Goal: Contribute content: Contribute content

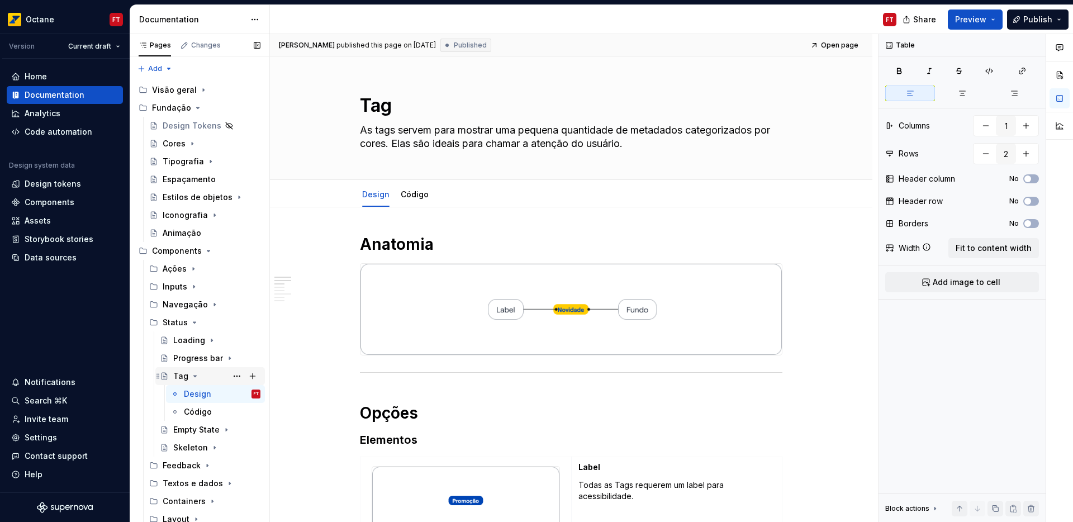
click at [192, 378] on icon "Page tree" at bounding box center [194, 375] width 9 height 9
click at [206, 431] on icon "Page tree" at bounding box center [207, 429] width 9 height 9
click at [198, 449] on div "MessageBanner" at bounding box center [194, 447] width 42 height 11
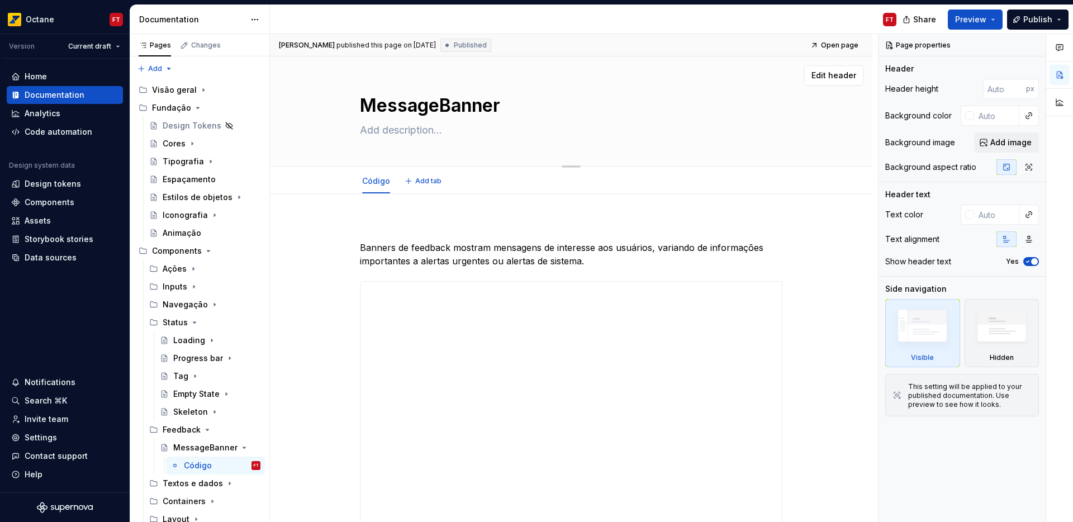
click at [403, 126] on textarea at bounding box center [569, 130] width 422 height 18
paste textarea "Banners de feedback mostram mensagens de interesse aos usuários, variando de in…"
type textarea "*"
type textarea "Banners de feedback mostram mensagens de interesse aos usuários, variando de in…"
type textarea "*"
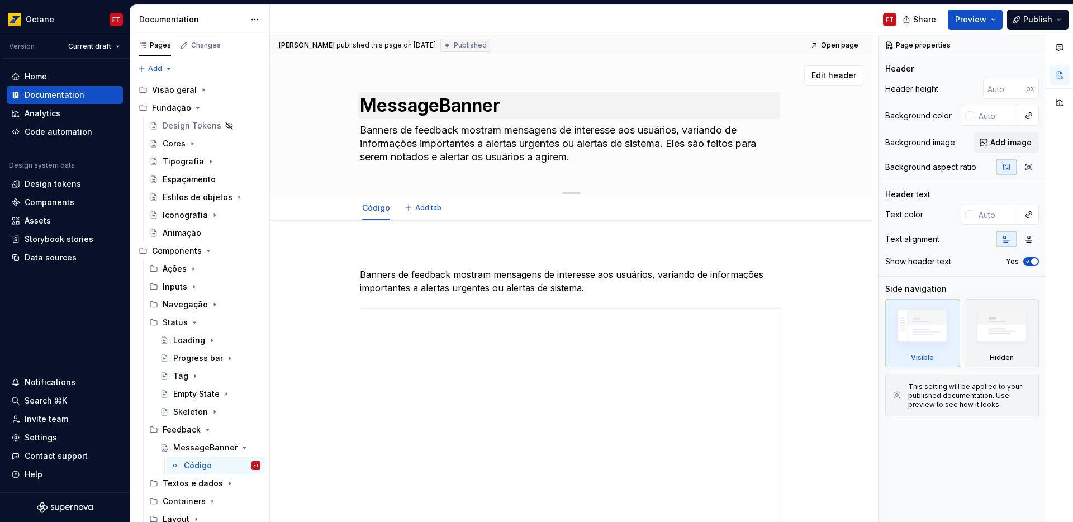
type textarea "Banners de feedback mostram mensagens de interesse aos usuários, variando de in…"
click at [438, 104] on textarea "MessageBanner" at bounding box center [569, 105] width 422 height 27
click at [439, 106] on textarea "MessageBanner" at bounding box center [569, 105] width 422 height 27
type textarea "*"
type textarea "Message Banner"
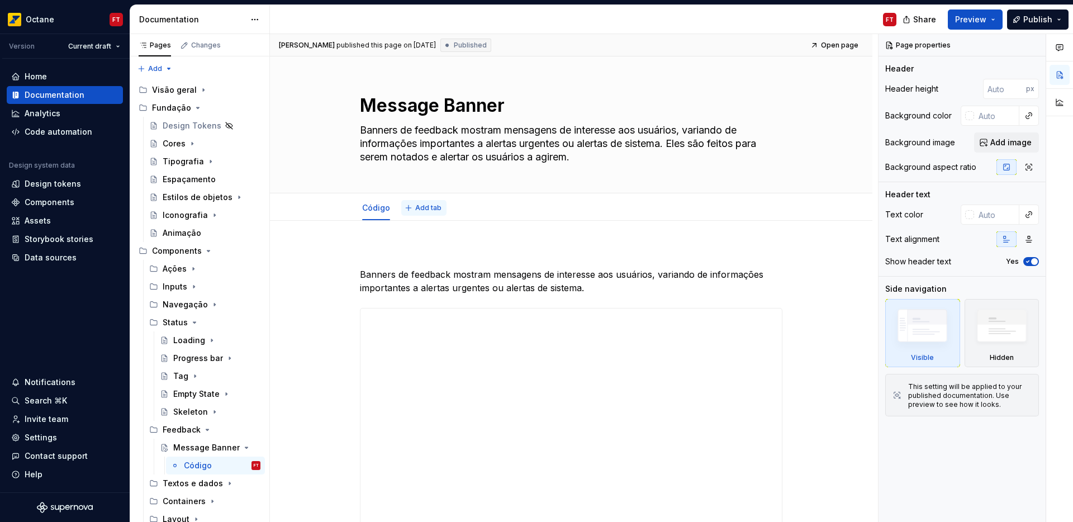
type textarea "*"
type textarea "Message Banner"
click at [418, 208] on span "Add tab" at bounding box center [428, 207] width 26 height 9
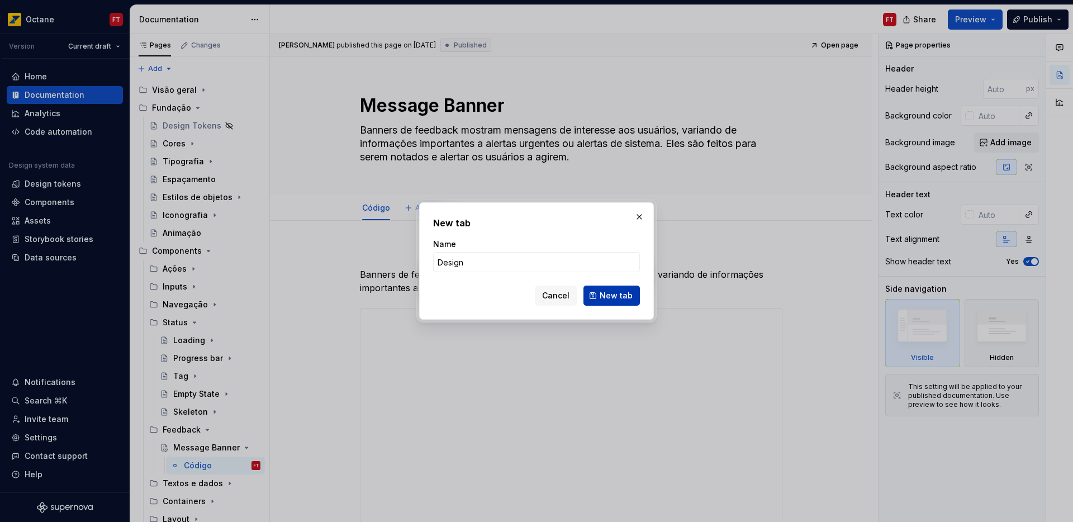
type input "Design"
click at [618, 297] on span "New tab" at bounding box center [615, 295] width 33 height 11
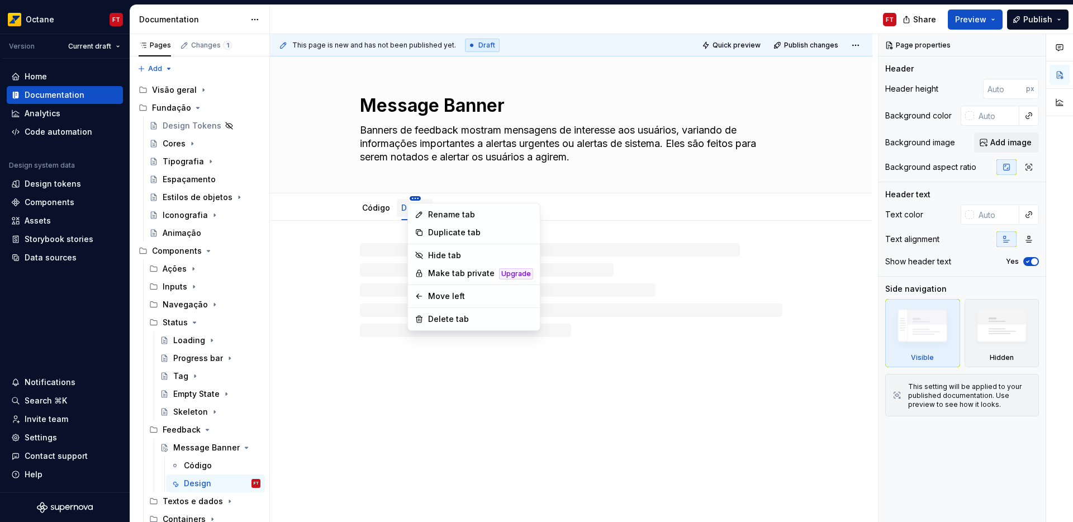
click at [415, 197] on html "Octane FT Version Current draft Home Documentation Analytics Code automation De…" at bounding box center [536, 261] width 1073 height 522
click at [435, 297] on div "Move left" at bounding box center [480, 295] width 105 height 11
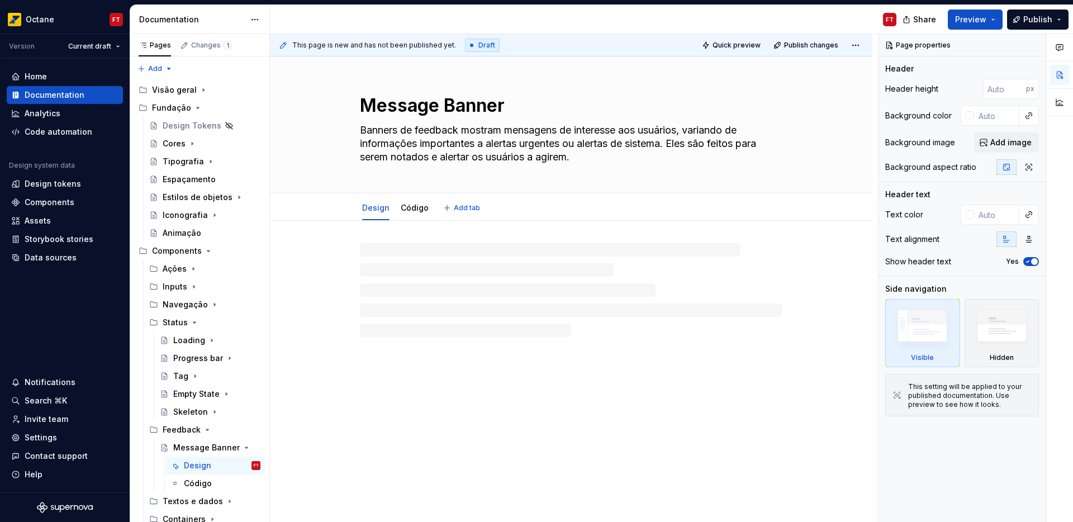
type textarea "*"
click at [412, 244] on div at bounding box center [571, 340] width 602 height 239
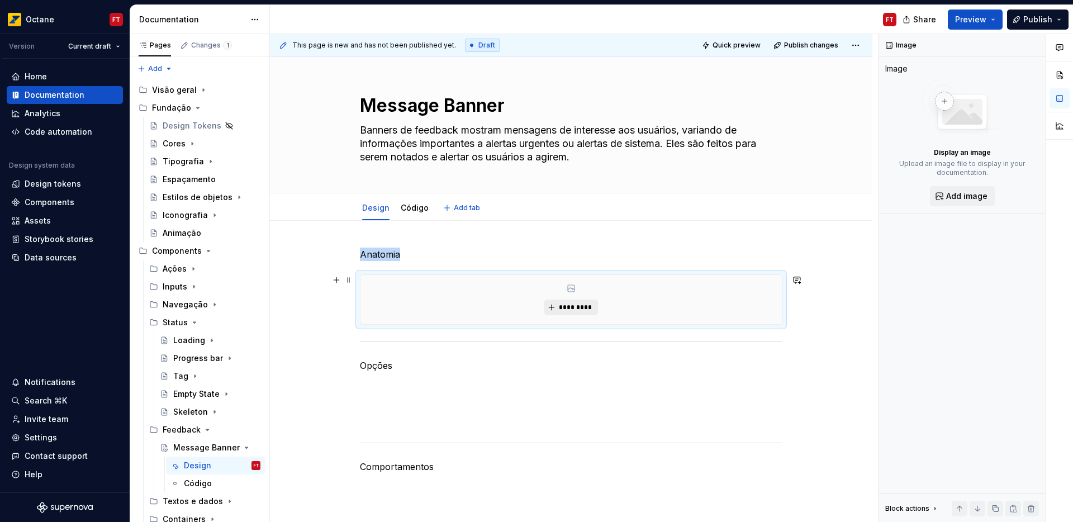
click at [568, 308] on span "*********" at bounding box center [575, 307] width 34 height 9
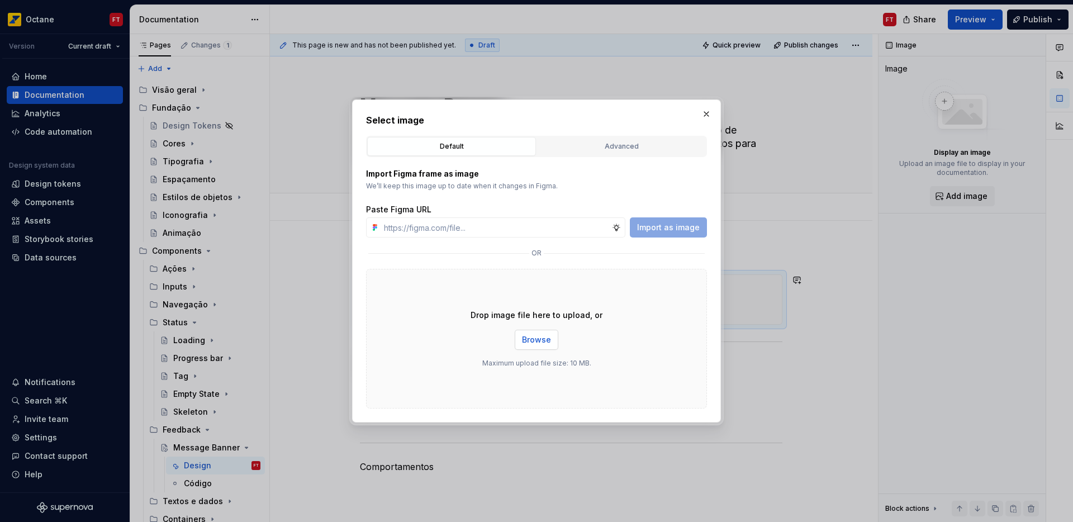
click at [540, 345] on button "Browse" at bounding box center [536, 340] width 44 height 20
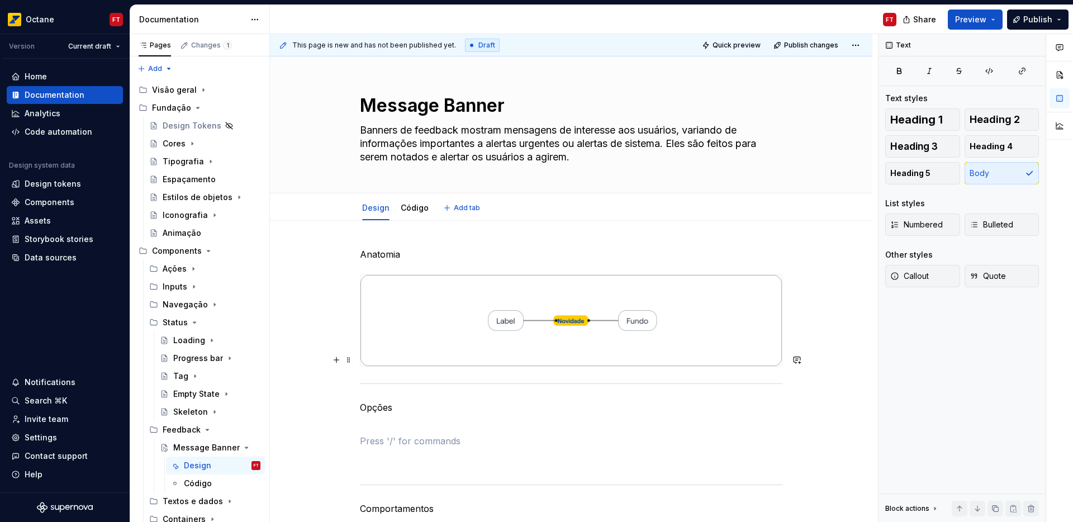
click at [379, 434] on p at bounding box center [571, 440] width 422 height 13
click at [386, 255] on p "Anatomia" at bounding box center [571, 253] width 422 height 13
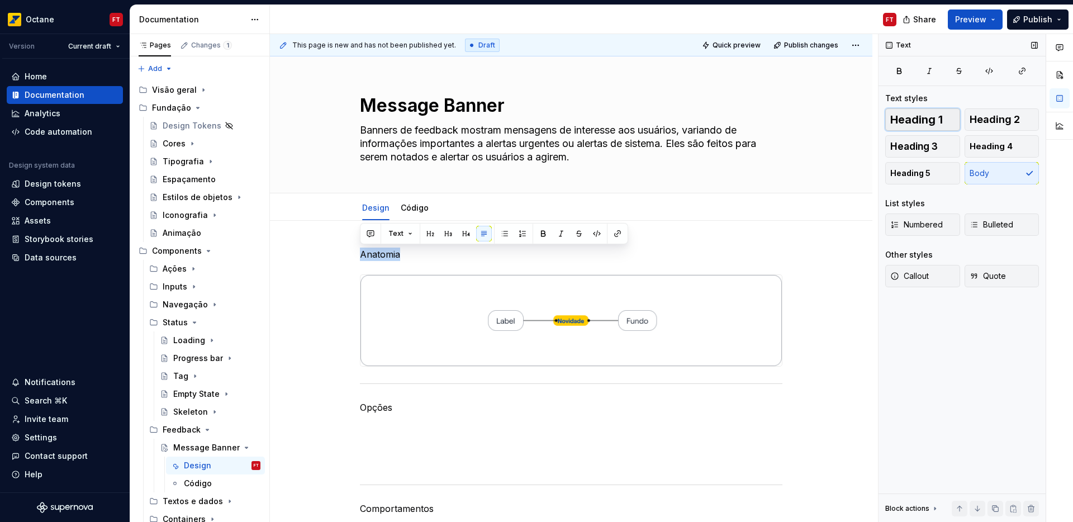
click at [908, 122] on span "Heading 1" at bounding box center [916, 119] width 53 height 11
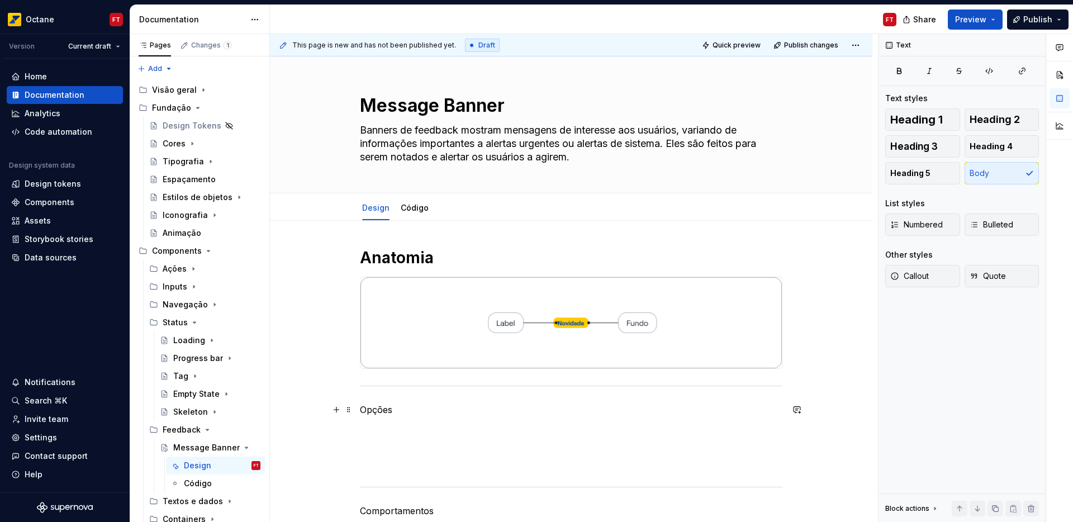
click at [382, 407] on p "Opções" at bounding box center [571, 416] width 422 height 27
click at [383, 407] on p "Opções" at bounding box center [571, 416] width 422 height 27
click at [936, 122] on span "Heading 1" at bounding box center [916, 119] width 53 height 11
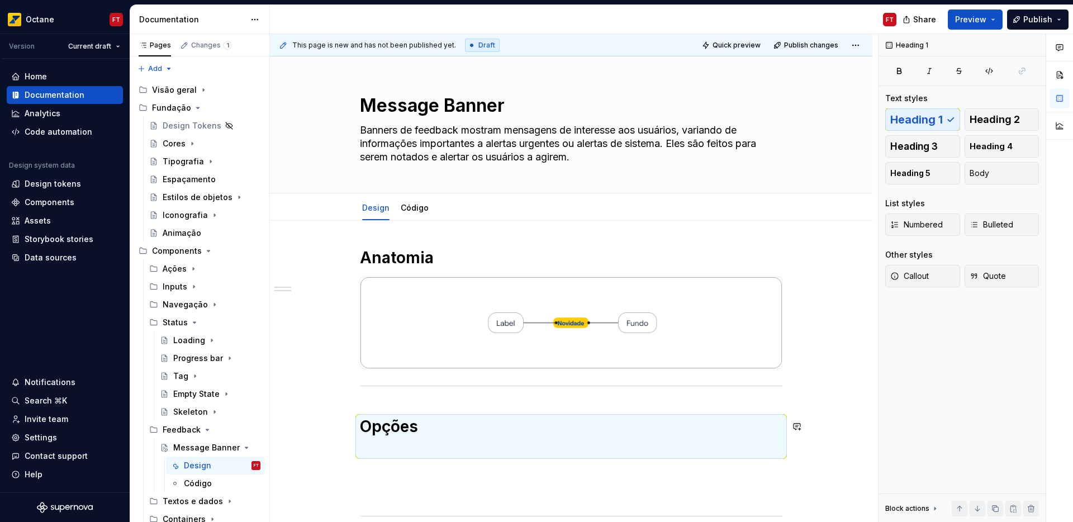
click at [401, 462] on div "Anatomia Opções Comportamentos Diretrizes de uso Acessibilidade" at bounding box center [571, 514] width 422 height 535
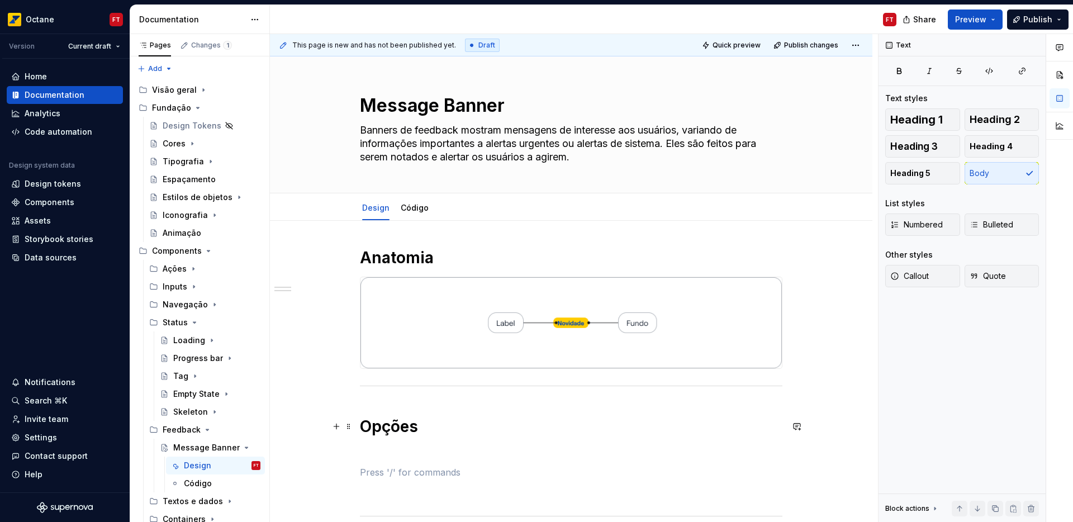
click at [396, 453] on h1 "Opções" at bounding box center [571, 436] width 422 height 40
click at [386, 444] on div "Anatomia Opções Comportamentos Diretrizes de uso Acessibilidade" at bounding box center [571, 504] width 422 height 514
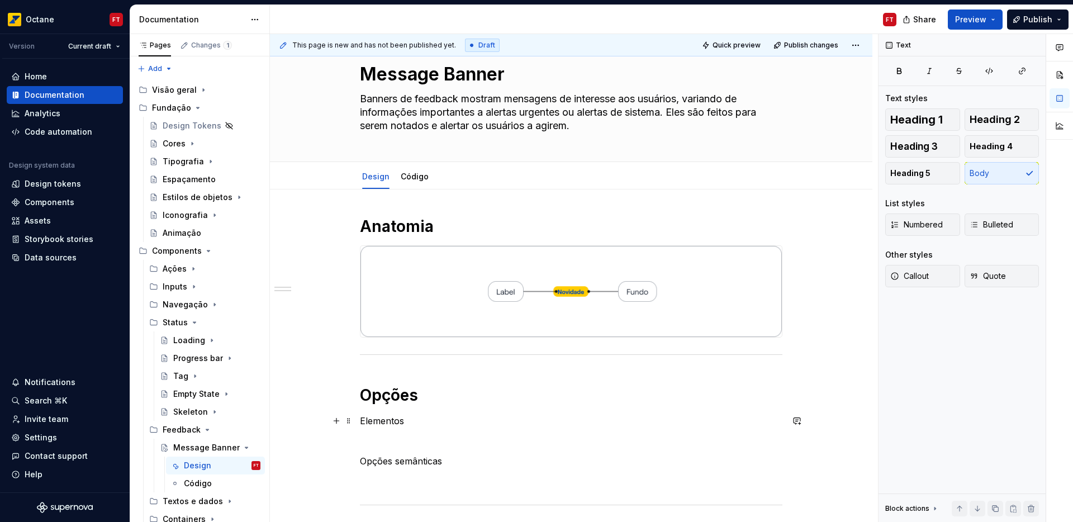
click at [388, 417] on p "Elementos" at bounding box center [571, 420] width 422 height 13
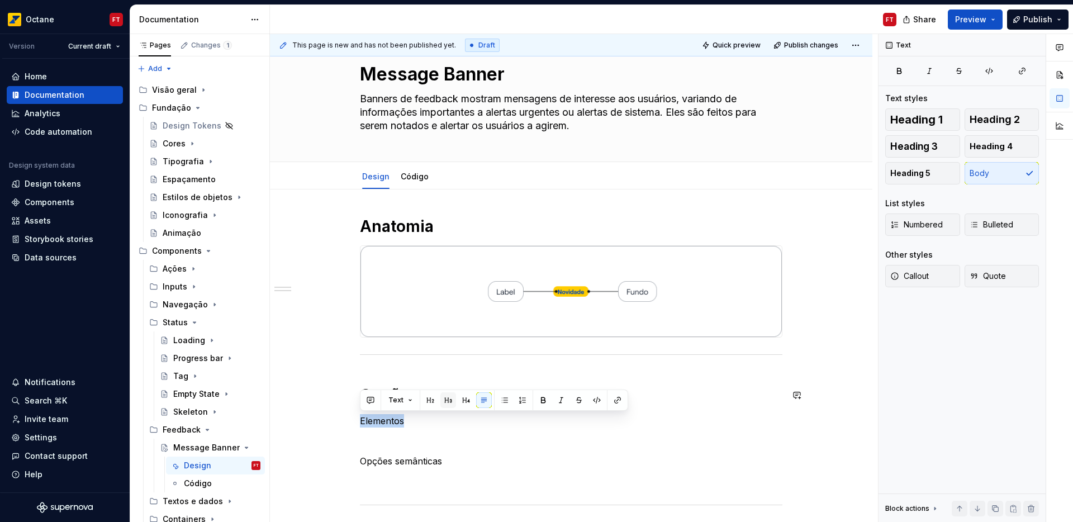
click at [446, 401] on button "button" at bounding box center [448, 400] width 16 height 16
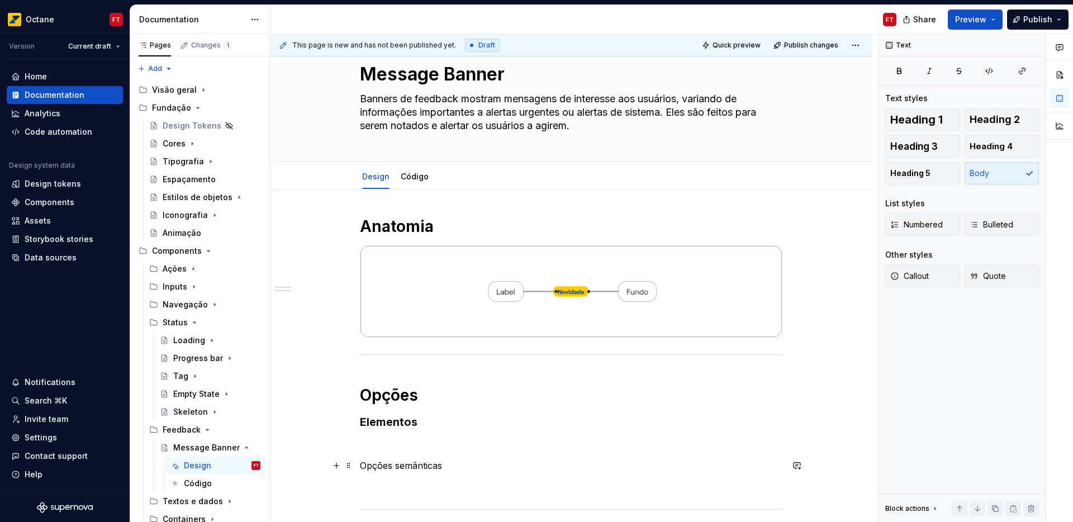
click at [407, 464] on p "Opções semânticas" at bounding box center [571, 465] width 422 height 13
click at [374, 464] on p "Opções semânticas" at bounding box center [571, 465] width 422 height 13
drag, startPoint x: 374, startPoint y: 464, endPoint x: 423, endPoint y: 463, distance: 49.2
click at [423, 463] on p "Opções semânticas" at bounding box center [571, 465] width 422 height 13
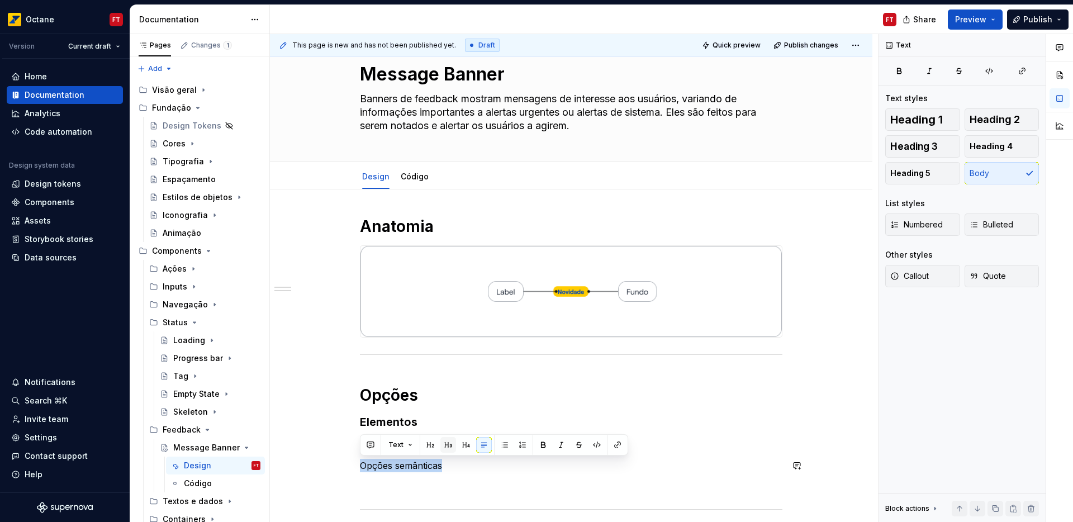
click at [448, 447] on button "button" at bounding box center [448, 445] width 16 height 16
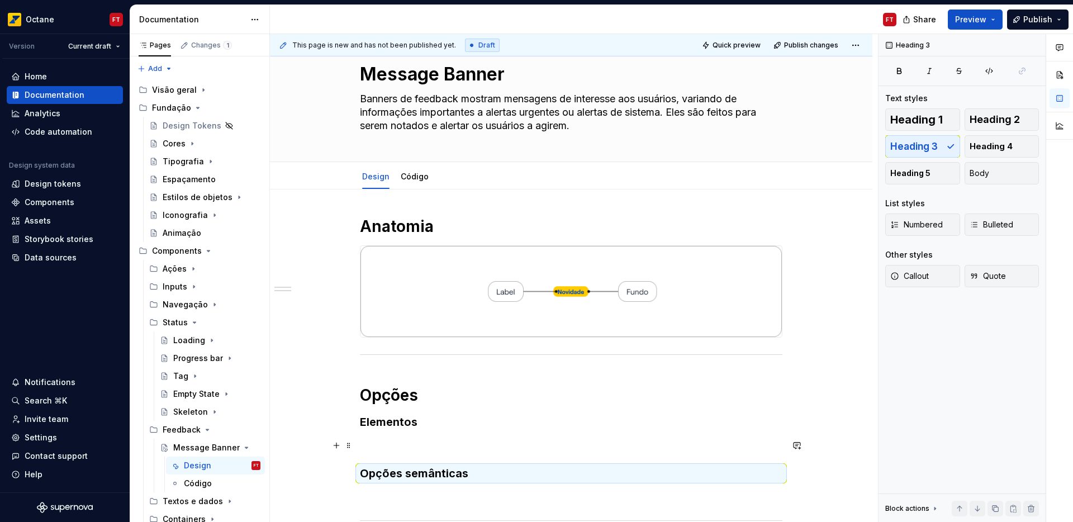
click at [393, 444] on p at bounding box center [571, 445] width 422 height 13
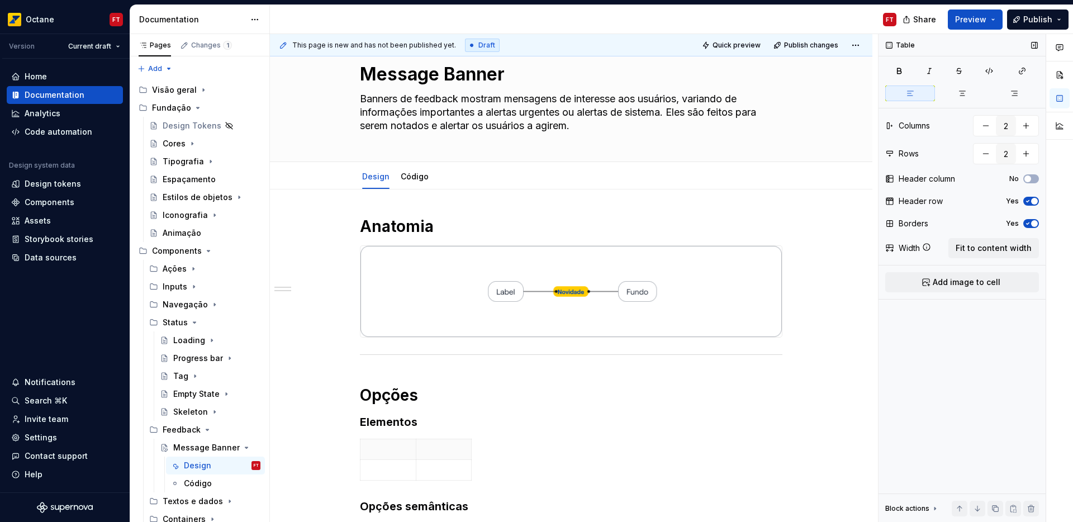
drag, startPoint x: 1032, startPoint y: 203, endPoint x: 1031, endPoint y: 211, distance: 8.0
click at [1032, 203] on span "button" at bounding box center [1034, 201] width 7 height 7
click at [1030, 224] on icon "button" at bounding box center [1027, 223] width 9 height 7
click at [1019, 249] on span "Fit to content width" at bounding box center [993, 247] width 76 height 11
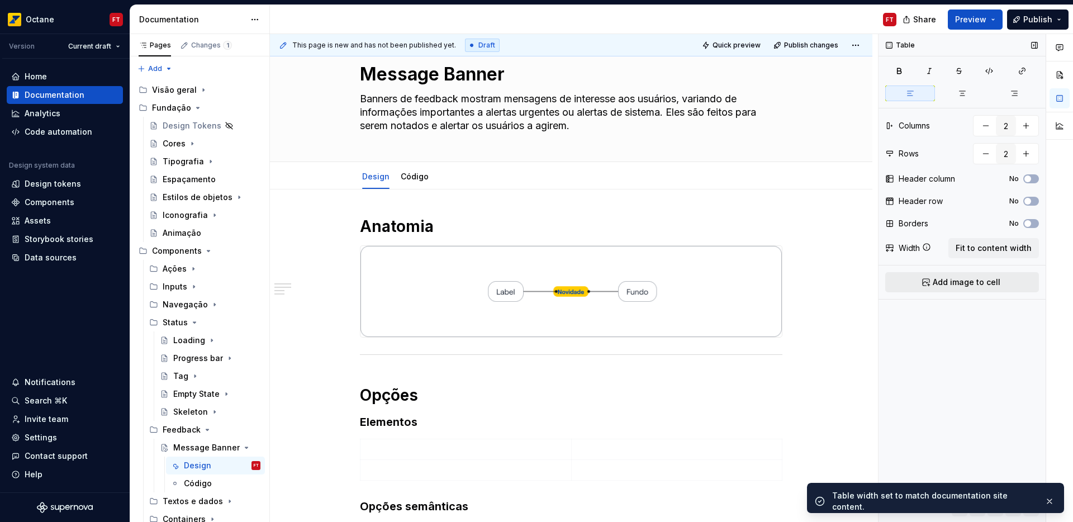
click at [932, 283] on button "Add image to cell" at bounding box center [962, 282] width 154 height 20
click at [629, 463] on td at bounding box center [676, 473] width 211 height 69
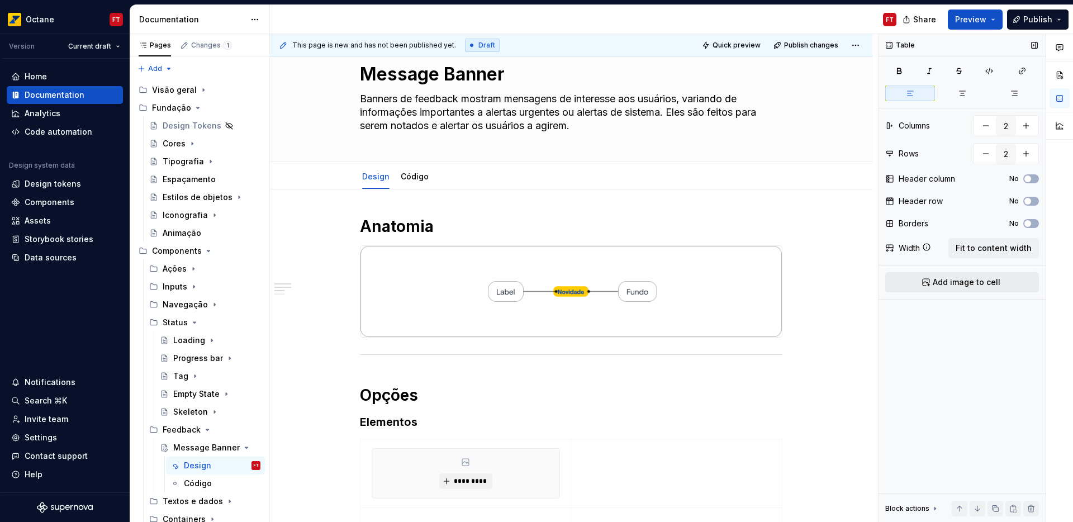
click at [963, 287] on span "Add image to cell" at bounding box center [966, 282] width 68 height 11
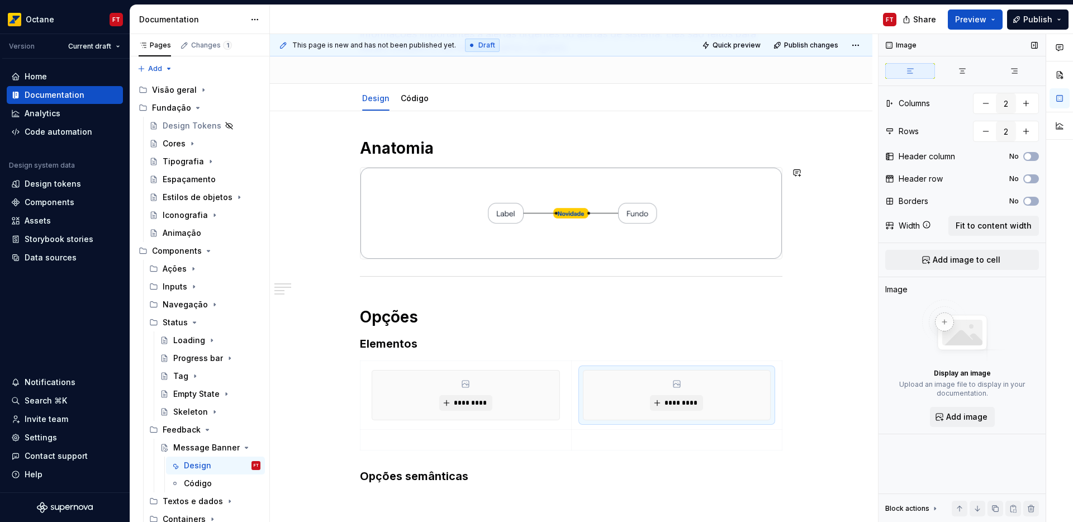
scroll to position [112, 0]
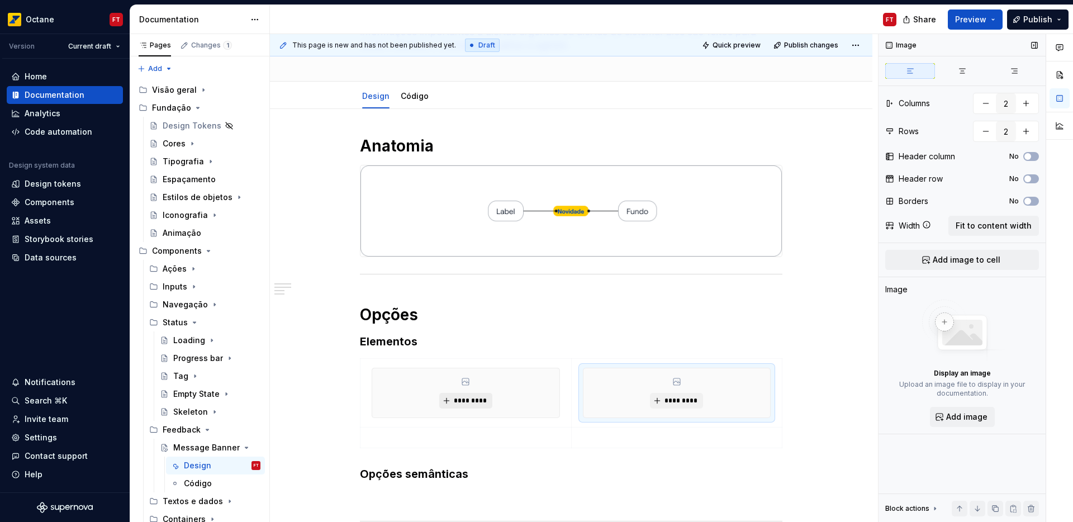
click at [461, 402] on span "*********" at bounding box center [470, 400] width 34 height 9
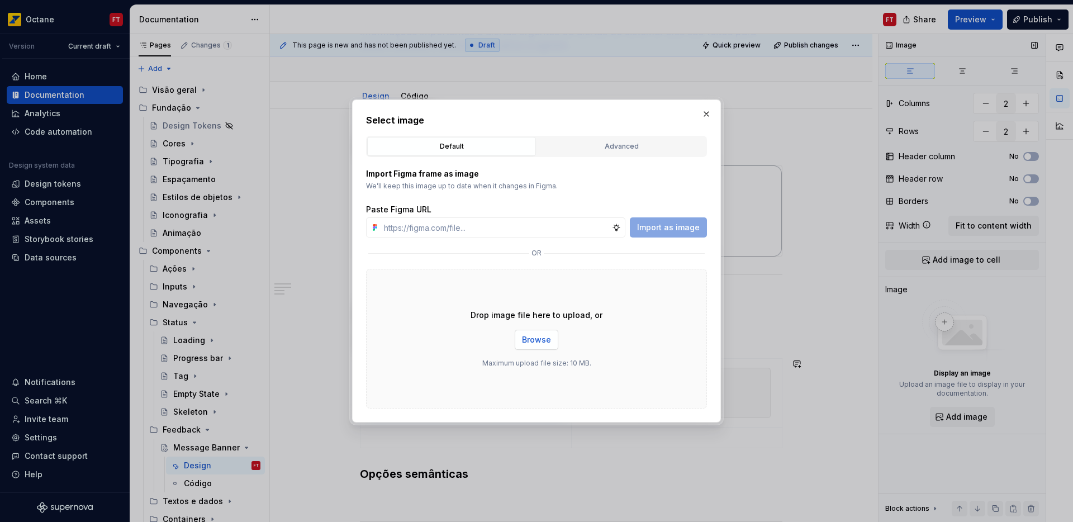
click at [525, 337] on span "Browse" at bounding box center [536, 339] width 29 height 11
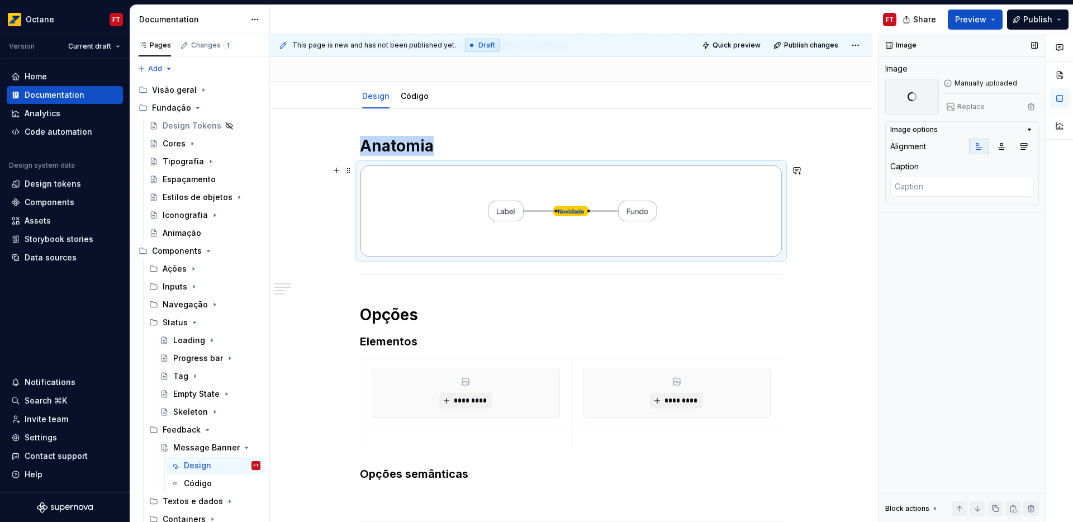
click at [558, 223] on img at bounding box center [570, 210] width 421 height 91
click at [971, 109] on span "Replace" at bounding box center [970, 106] width 27 height 9
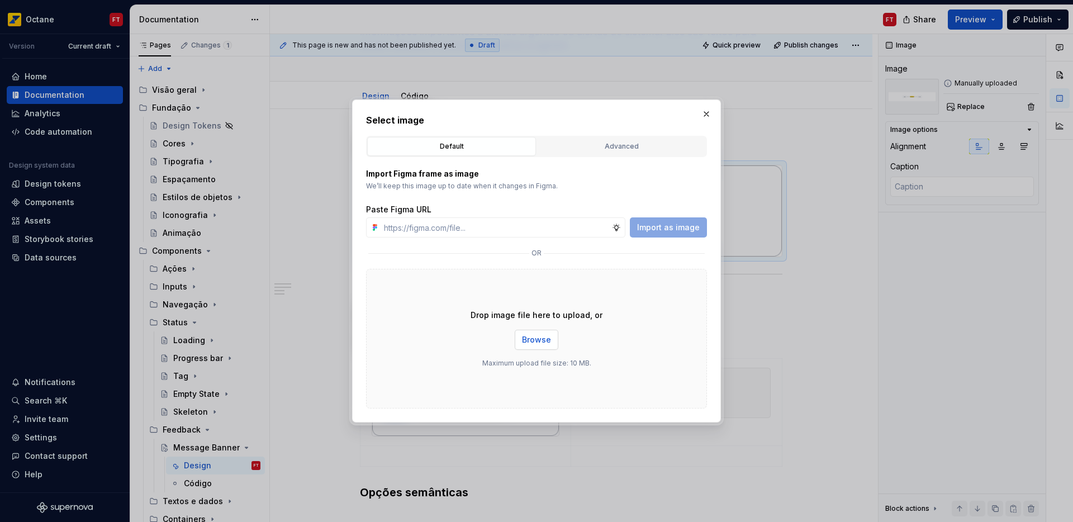
click at [542, 335] on span "Browse" at bounding box center [536, 339] width 29 height 11
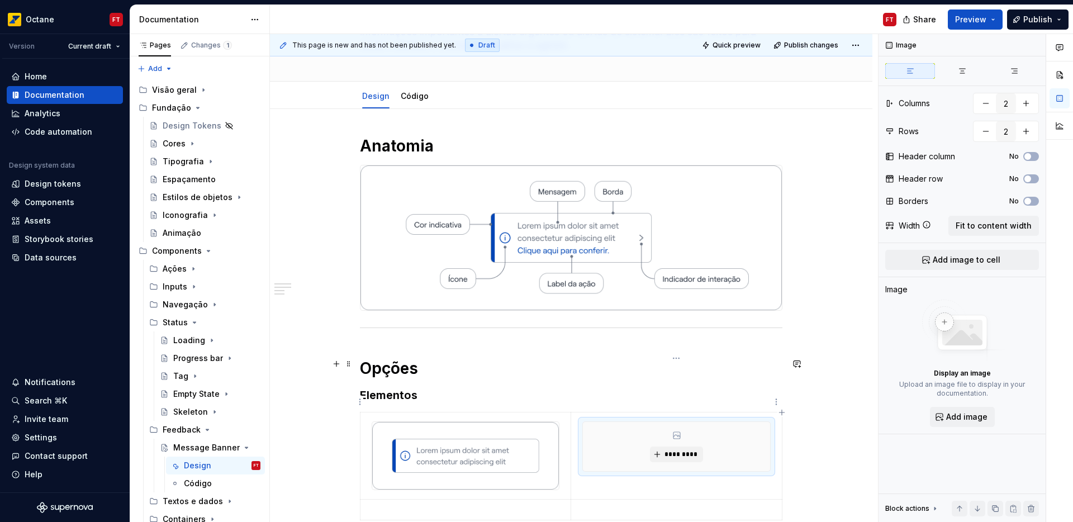
click at [676, 422] on div "*********" at bounding box center [676, 446] width 187 height 49
click at [687, 452] on span "*********" at bounding box center [681, 454] width 34 height 9
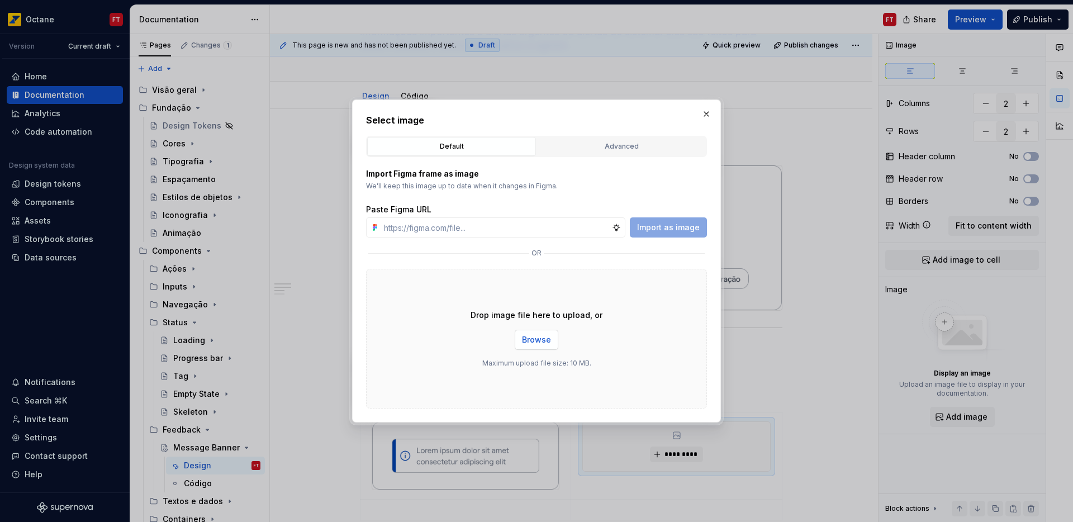
click at [528, 341] on span "Browse" at bounding box center [536, 339] width 29 height 11
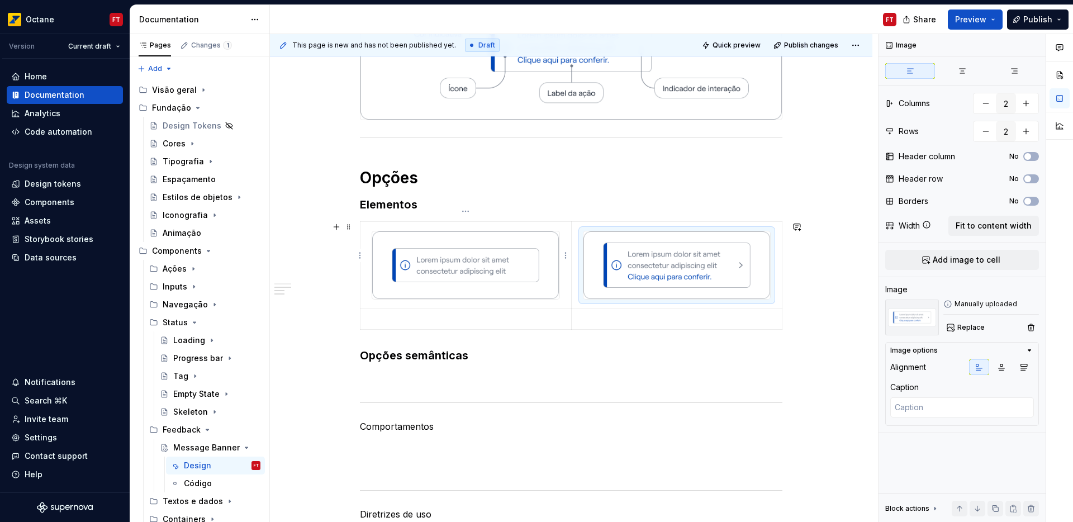
scroll to position [312, 0]
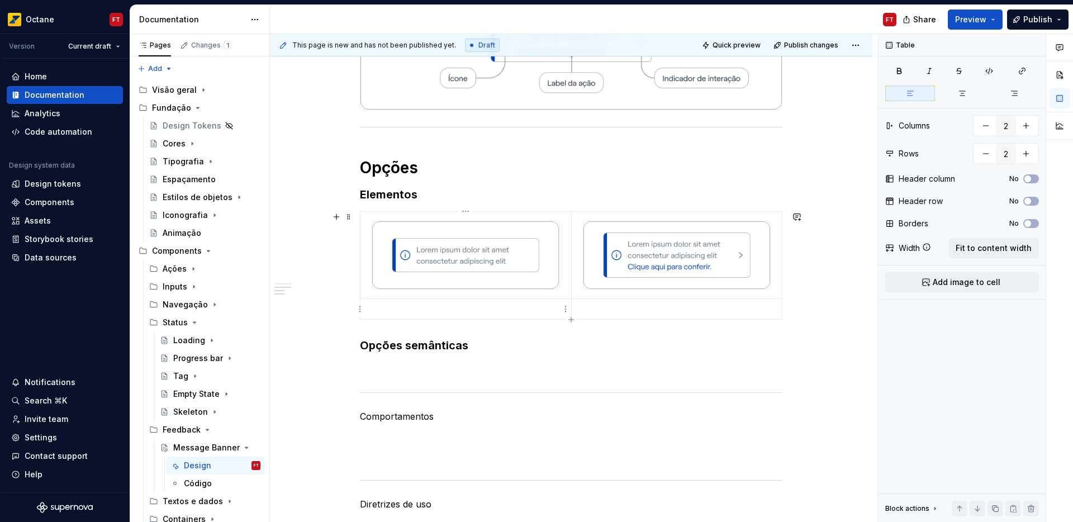
click at [394, 303] on td at bounding box center [465, 309] width 211 height 21
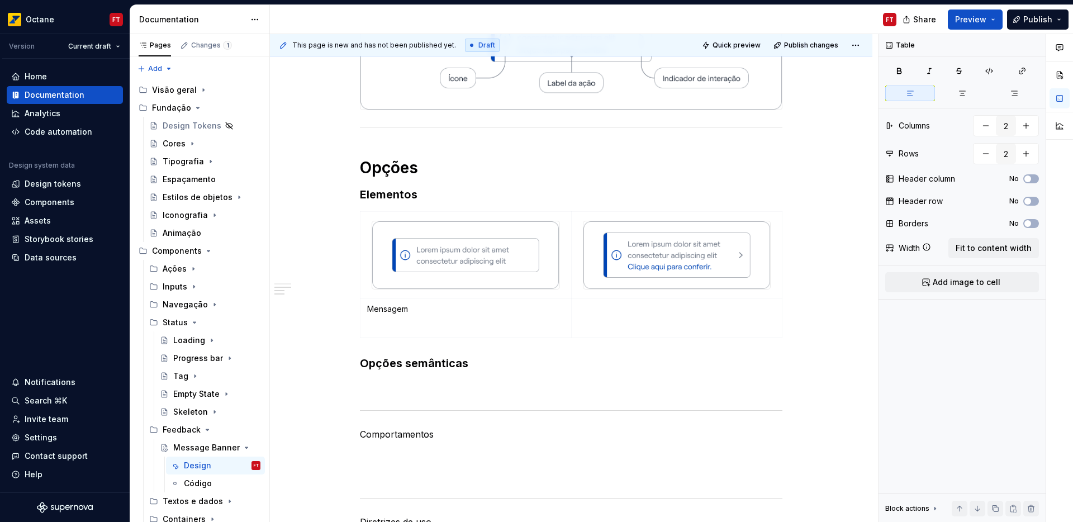
click at [617, 311] on p at bounding box center [676, 308] width 197 height 11
click at [399, 328] on p at bounding box center [465, 326] width 197 height 11
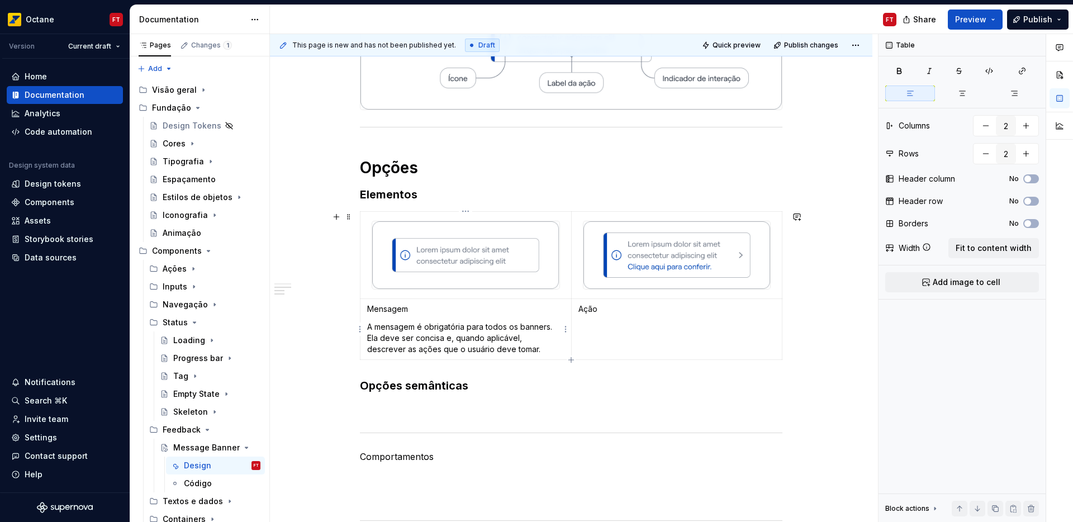
click at [388, 311] on p "Mensagem" at bounding box center [465, 308] width 197 height 11
click at [600, 349] on td "Ação" at bounding box center [676, 329] width 211 height 61
click at [585, 309] on p "Ação" at bounding box center [676, 308] width 197 height 11
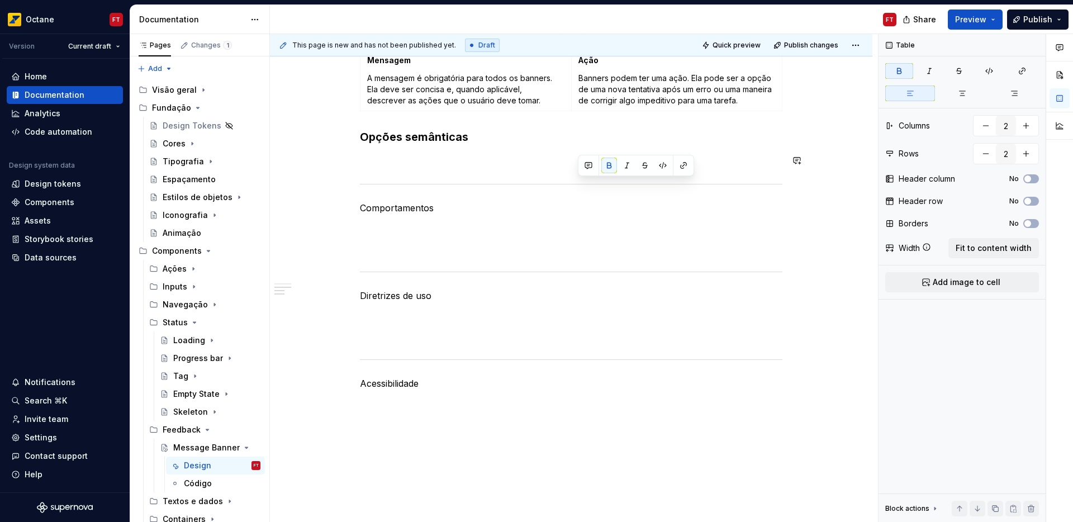
scroll to position [564, 0]
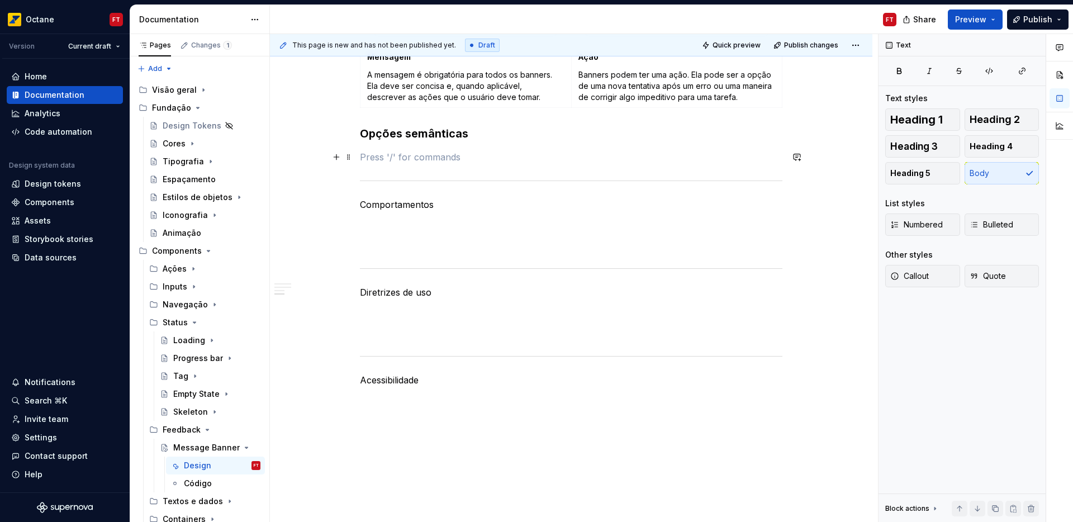
click at [427, 158] on p at bounding box center [571, 156] width 422 height 13
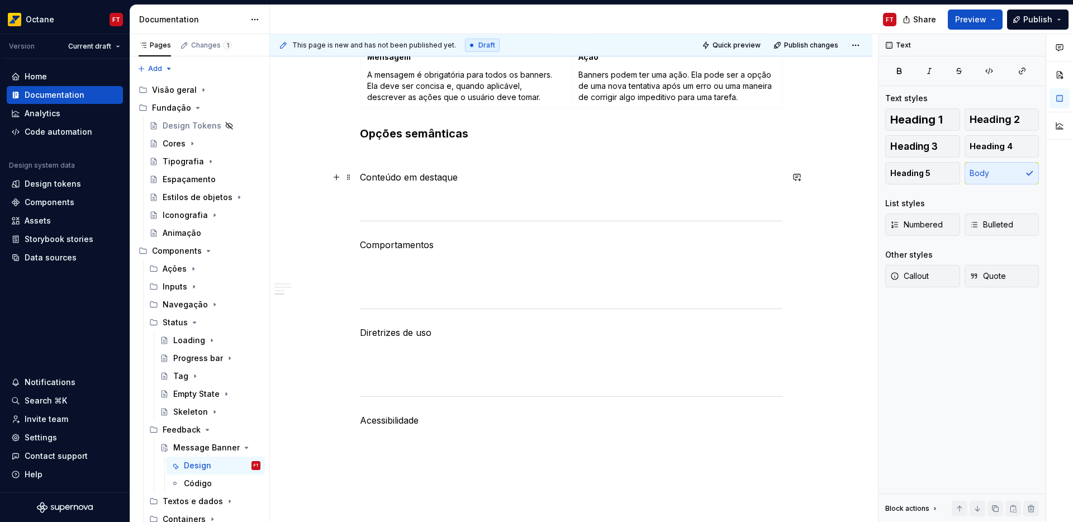
click at [394, 177] on p "Conteúdo em destaque" at bounding box center [571, 176] width 422 height 13
drag, startPoint x: 394, startPoint y: 177, endPoint x: 438, endPoint y: 175, distance: 43.6
click at [437, 178] on p "Conteúdo em destaque" at bounding box center [571, 176] width 422 height 13
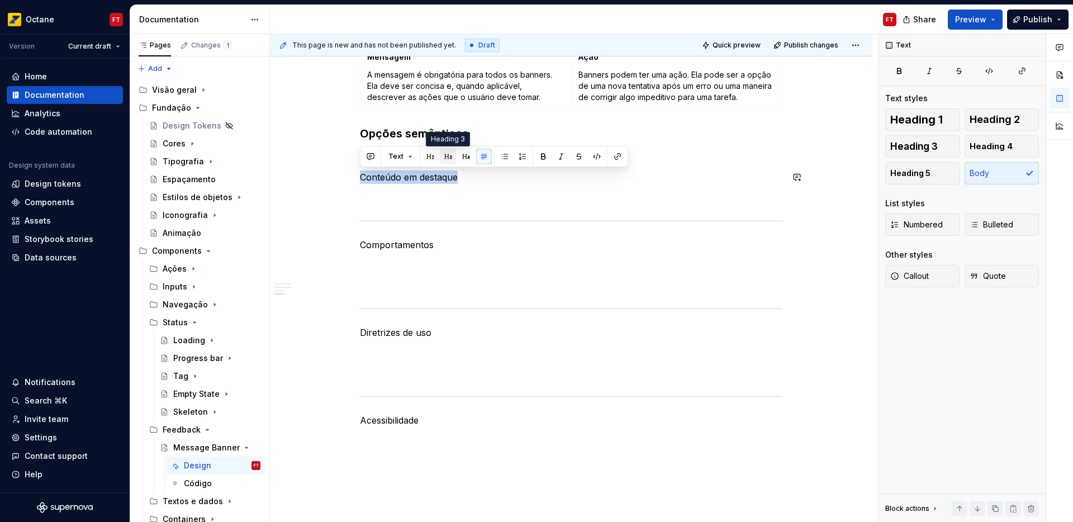
click at [449, 158] on button "button" at bounding box center [448, 157] width 16 height 16
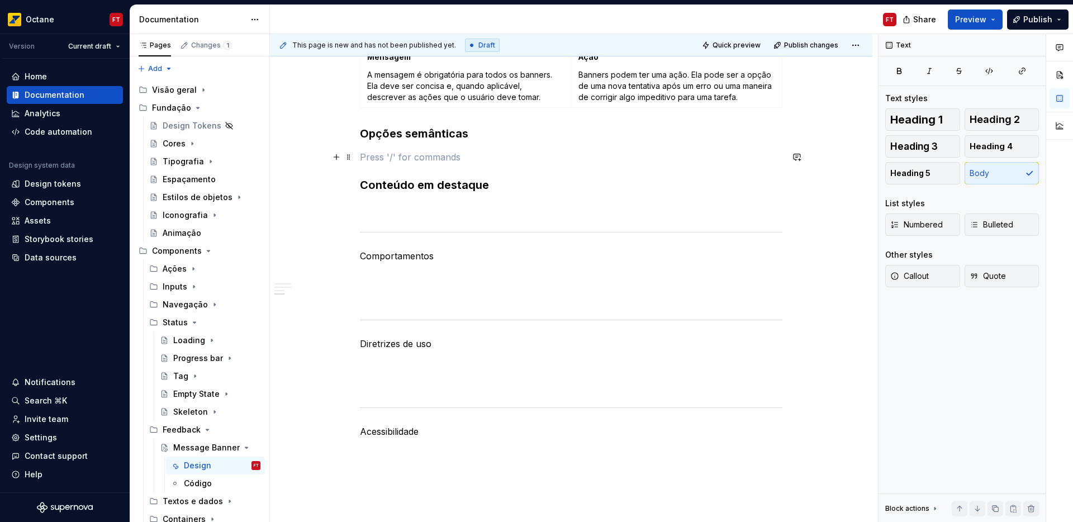
click at [411, 156] on p at bounding box center [571, 156] width 422 height 13
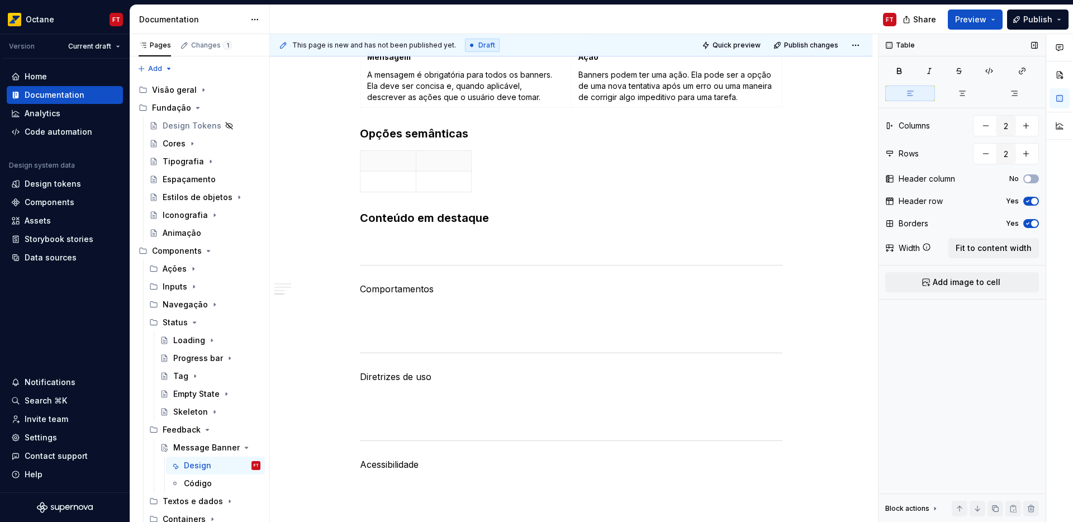
click at [1028, 201] on icon "button" at bounding box center [1027, 201] width 9 height 7
click at [1031, 220] on button "Yes" at bounding box center [1031, 223] width 16 height 9
click at [1021, 246] on span "Fit to content width" at bounding box center [993, 247] width 76 height 11
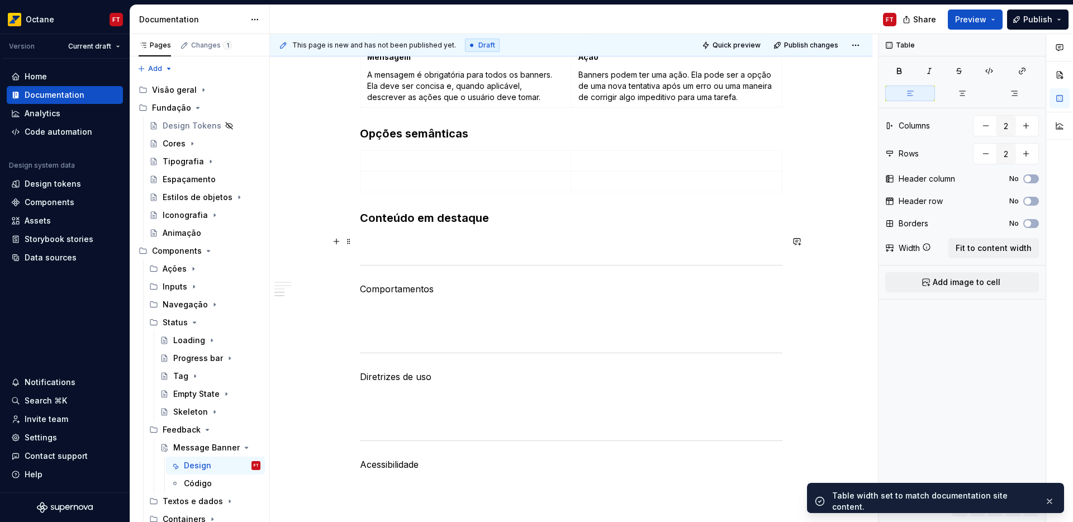
click at [388, 244] on p at bounding box center [571, 241] width 422 height 13
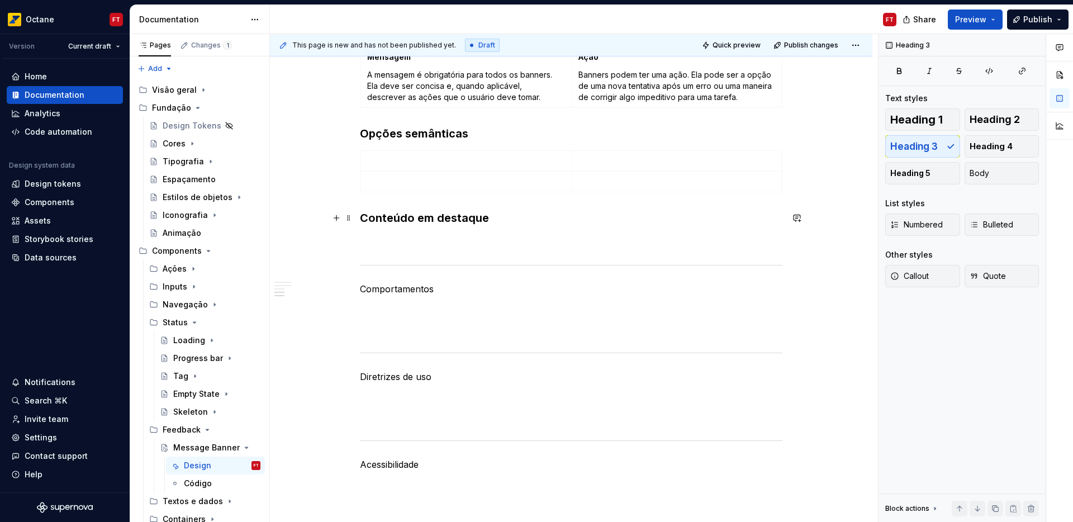
click at [363, 221] on h3 "Conteúdo em destaque" at bounding box center [571, 218] width 422 height 16
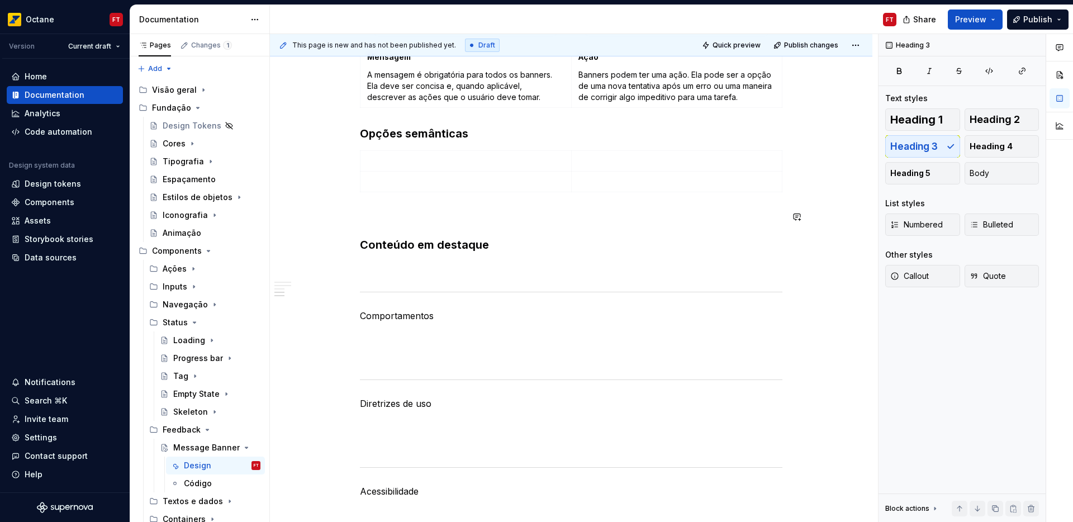
click at [397, 204] on div "Anatomia Opções Elementos Mensagem A mensagem é obrigatória para todos os banne…" at bounding box center [571, 120] width 422 height 875
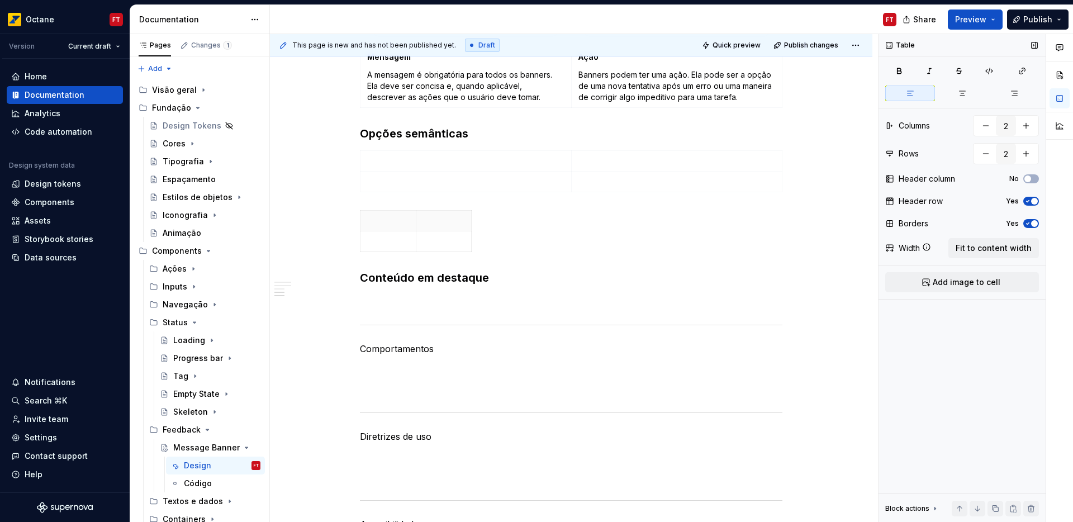
click at [1031, 224] on span "button" at bounding box center [1034, 223] width 7 height 7
click at [1035, 203] on span "button" at bounding box center [1034, 201] width 7 height 7
drag, startPoint x: 1019, startPoint y: 244, endPoint x: 997, endPoint y: 246, distance: 22.5
click at [1019, 244] on span "Fit to content width" at bounding box center [993, 247] width 76 height 11
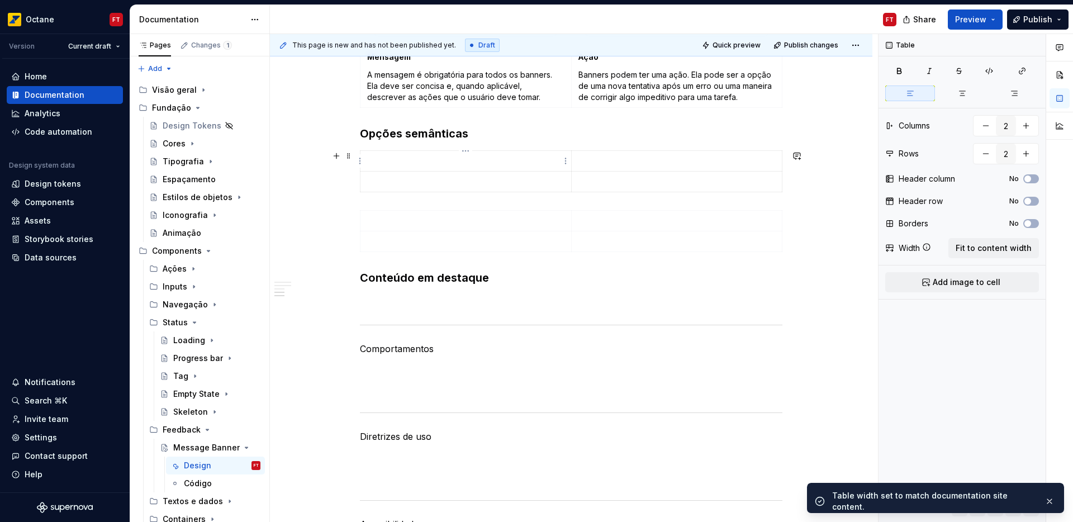
click at [418, 164] on p at bounding box center [465, 160] width 197 height 11
click at [956, 281] on span "Add image to cell" at bounding box center [966, 282] width 68 height 11
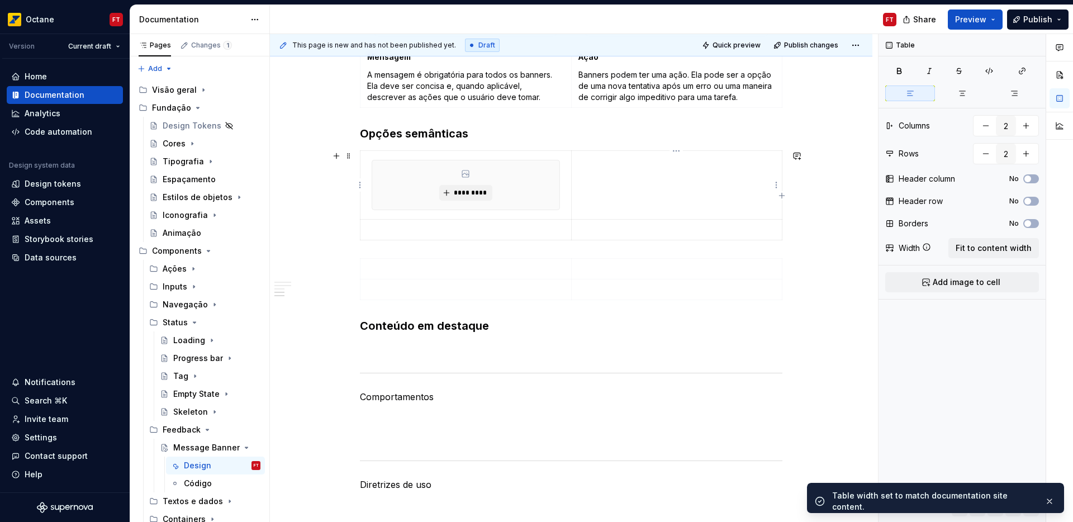
drag, startPoint x: 668, startPoint y: 178, endPoint x: 712, endPoint y: 204, distance: 51.8
click at [668, 178] on td at bounding box center [676, 185] width 211 height 69
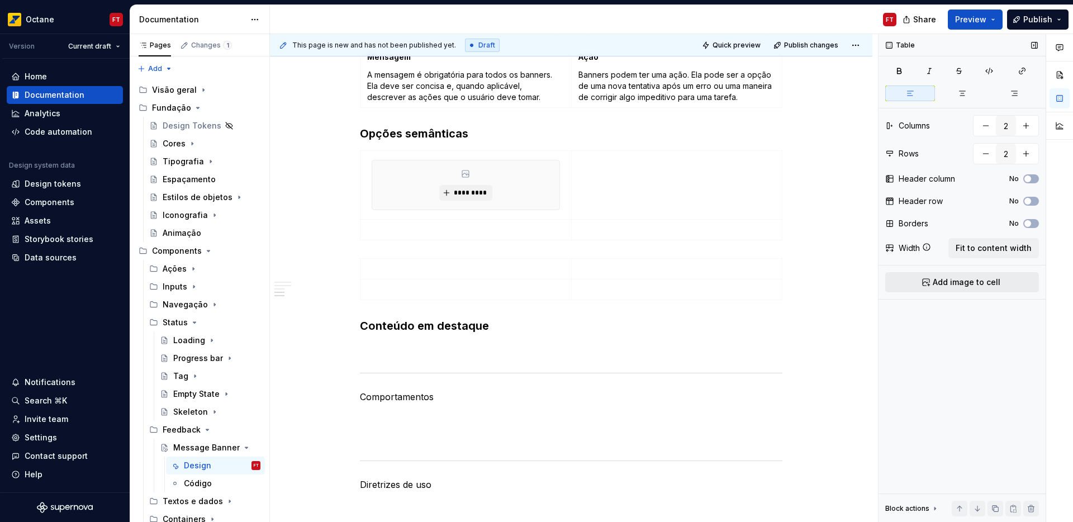
click at [964, 283] on span "Add image to cell" at bounding box center [966, 282] width 68 height 11
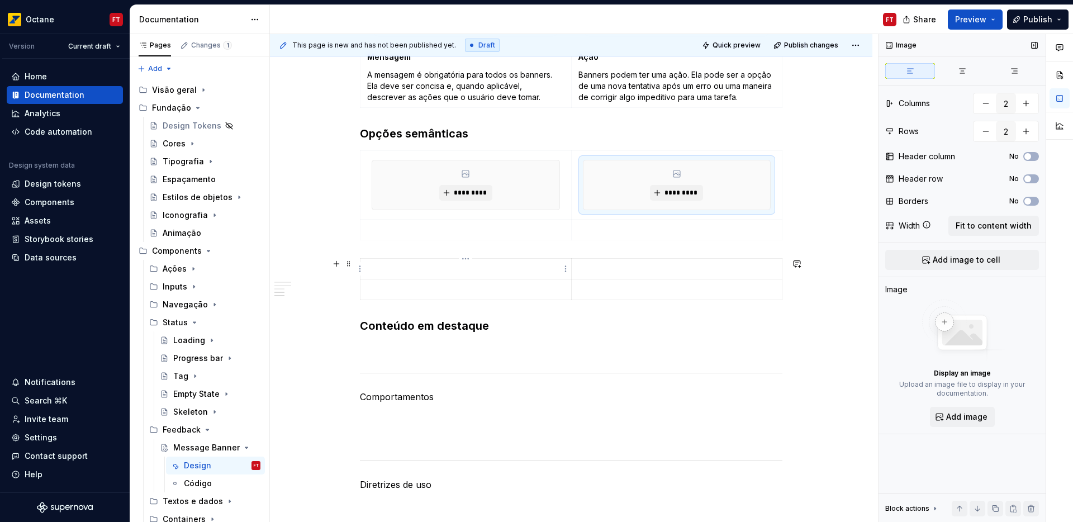
click at [440, 262] on td at bounding box center [465, 269] width 211 height 21
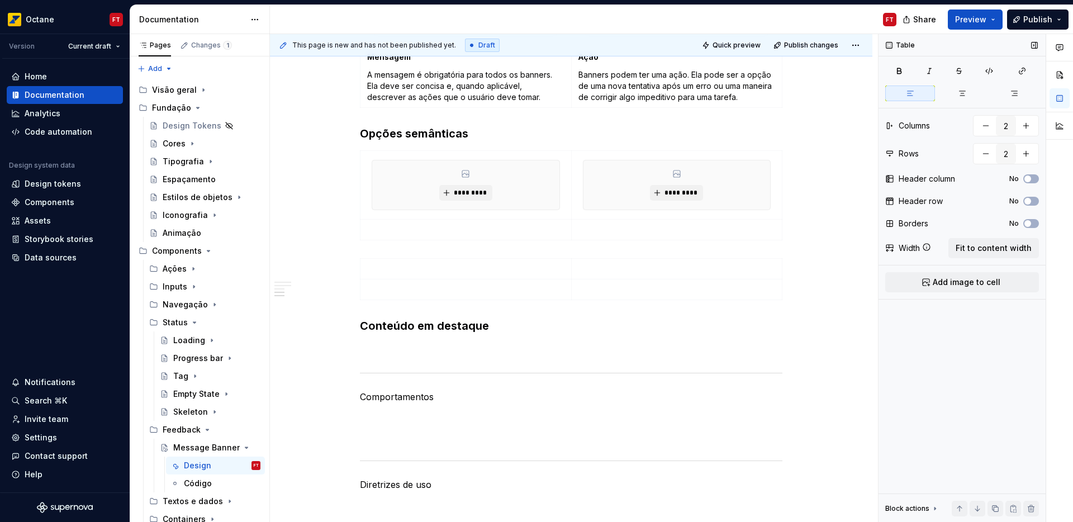
drag, startPoint x: 987, startPoint y: 286, endPoint x: 946, endPoint y: 280, distance: 41.2
click at [986, 285] on button "Add image to cell" at bounding box center [962, 282] width 154 height 20
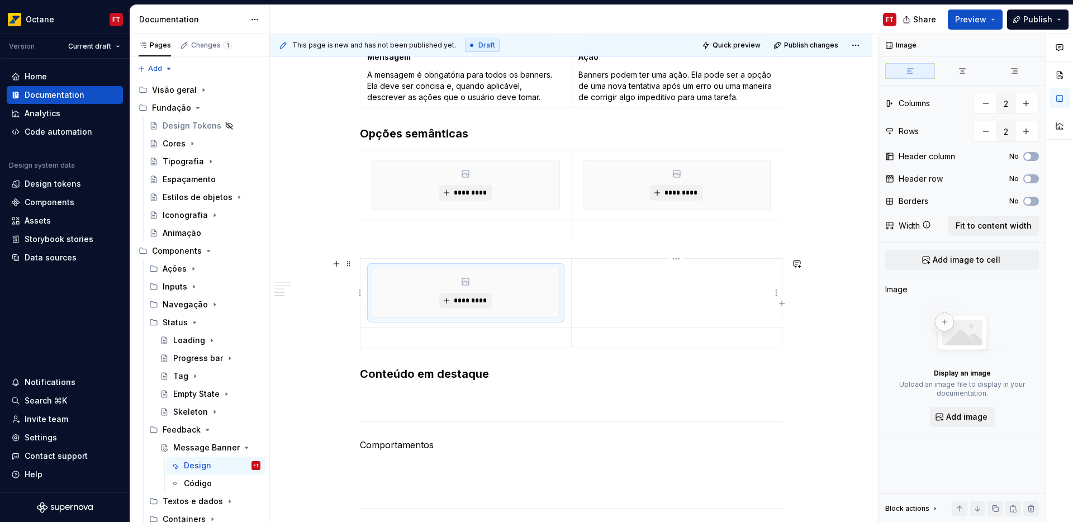
click at [669, 281] on td at bounding box center [676, 293] width 211 height 69
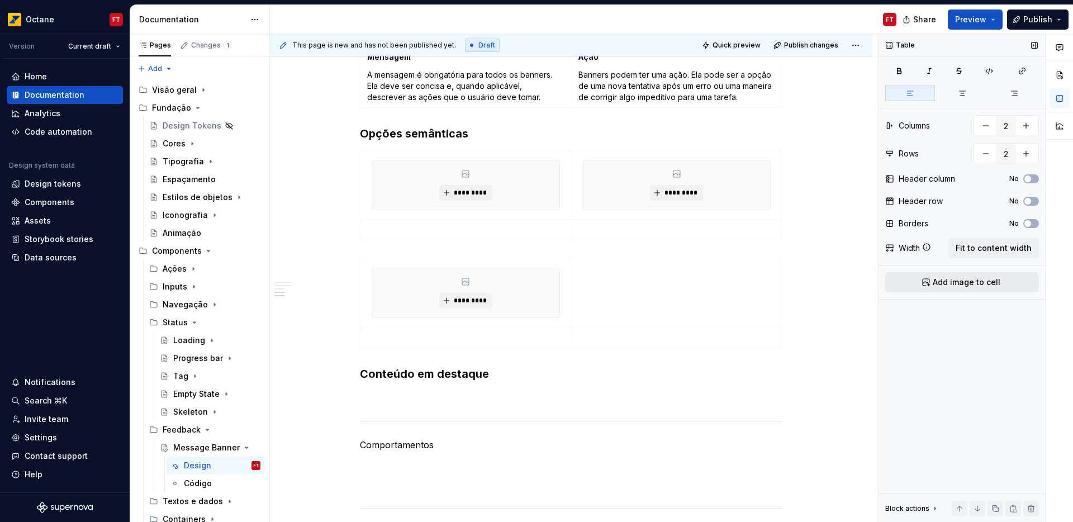
click at [946, 285] on span "Add image to cell" at bounding box center [966, 282] width 68 height 11
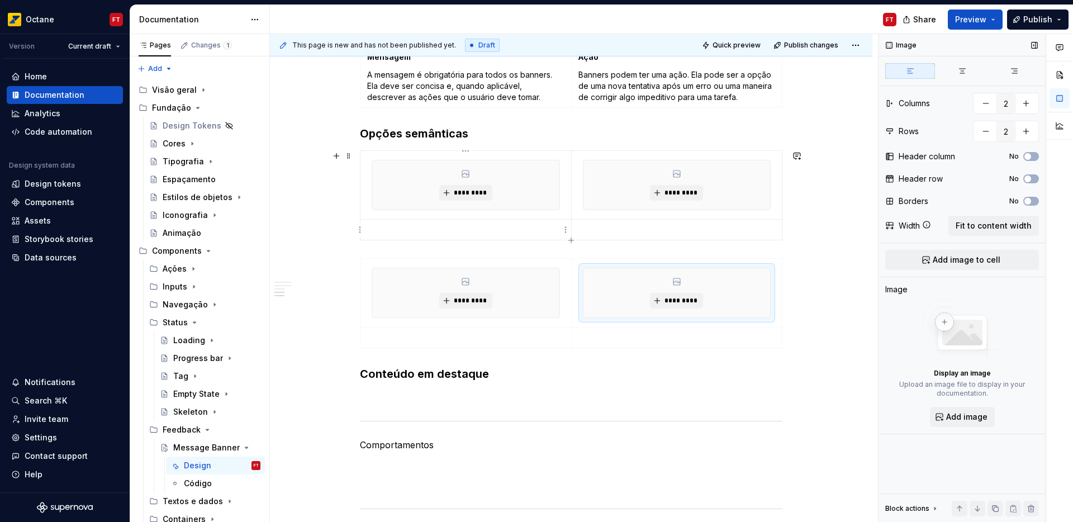
click at [414, 228] on p at bounding box center [465, 229] width 197 height 11
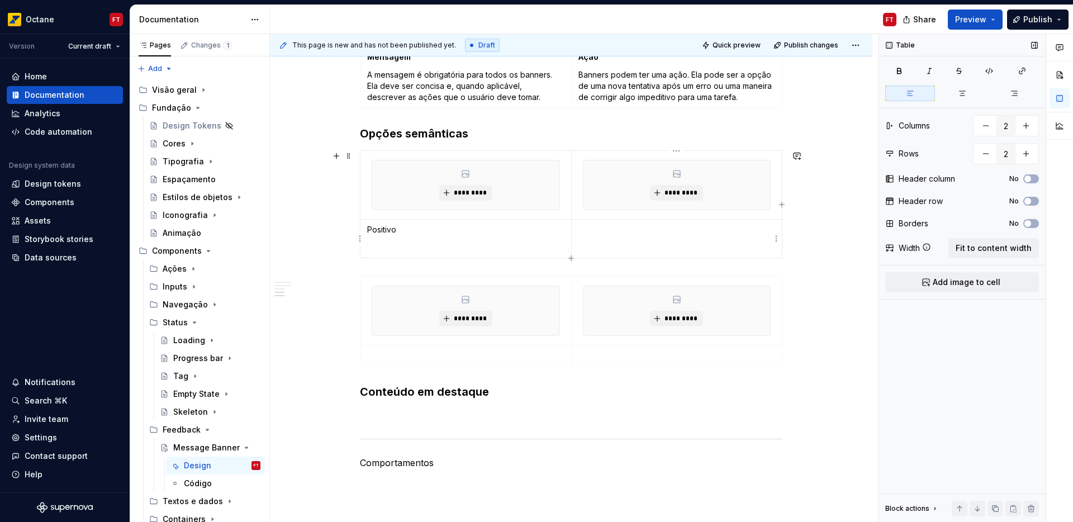
click at [621, 235] on p at bounding box center [676, 229] width 197 height 11
click at [391, 358] on p at bounding box center [465, 355] width 197 height 11
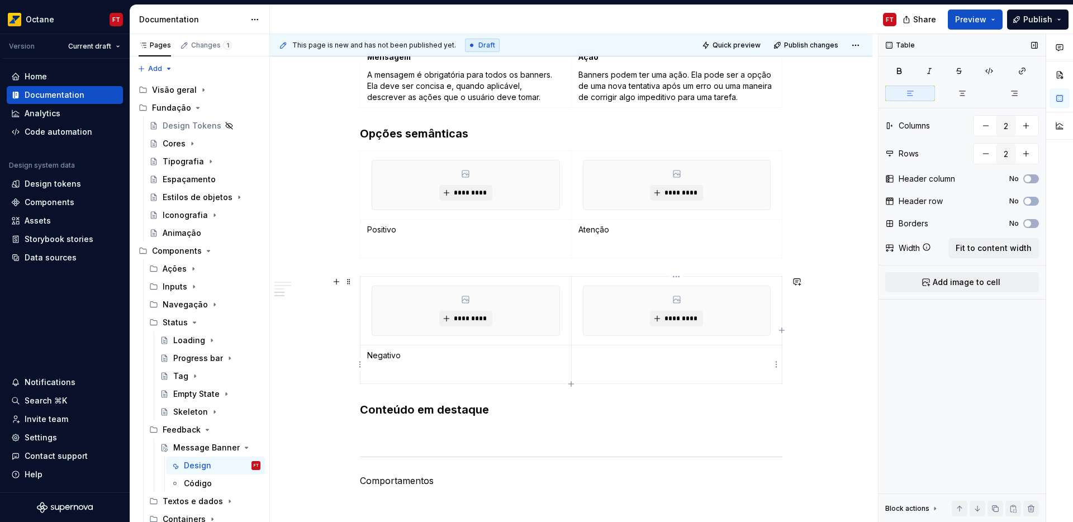
click at [594, 360] on p at bounding box center [676, 355] width 197 height 11
click at [385, 247] on p at bounding box center [465, 247] width 197 height 11
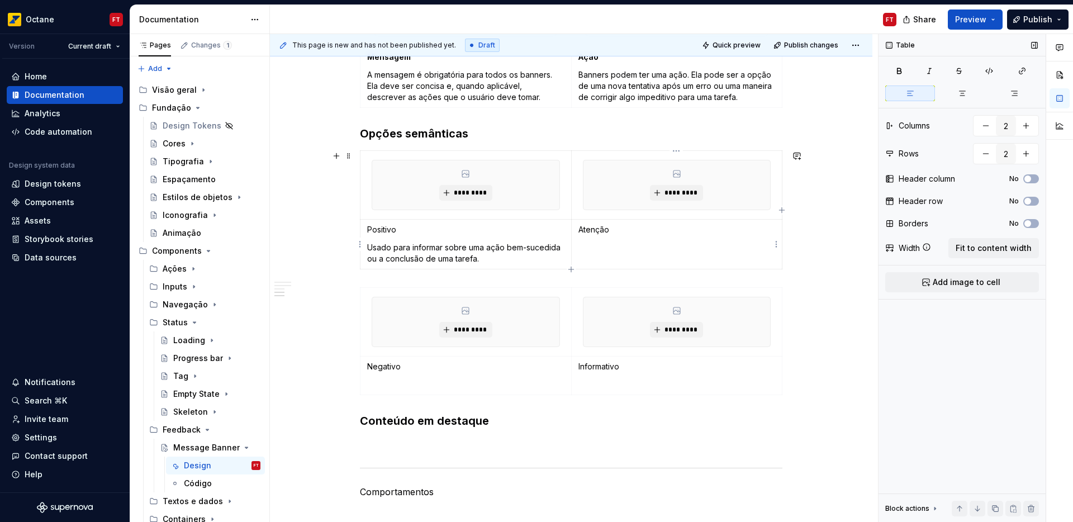
drag, startPoint x: 618, startPoint y: 255, endPoint x: 584, endPoint y: 276, distance: 40.3
click at [618, 255] on td "Atenção" at bounding box center [676, 245] width 211 height 50
click at [368, 384] on p at bounding box center [465, 384] width 197 height 11
click at [615, 383] on td "Informativo" at bounding box center [676, 375] width 211 height 39
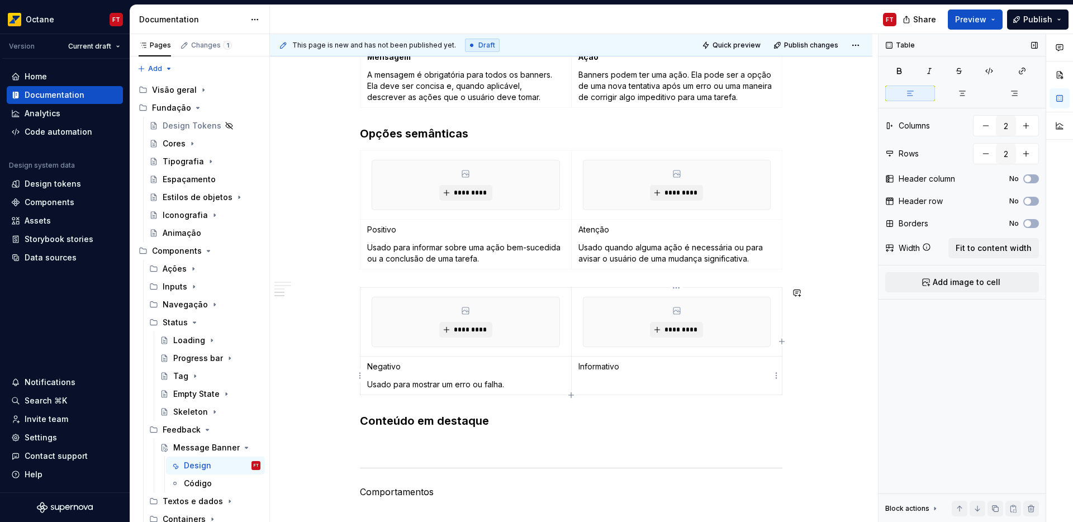
click at [615, 383] on td "Informativo" at bounding box center [676, 375] width 211 height 39
click at [583, 386] on td "Informativo" at bounding box center [676, 375] width 211 height 39
click at [381, 365] on p "Negativo" at bounding box center [465, 366] width 197 height 11
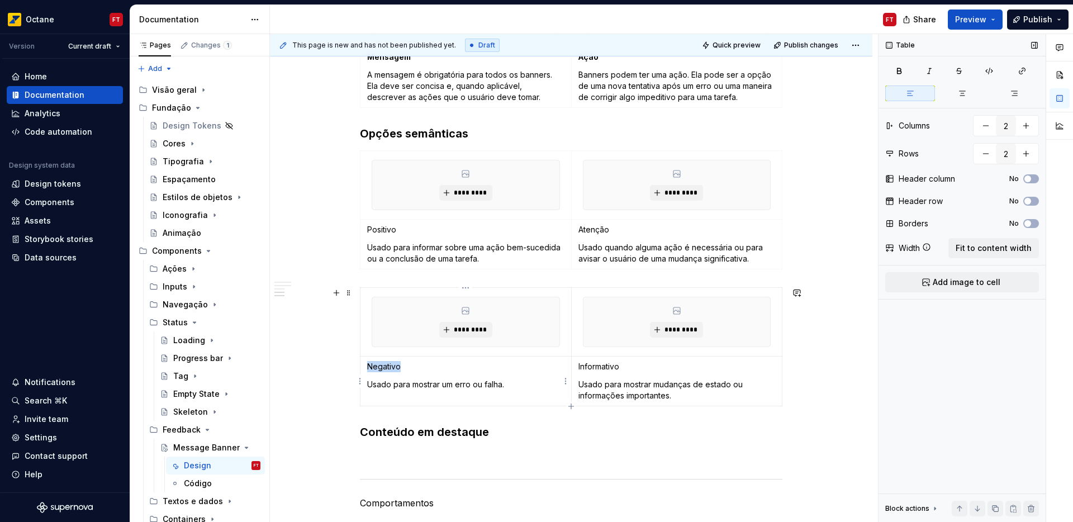
click at [382, 365] on p "Negativo" at bounding box center [465, 366] width 197 height 11
click at [601, 365] on p "Informativo" at bounding box center [676, 366] width 197 height 11
click at [587, 238] on td "Atenção Usado quando alguma ação é necessária ou para avisar o usuário de uma m…" at bounding box center [676, 245] width 211 height 50
click at [587, 236] on td "Atenção Usado quando alguma ação é necessária ou para avisar o usuário de uma m…" at bounding box center [676, 245] width 211 height 50
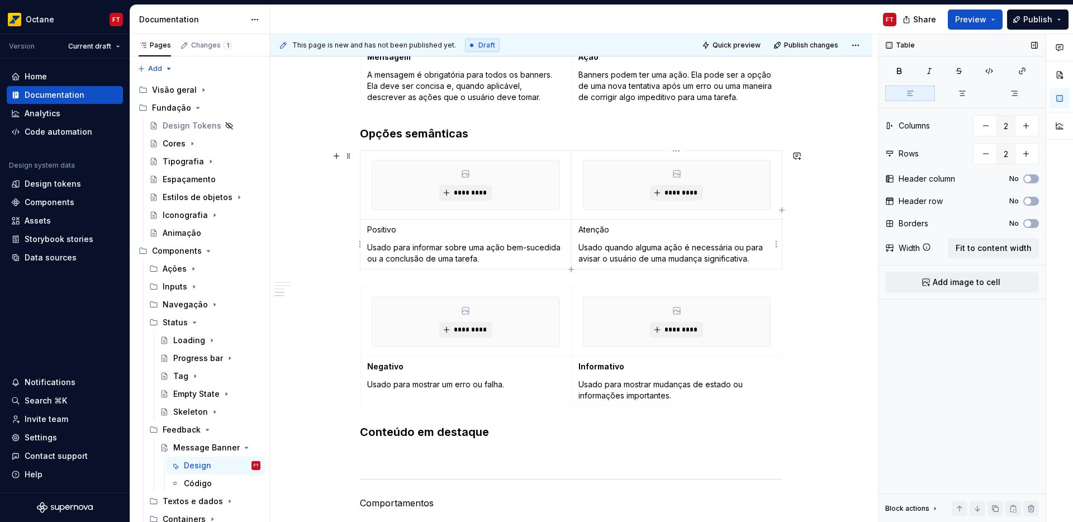
click at [587, 230] on p "Atenção" at bounding box center [676, 229] width 197 height 11
click at [380, 231] on p "Positivo" at bounding box center [465, 229] width 197 height 11
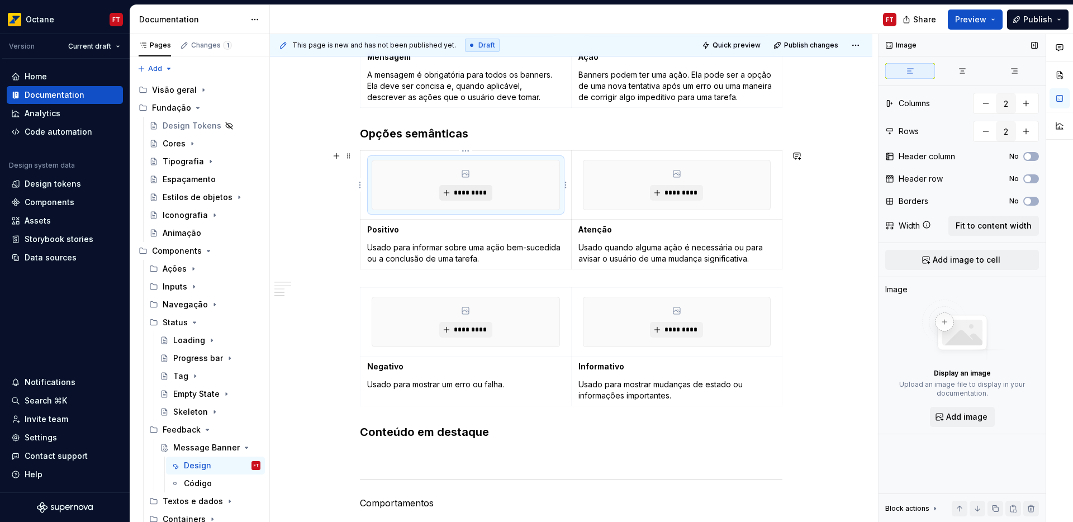
click at [468, 188] on span "*********" at bounding box center [470, 192] width 34 height 9
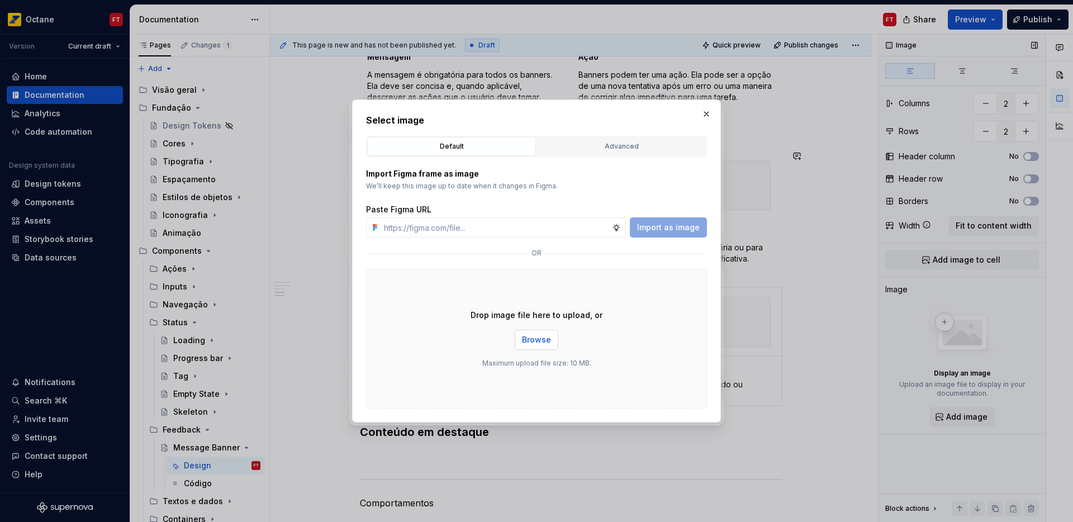
click at [544, 339] on span "Browse" at bounding box center [536, 339] width 29 height 11
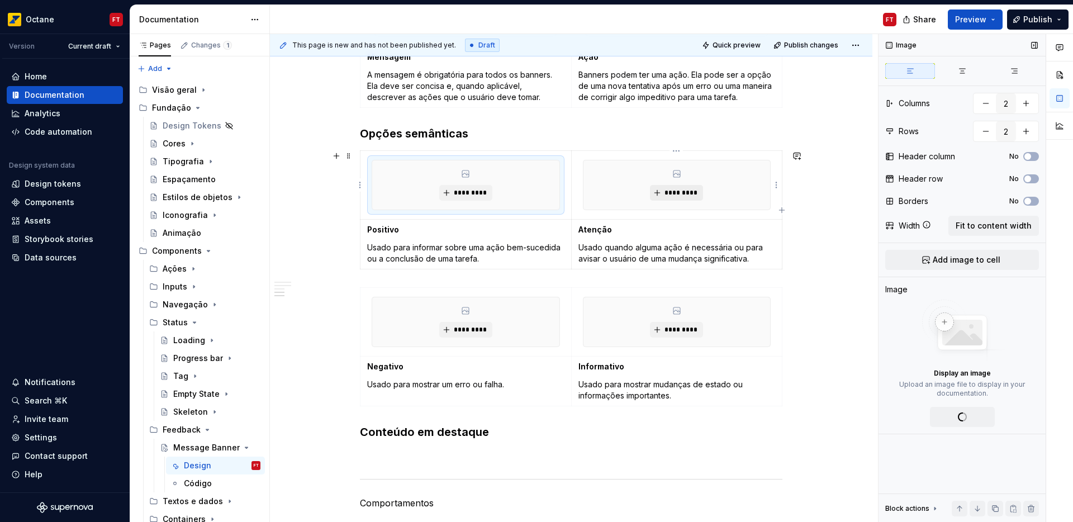
click at [669, 196] on span "*********" at bounding box center [681, 192] width 34 height 9
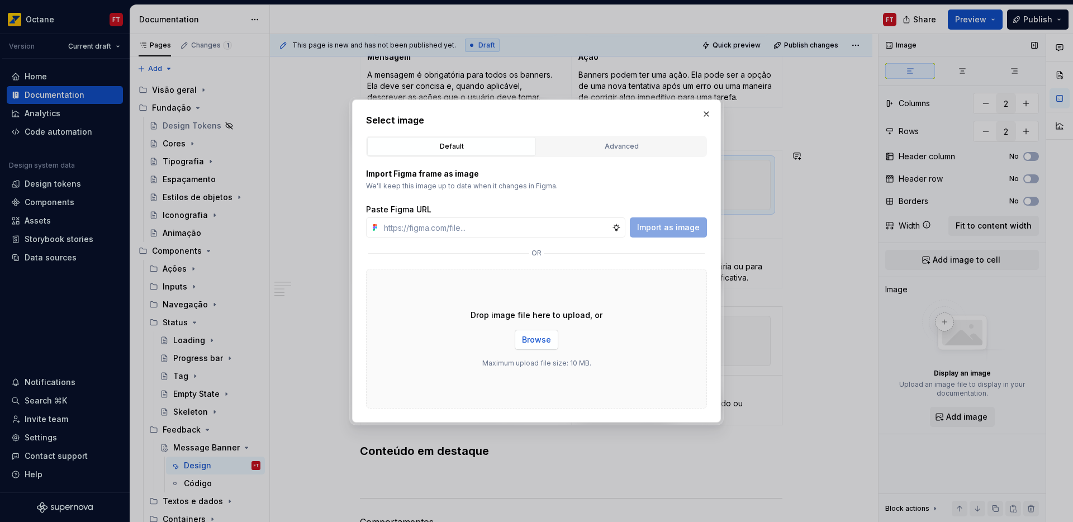
click at [536, 346] on button "Browse" at bounding box center [536, 340] width 44 height 20
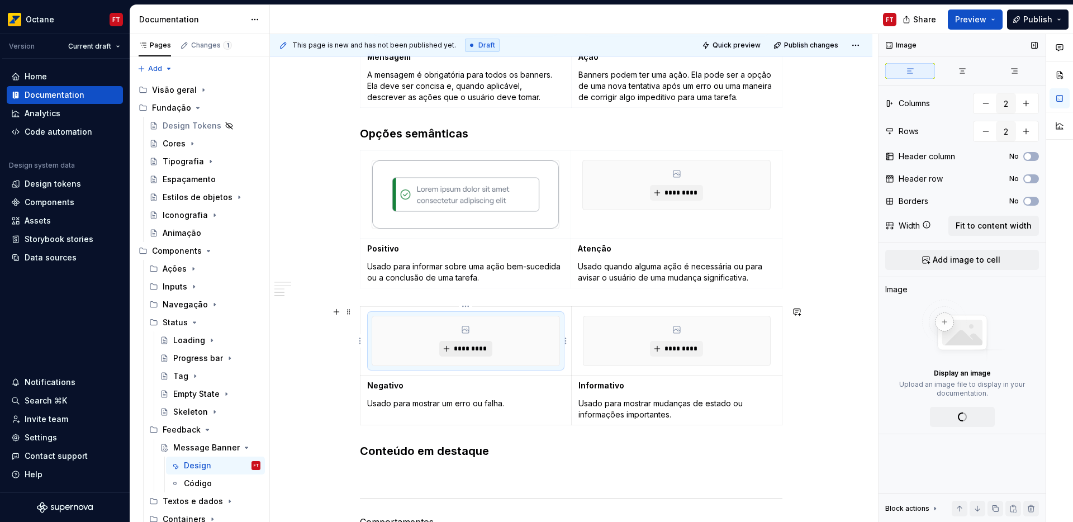
click at [474, 351] on span "*********" at bounding box center [470, 348] width 34 height 9
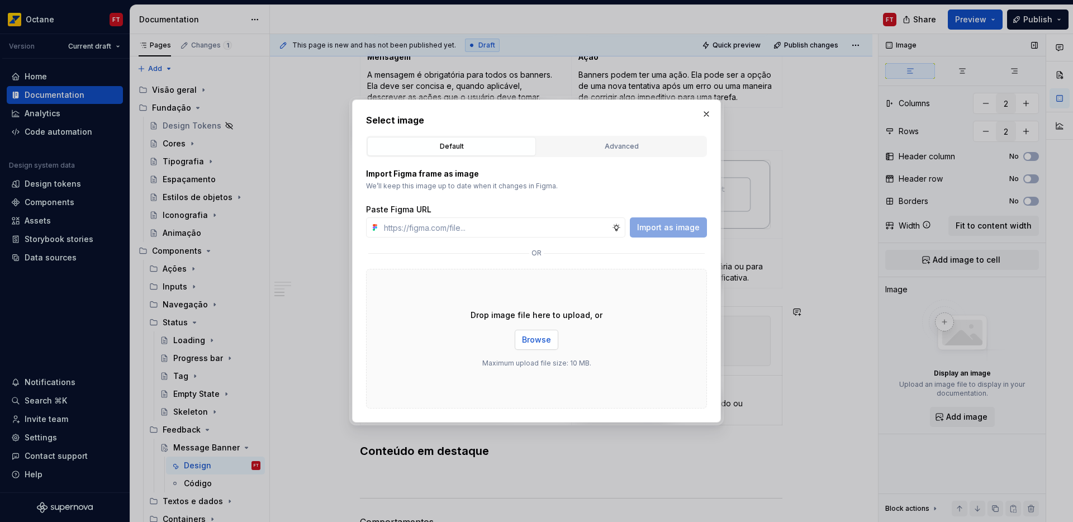
click at [547, 342] on span "Browse" at bounding box center [536, 339] width 29 height 11
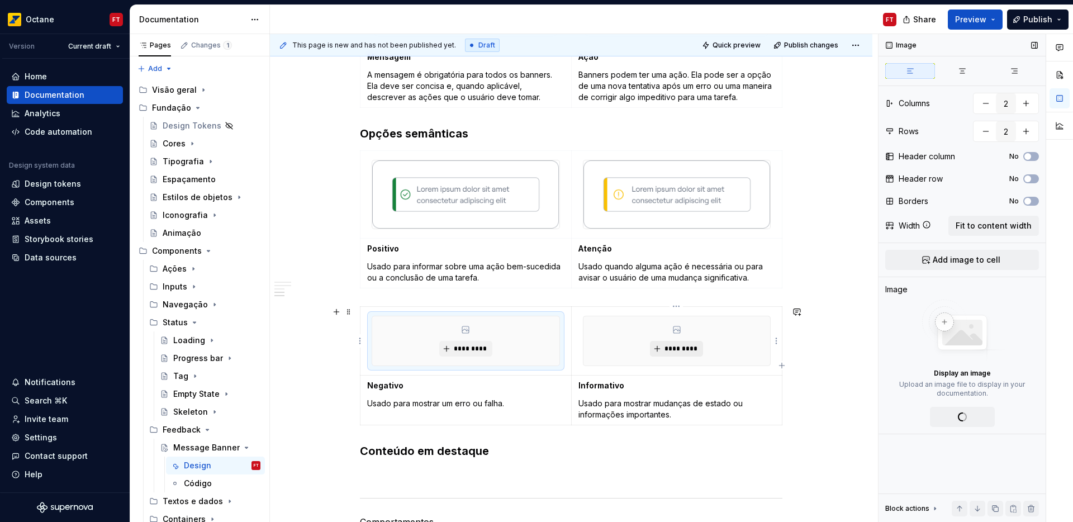
click at [676, 344] on span "*********" at bounding box center [681, 348] width 34 height 9
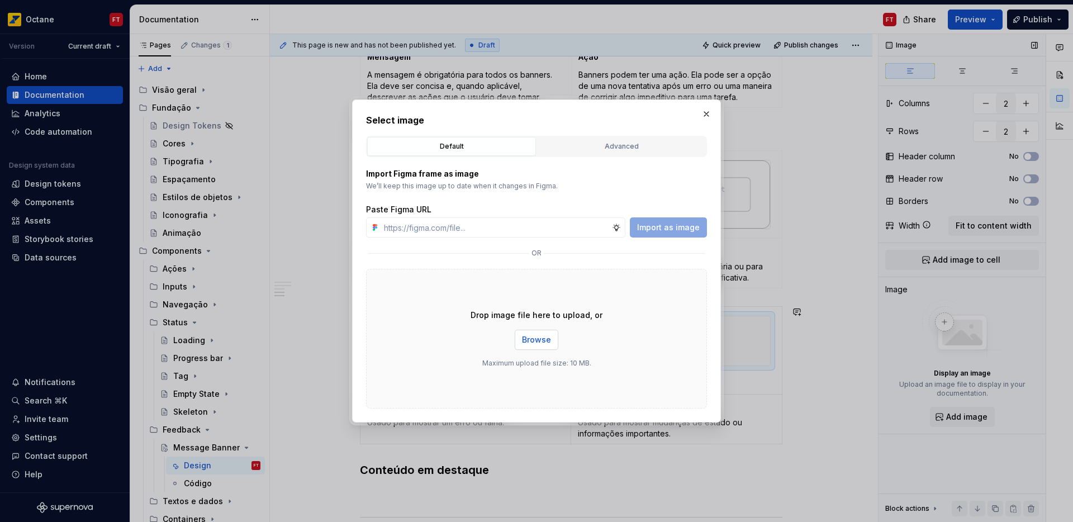
click at [544, 340] on span "Browse" at bounding box center [536, 339] width 29 height 11
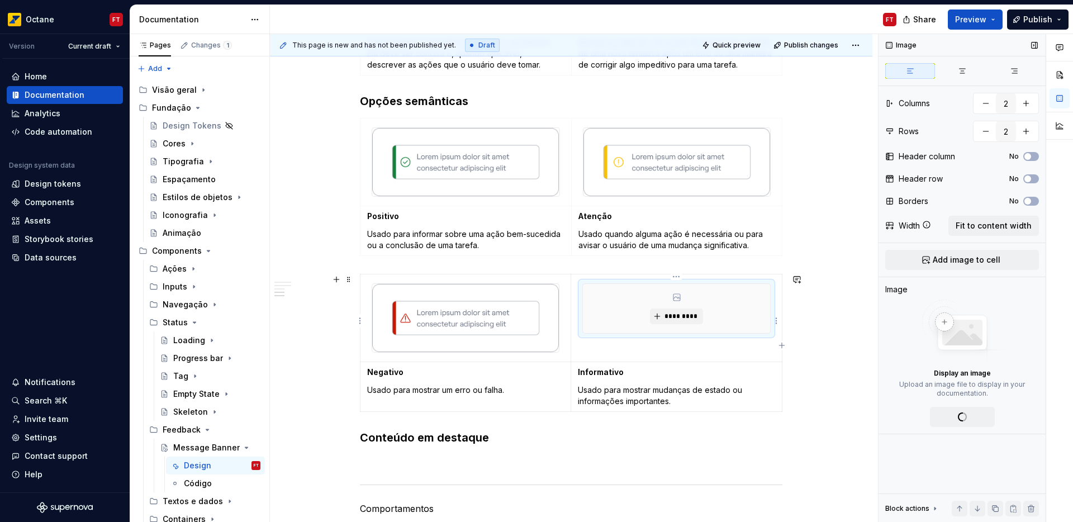
type textarea "*"
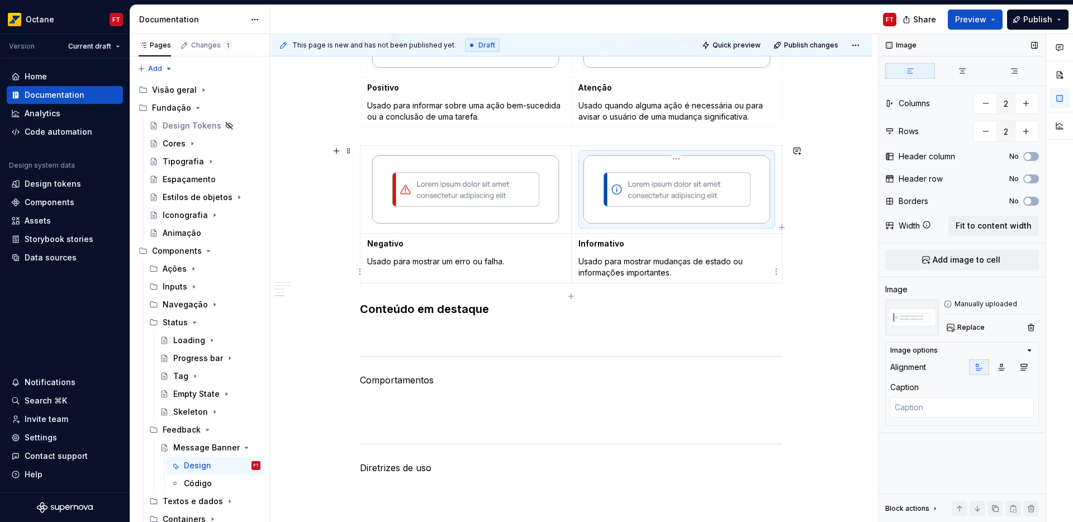
scroll to position [726, 0]
click at [452, 332] on p at bounding box center [571, 331] width 422 height 13
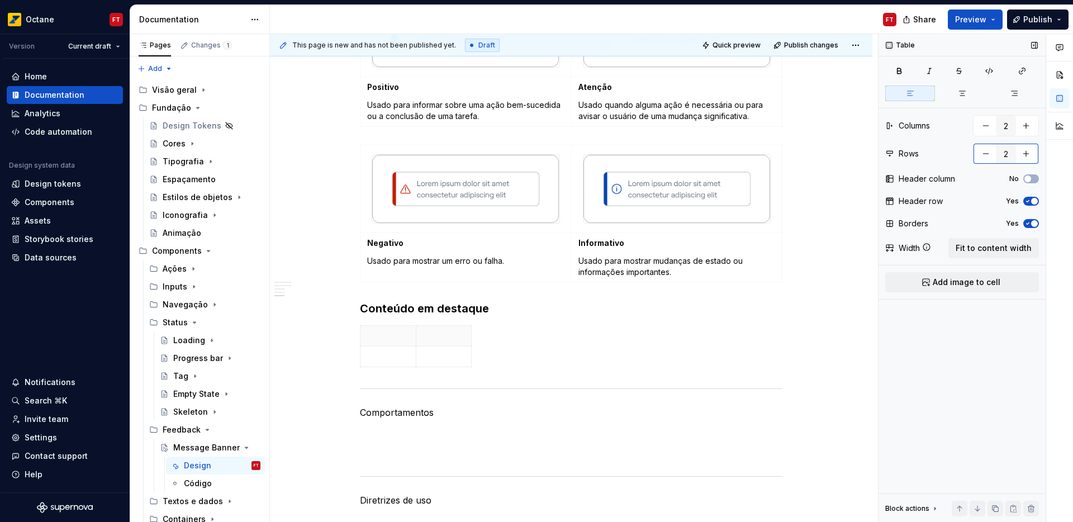
click at [985, 150] on button "button" at bounding box center [985, 154] width 20 height 20
type input "1"
click at [1032, 175] on span "button" at bounding box center [1034, 178] width 7 height 7
click at [1031, 181] on span "button" at bounding box center [1034, 178] width 7 height 7
click at [1033, 200] on span "button" at bounding box center [1034, 201] width 7 height 7
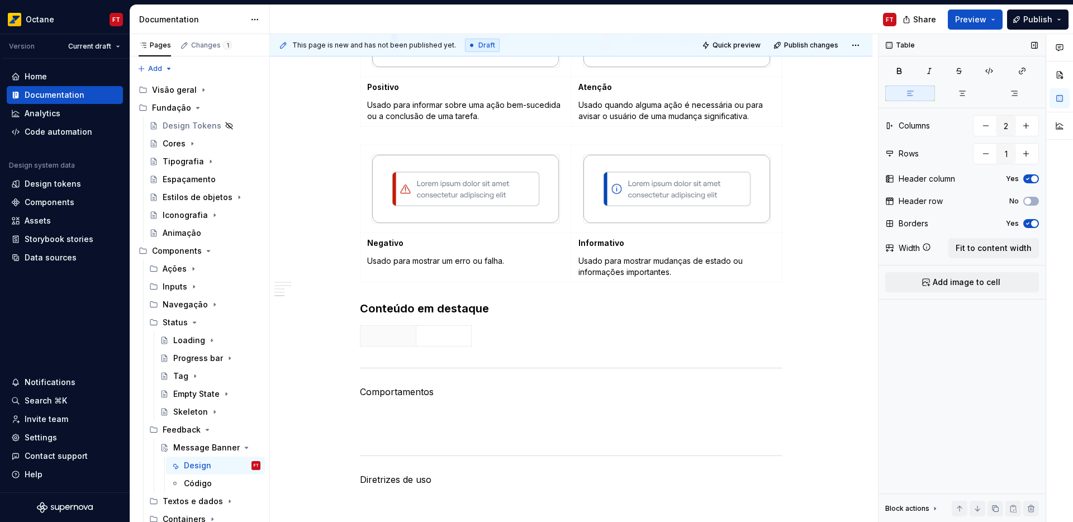
click at [1033, 220] on span "button" at bounding box center [1034, 223] width 7 height 7
click at [1033, 180] on span "button" at bounding box center [1034, 178] width 7 height 7
click at [1018, 250] on span "Fit to content width" at bounding box center [993, 247] width 76 height 11
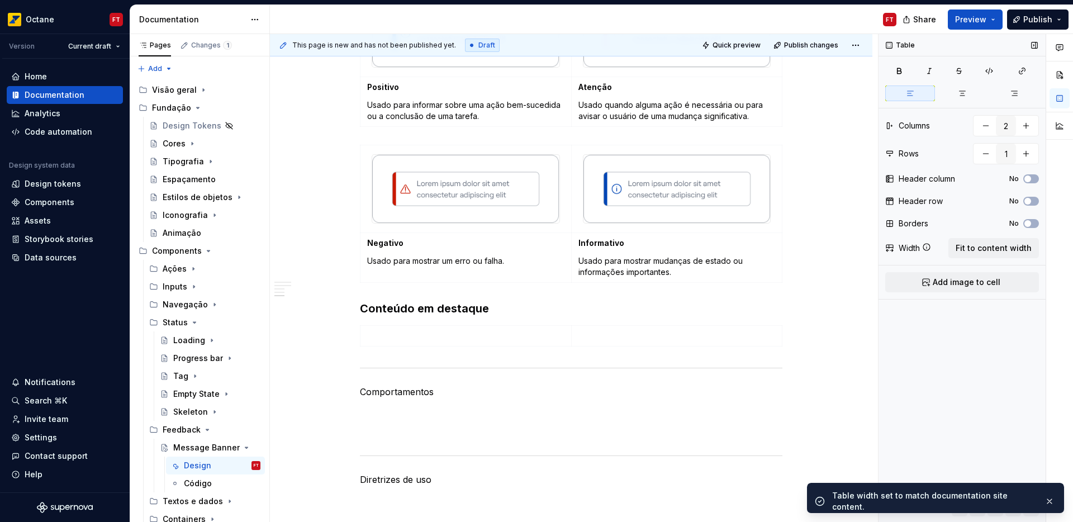
click at [949, 278] on span "Add image to cell" at bounding box center [966, 282] width 68 height 11
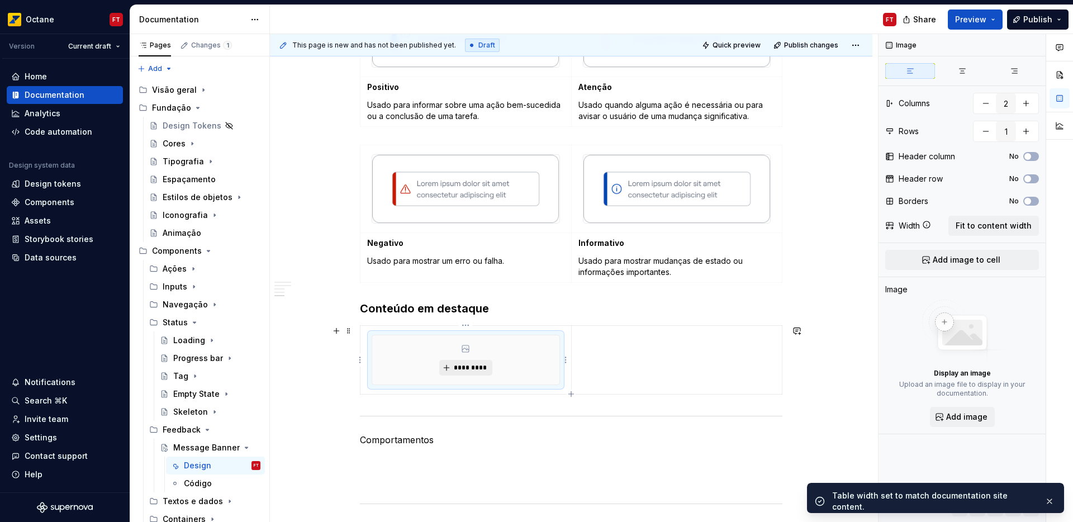
click at [470, 370] on span "*********" at bounding box center [470, 367] width 34 height 9
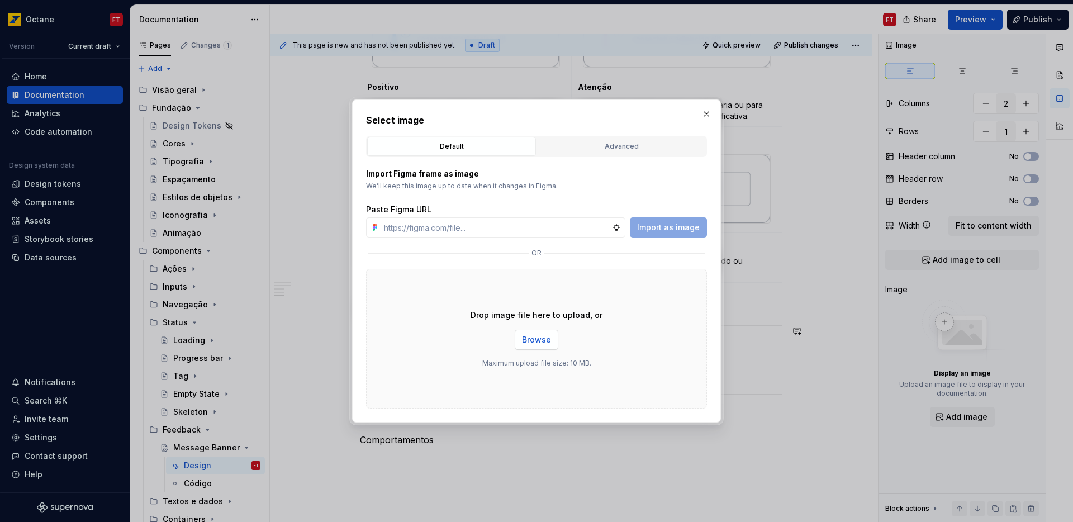
click at [528, 337] on span "Browse" at bounding box center [536, 339] width 29 height 11
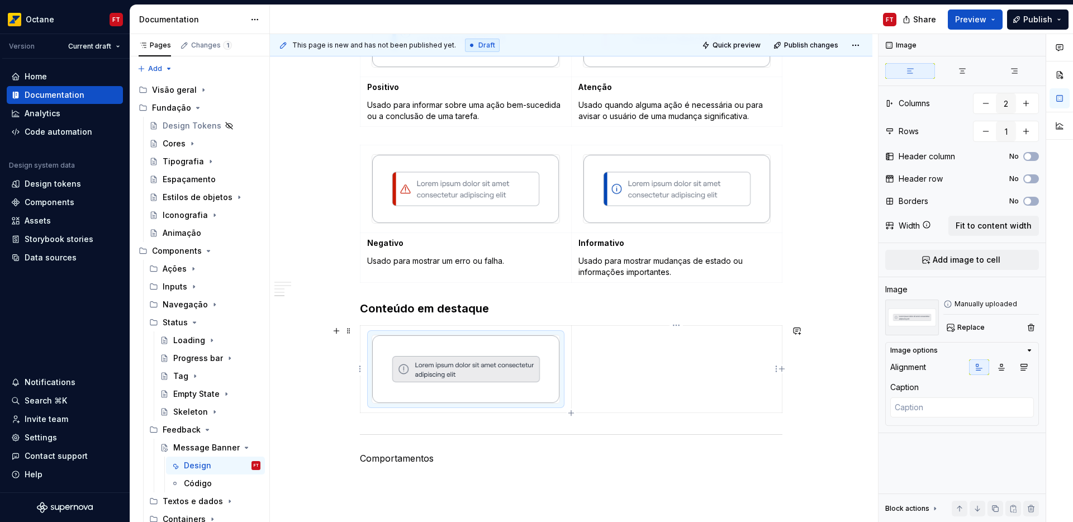
click at [614, 371] on td at bounding box center [676, 369] width 211 height 88
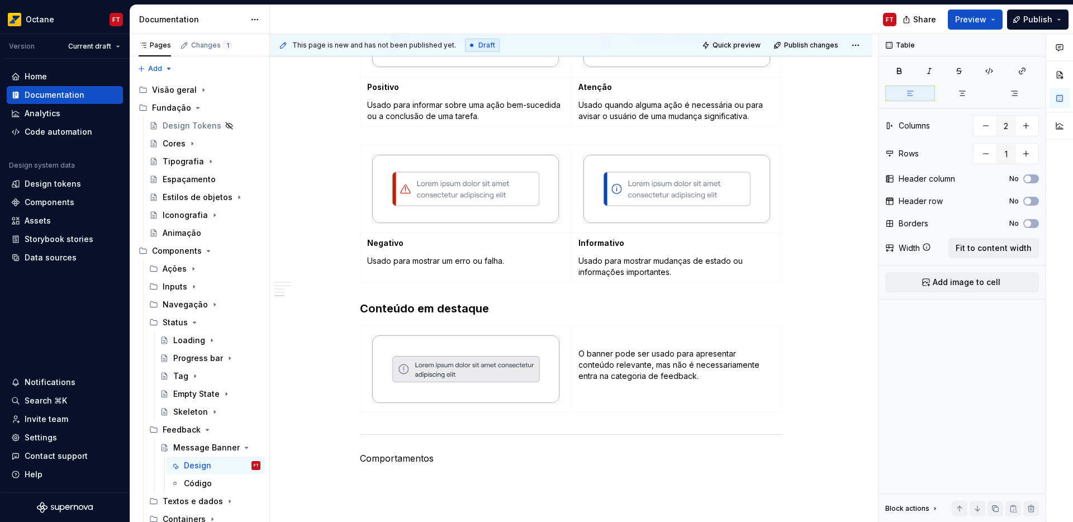
click at [589, 331] on p at bounding box center [676, 335] width 197 height 11
click at [593, 336] on p "Notas" at bounding box center [676, 335] width 197 height 11
click at [284, 364] on div "Anatomia Opções Elementos Mensagem A mensagem é obrigatória para todos os banne…" at bounding box center [571, 182] width 602 height 1375
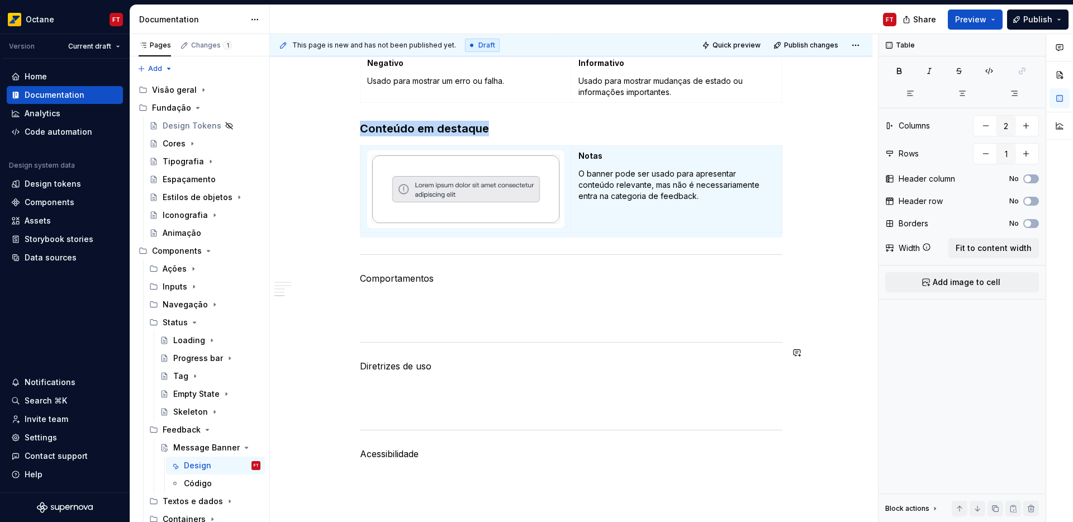
scroll to position [917, 0]
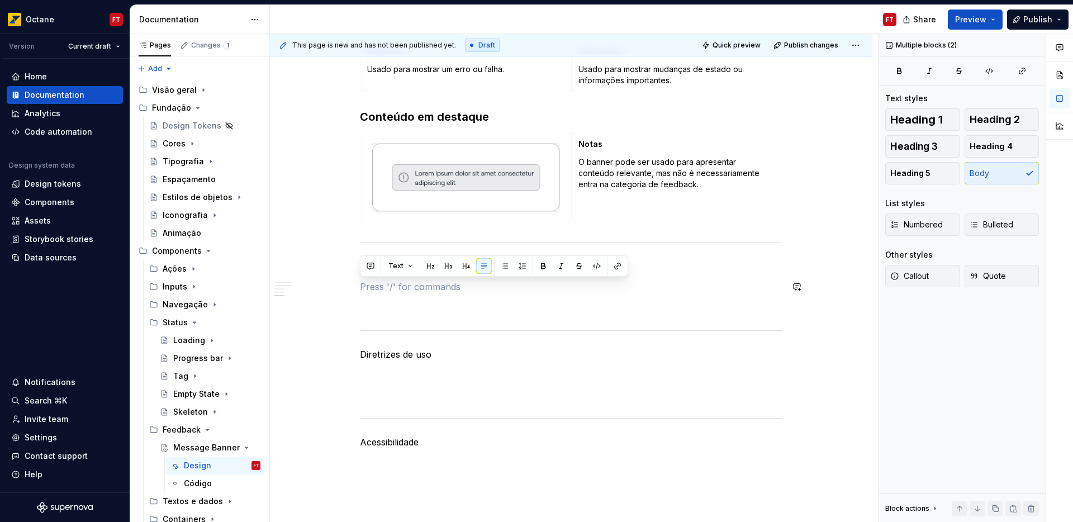
click at [383, 308] on p at bounding box center [571, 306] width 422 height 13
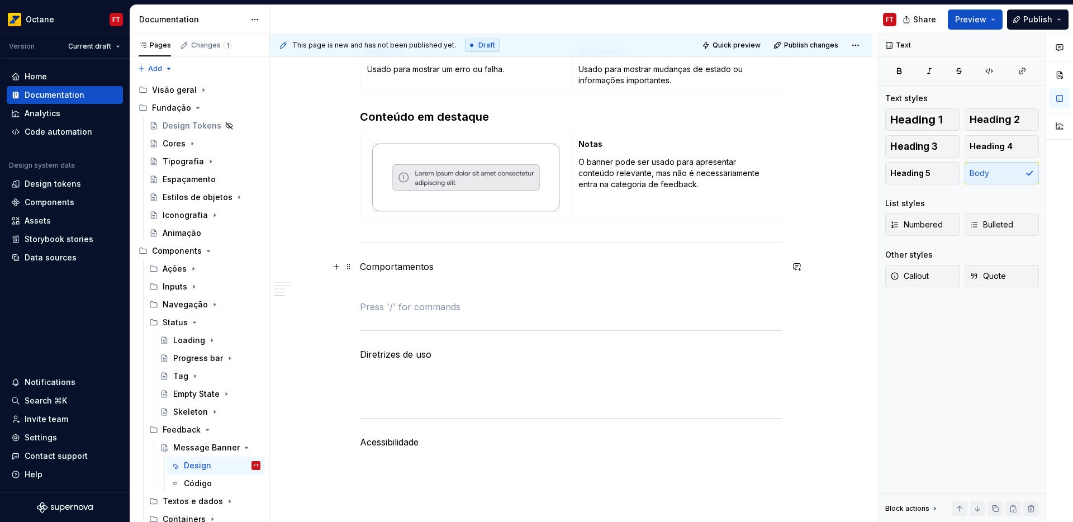
click at [385, 264] on p "Comportamentos" at bounding box center [571, 266] width 422 height 13
click at [913, 120] on span "Heading 1" at bounding box center [916, 119] width 53 height 11
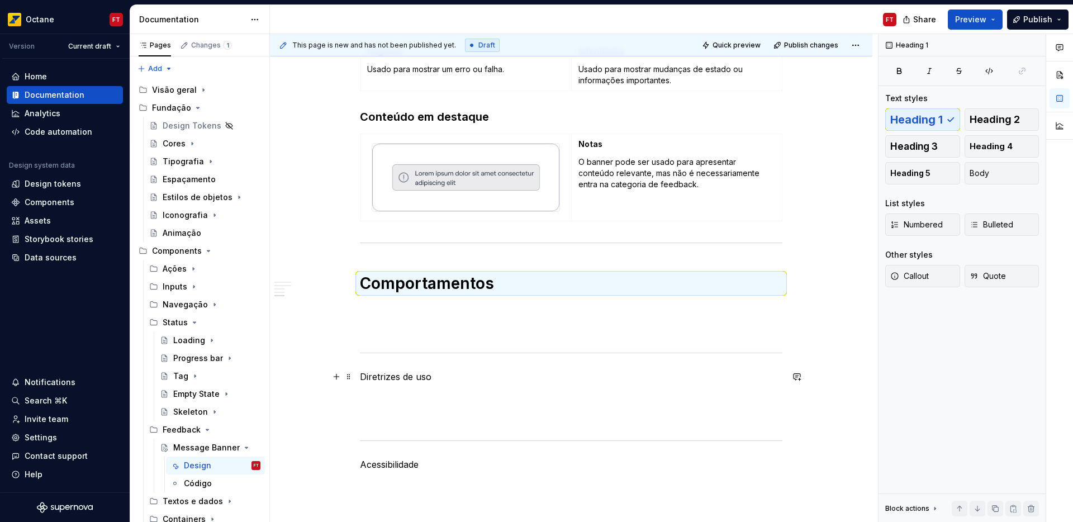
click at [379, 377] on p "Diretrizes de uso" at bounding box center [571, 376] width 422 height 13
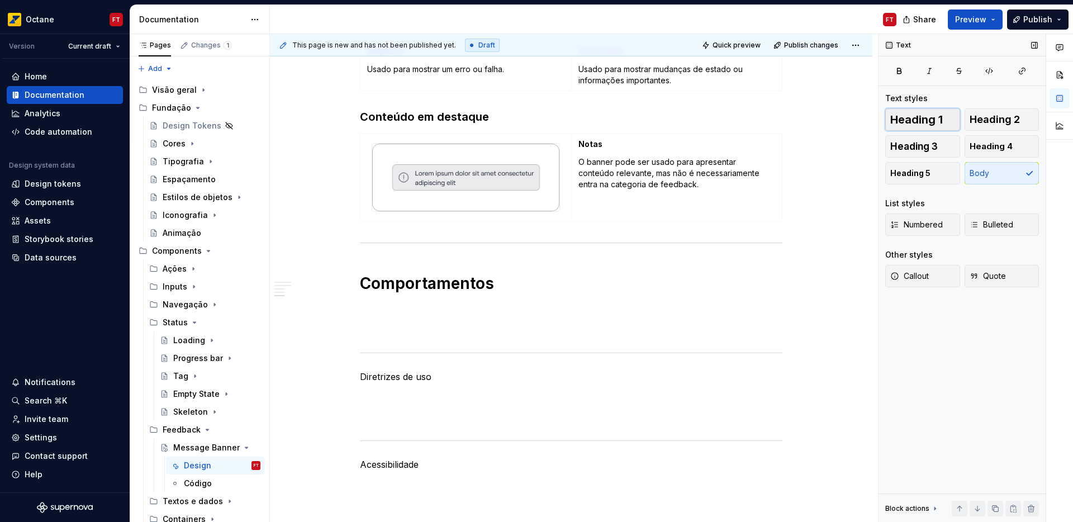
click at [904, 123] on span "Heading 1" at bounding box center [916, 119] width 53 height 11
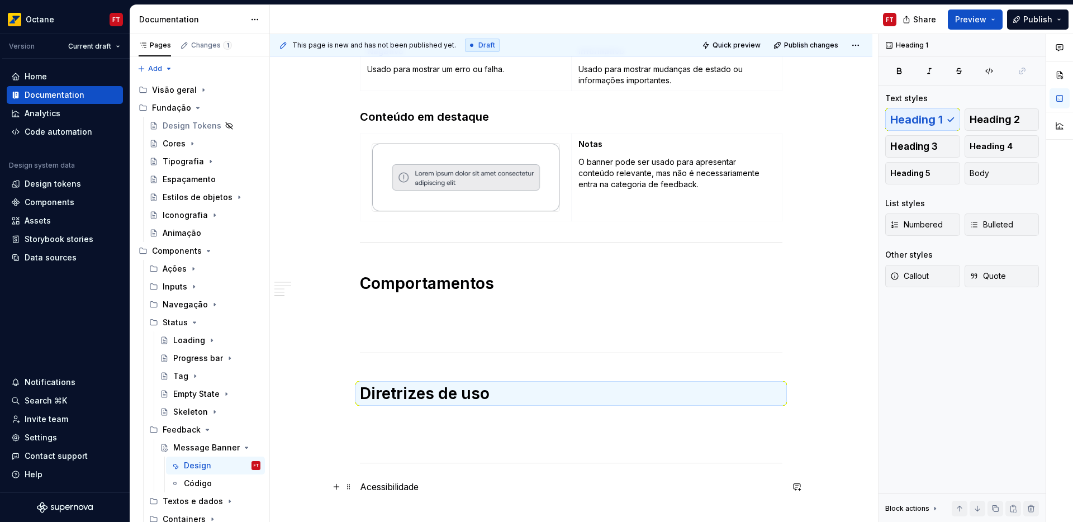
click at [399, 488] on p "Acessibilidade" at bounding box center [571, 486] width 422 height 13
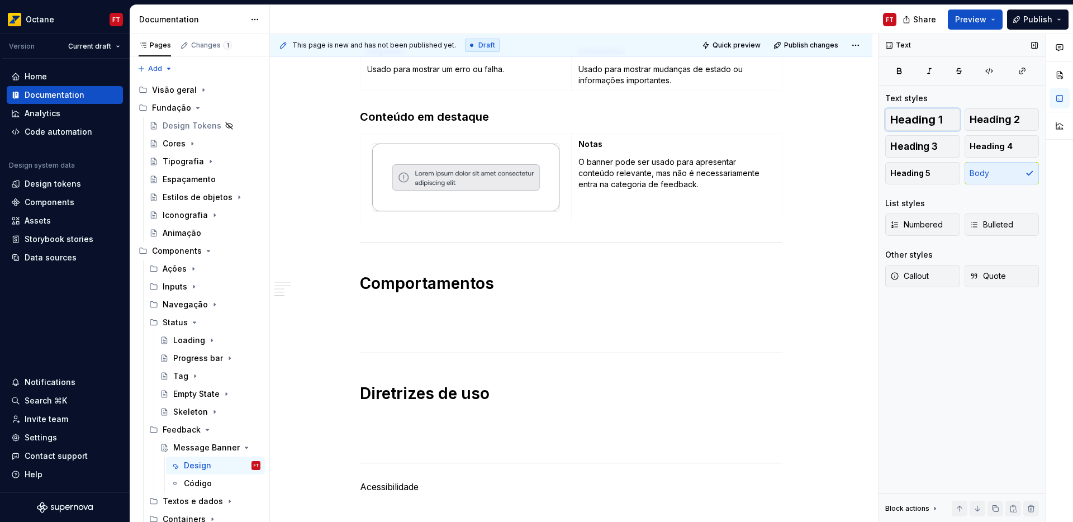
drag, startPoint x: 930, startPoint y: 116, endPoint x: 911, endPoint y: 125, distance: 21.2
click at [930, 116] on span "Heading 1" at bounding box center [916, 119] width 53 height 11
click at [397, 306] on p at bounding box center [571, 308] width 422 height 13
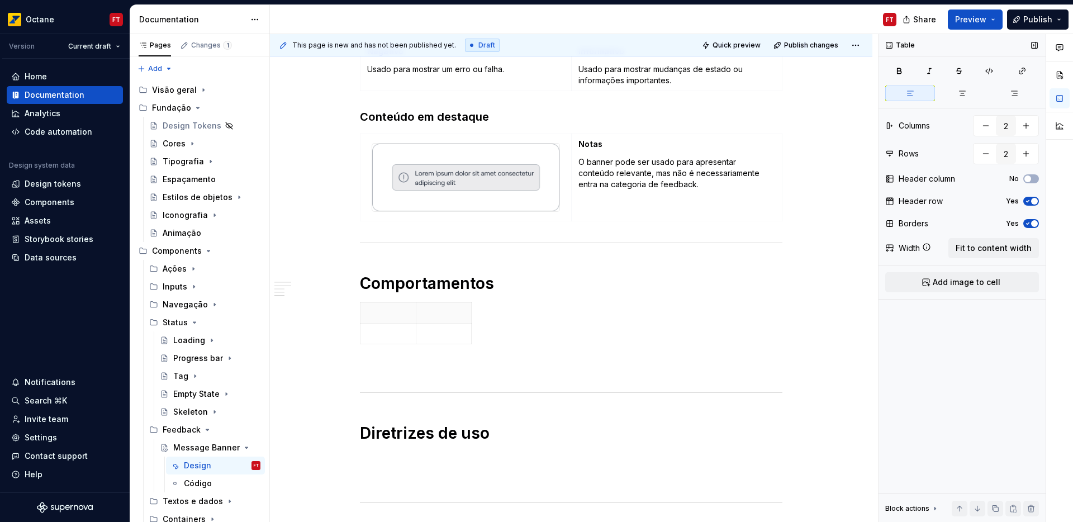
click at [1030, 223] on icon "button" at bounding box center [1027, 223] width 9 height 7
click at [1037, 204] on div "Yes" at bounding box center [1022, 201] width 33 height 9
click at [1036, 201] on span "button" at bounding box center [1034, 201] width 7 height 7
click at [1014, 250] on span "Fit to content width" at bounding box center [993, 247] width 76 height 11
type textarea "*"
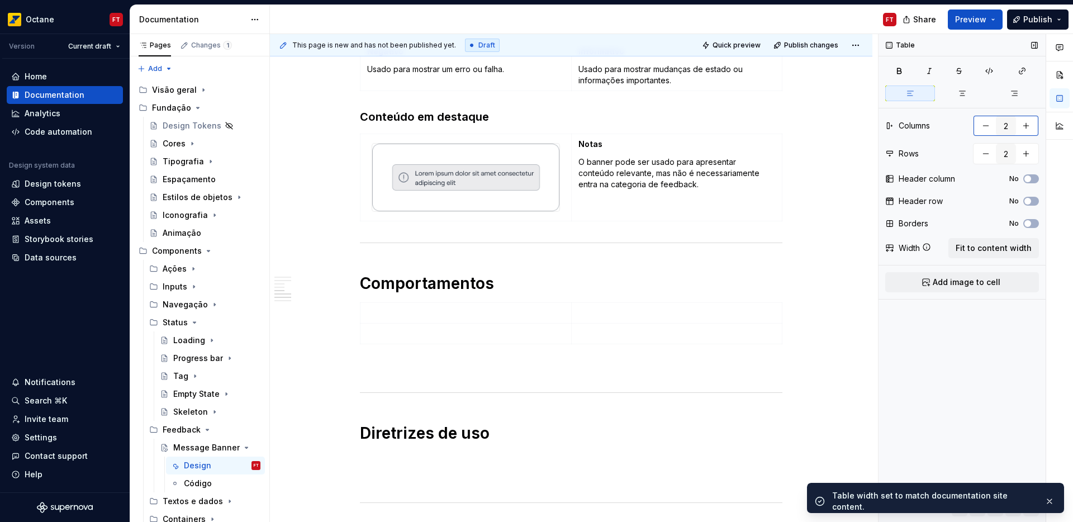
click at [987, 128] on button "button" at bounding box center [985, 126] width 20 height 20
type input "1"
click at [975, 279] on span "Add image to cell" at bounding box center [966, 282] width 68 height 11
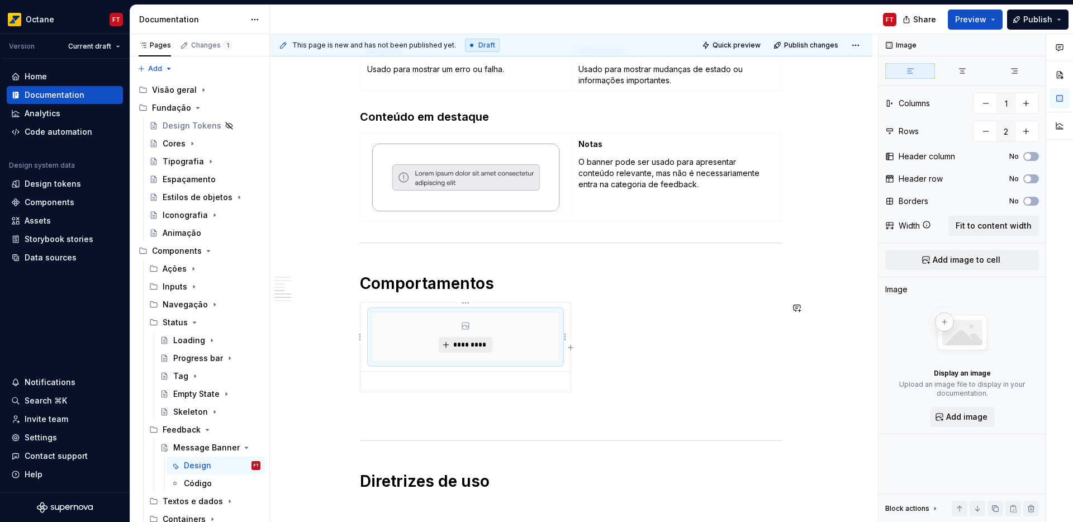
click at [459, 346] on span "*********" at bounding box center [469, 344] width 34 height 9
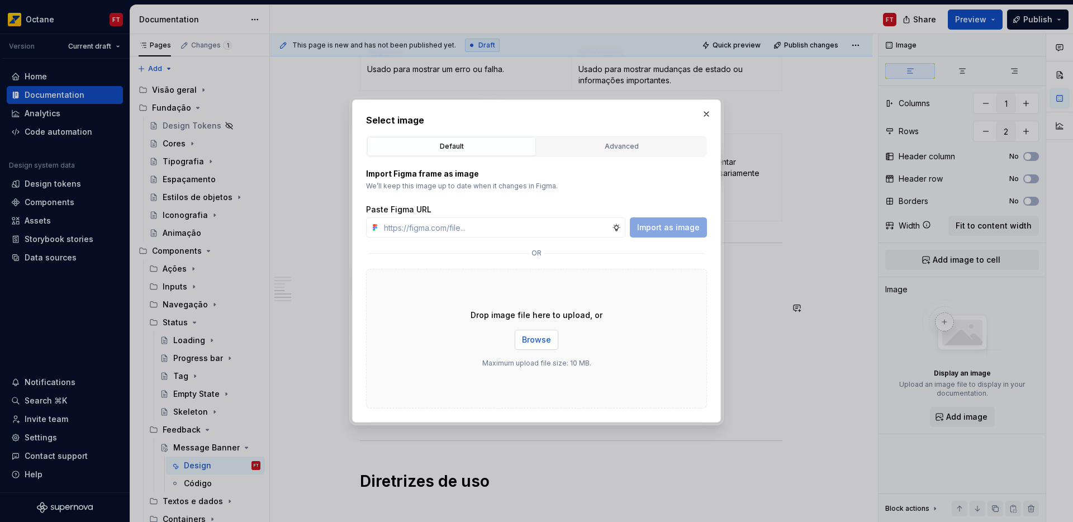
click at [536, 339] on span "Browse" at bounding box center [536, 339] width 29 height 11
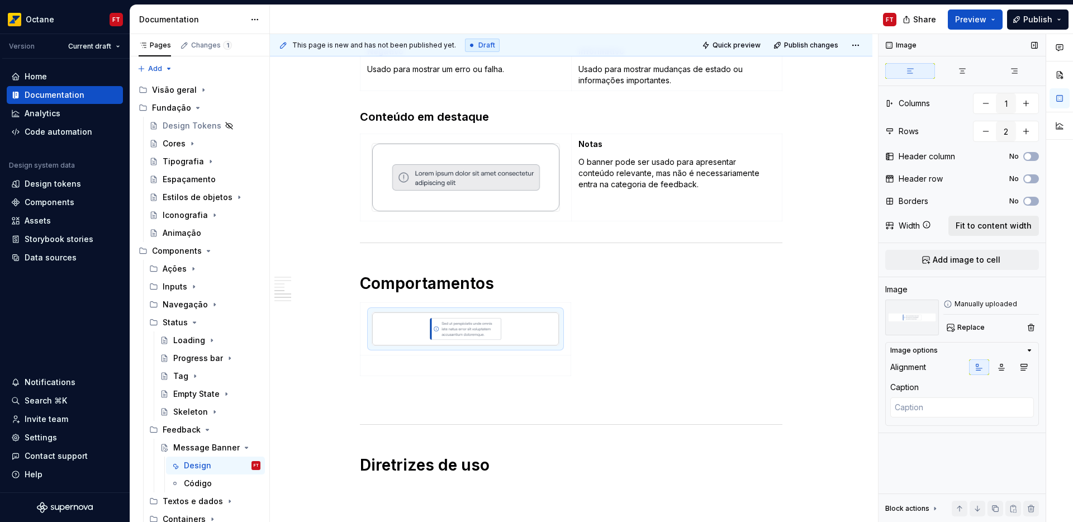
click at [984, 227] on span "Fit to content width" at bounding box center [993, 225] width 76 height 11
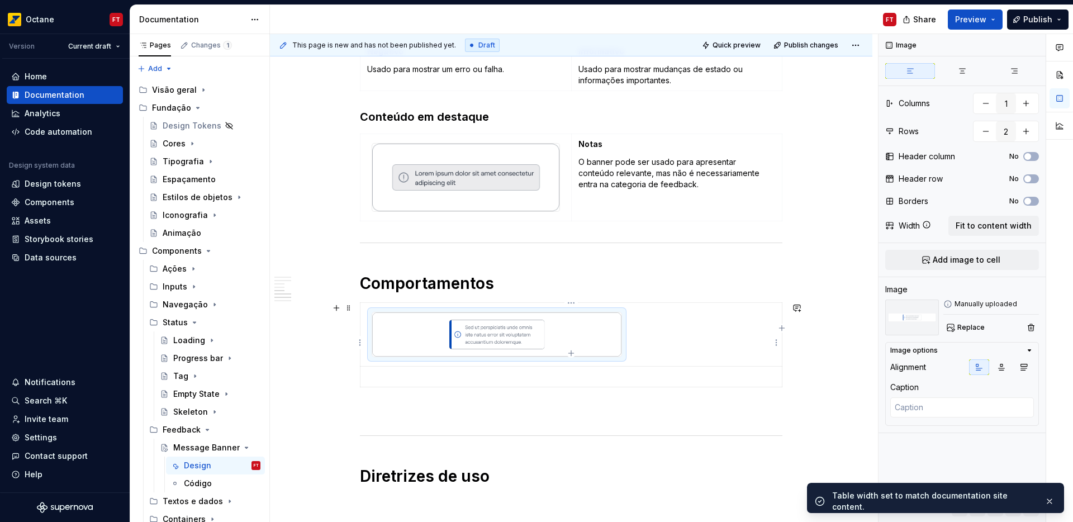
click at [458, 345] on tbody at bounding box center [571, 345] width 422 height 84
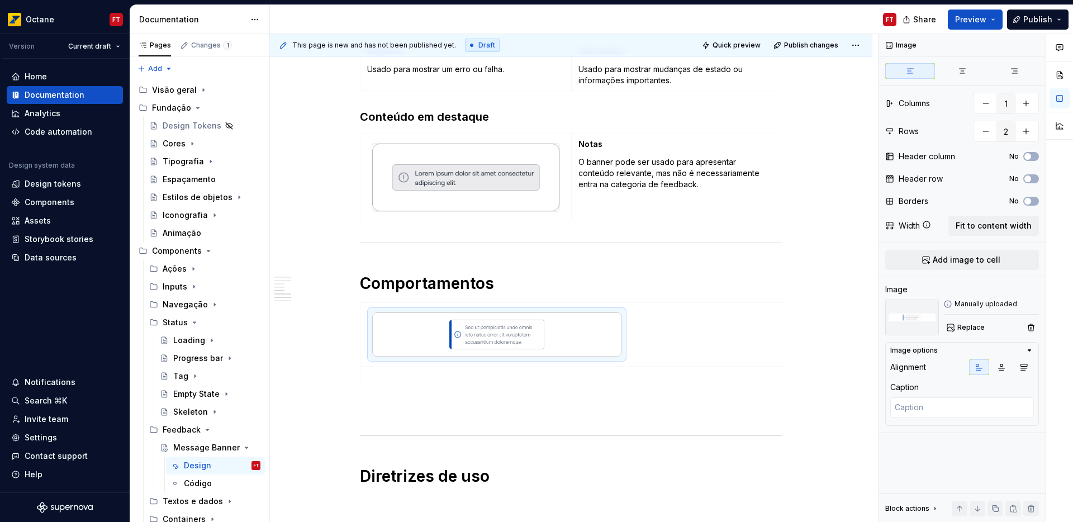
click at [394, 385] on td at bounding box center [571, 376] width 422 height 21
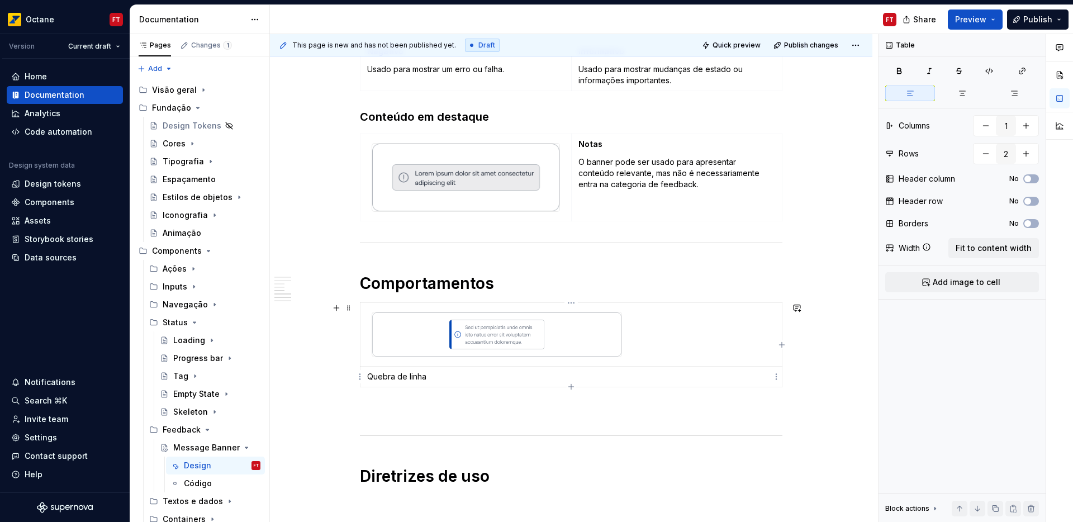
click at [372, 374] on p "Quebra de linha" at bounding box center [571, 376] width 408 height 11
drag, startPoint x: 372, startPoint y: 374, endPoint x: 412, endPoint y: 377, distance: 40.3
click at [412, 377] on p "Quebra de linha" at bounding box center [571, 376] width 408 height 11
click at [442, 378] on p "Quebra de linha" at bounding box center [571, 376] width 408 height 11
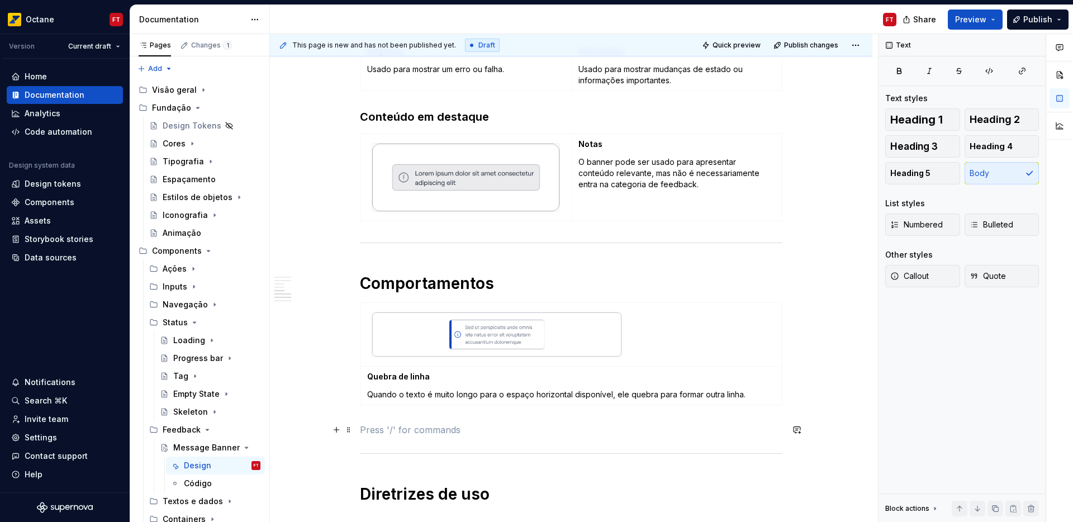
click at [396, 435] on p at bounding box center [571, 429] width 422 height 13
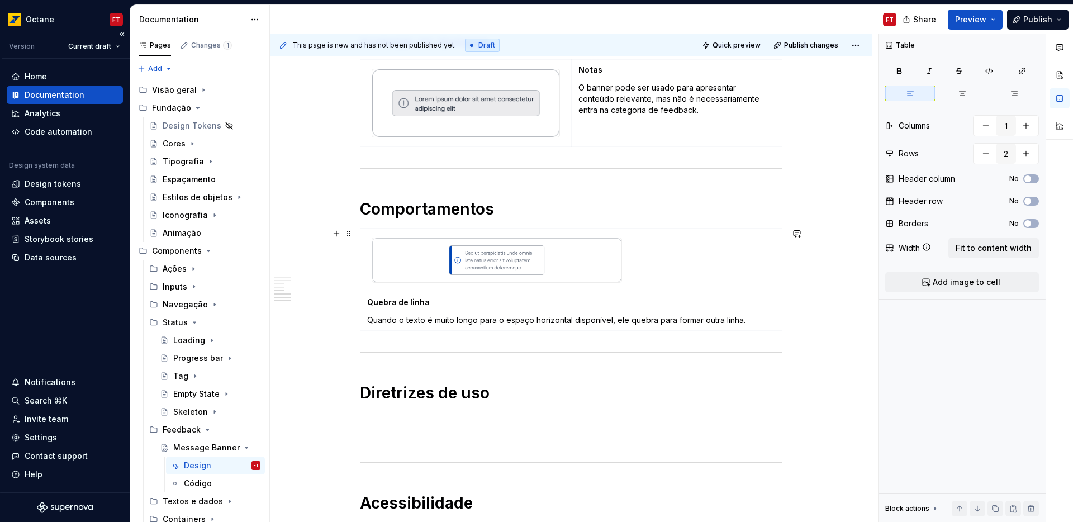
scroll to position [993, 0]
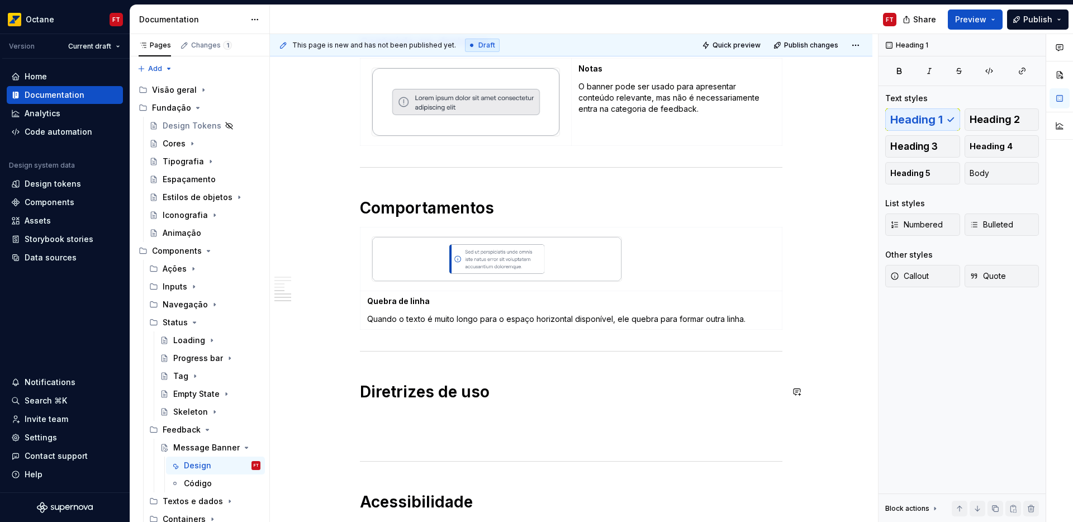
click at [375, 417] on p at bounding box center [571, 417] width 422 height 13
click at [372, 437] on p at bounding box center [571, 437] width 422 height 13
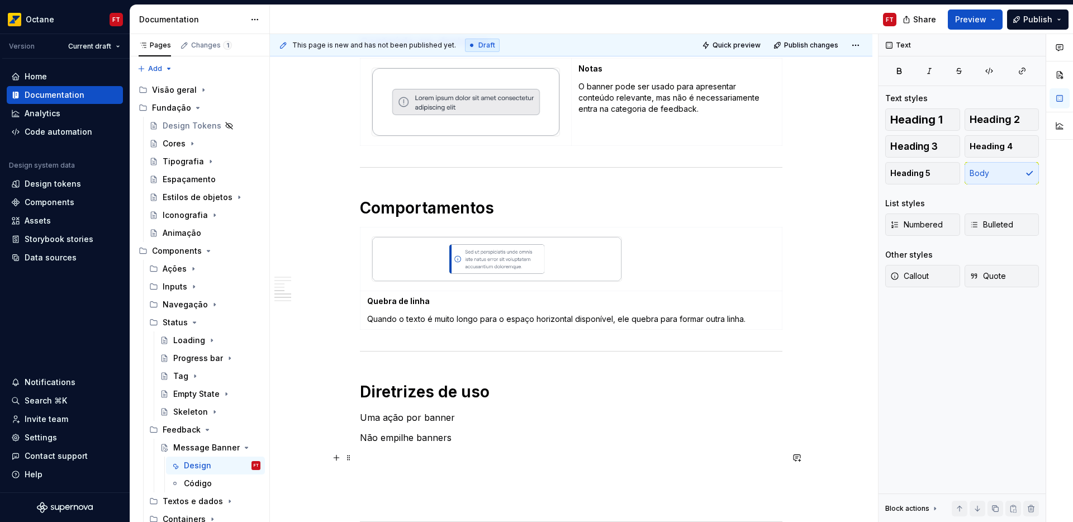
click at [362, 451] on p at bounding box center [571, 457] width 422 height 13
drag, startPoint x: 371, startPoint y: 418, endPoint x: 389, endPoint y: 416, distance: 18.0
click at [371, 418] on p "Uma ação por banner" at bounding box center [571, 417] width 422 height 13
click at [932, 147] on span "Heading 3" at bounding box center [913, 146] width 47 height 11
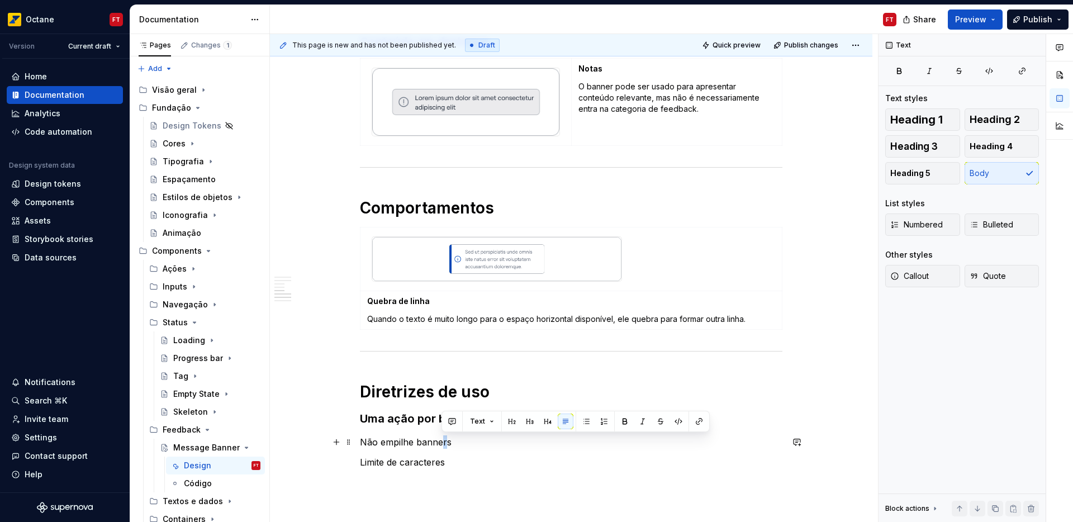
click at [442, 441] on p "Não empilhe banners" at bounding box center [571, 441] width 422 height 13
click at [914, 146] on span "Heading 3" at bounding box center [913, 146] width 47 height 11
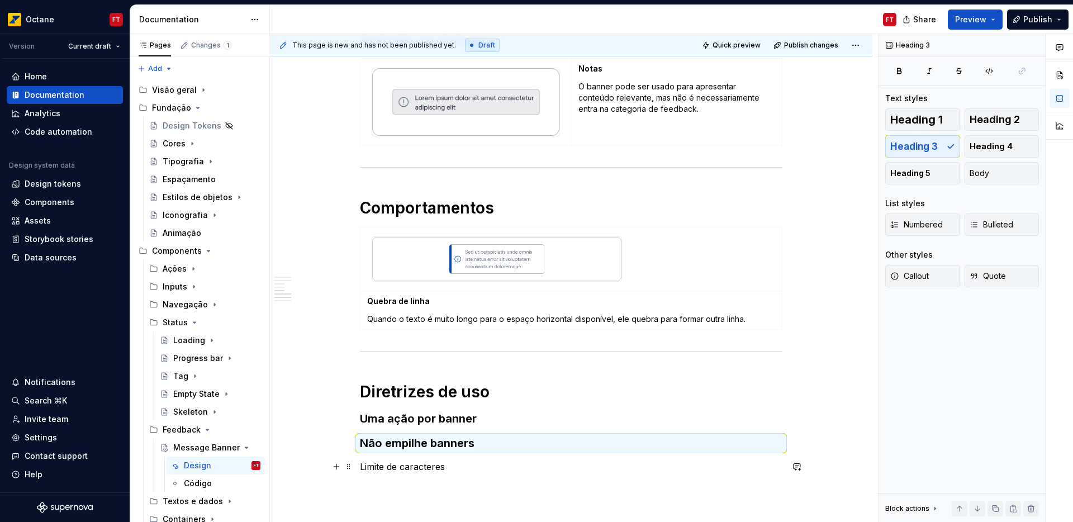
click at [433, 466] on p "Limite de caracteres" at bounding box center [571, 466] width 422 height 13
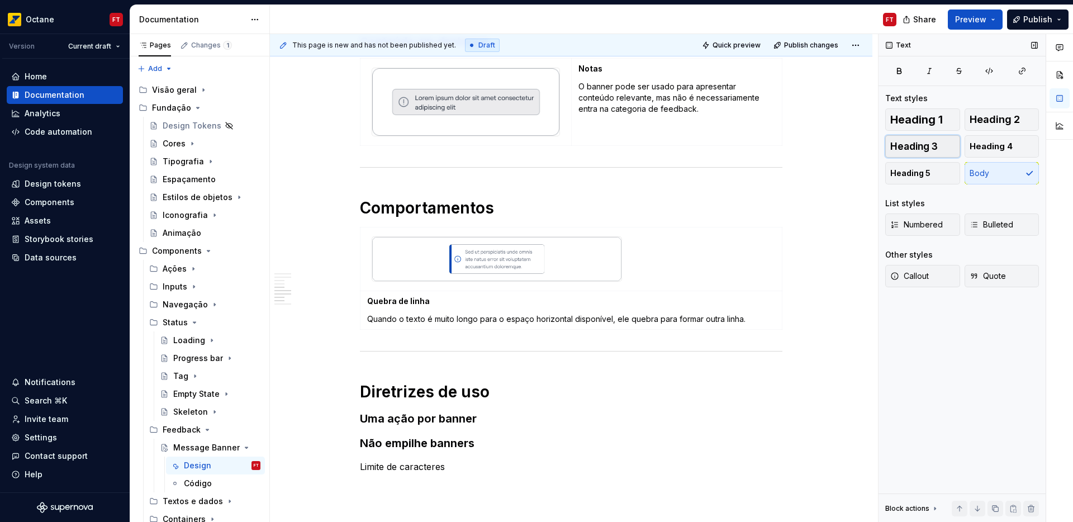
click at [932, 145] on span "Heading 3" at bounding box center [913, 146] width 47 height 11
drag, startPoint x: 503, startPoint y: 417, endPoint x: 525, endPoint y: 418, distance: 21.9
click at [503, 417] on h3 "Uma ação por banner" at bounding box center [571, 419] width 422 height 16
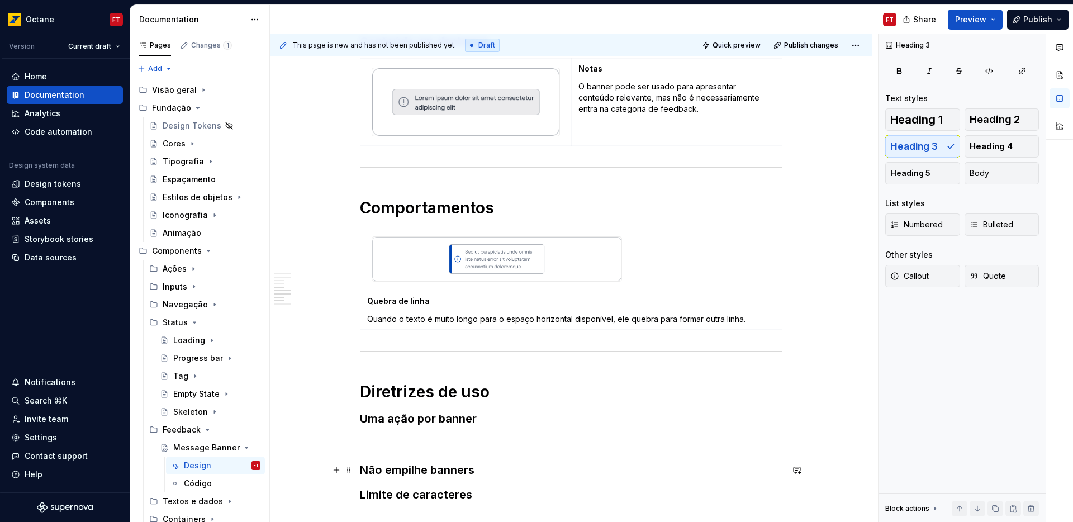
click at [498, 471] on h3 "Não empilhe banners" at bounding box center [571, 470] width 422 height 16
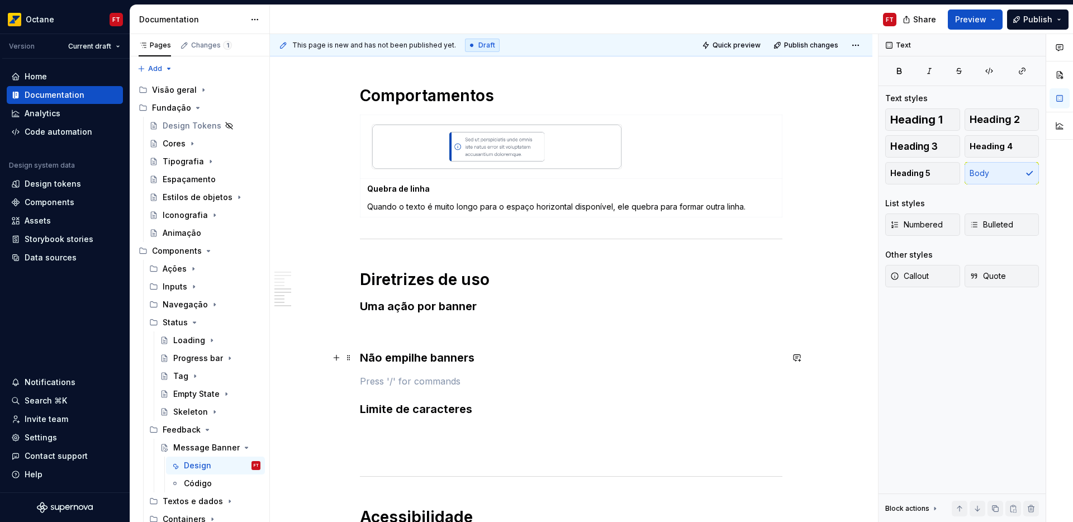
scroll to position [1108, 0]
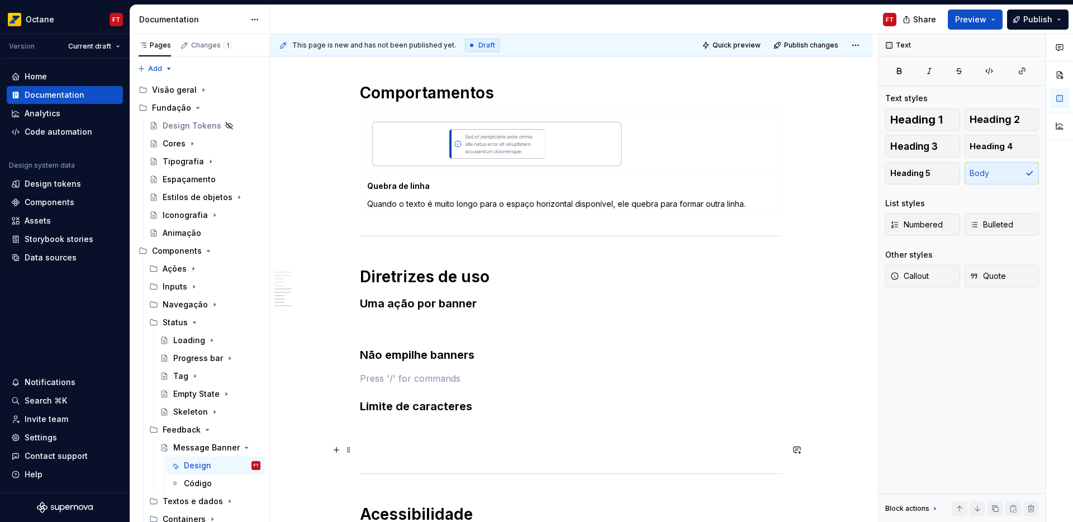
click at [388, 449] on p at bounding box center [571, 449] width 422 height 13
click at [381, 320] on p at bounding box center [571, 326] width 422 height 13
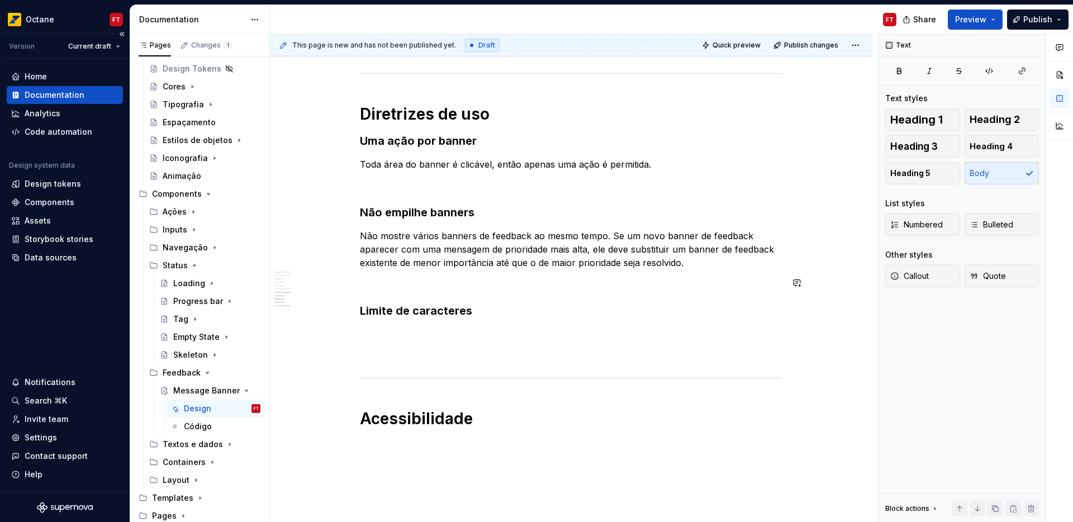
scroll to position [1311, 0]
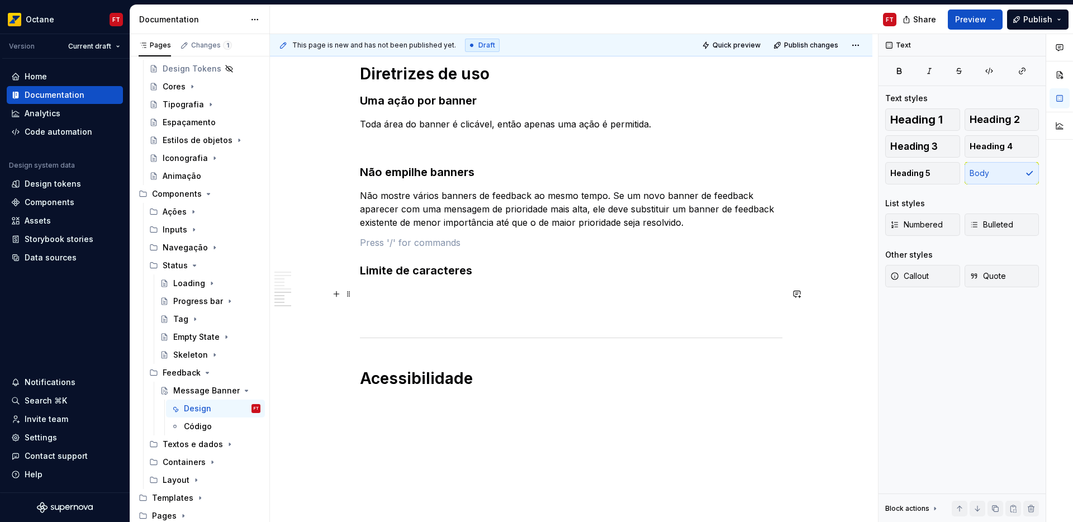
click at [402, 291] on p at bounding box center [571, 293] width 422 height 13
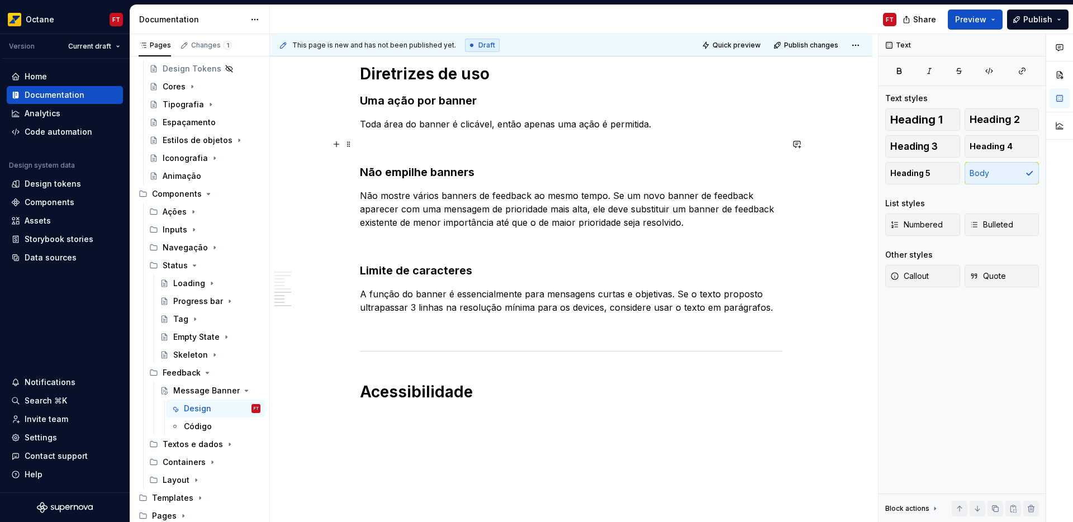
click at [414, 145] on p at bounding box center [571, 143] width 422 height 13
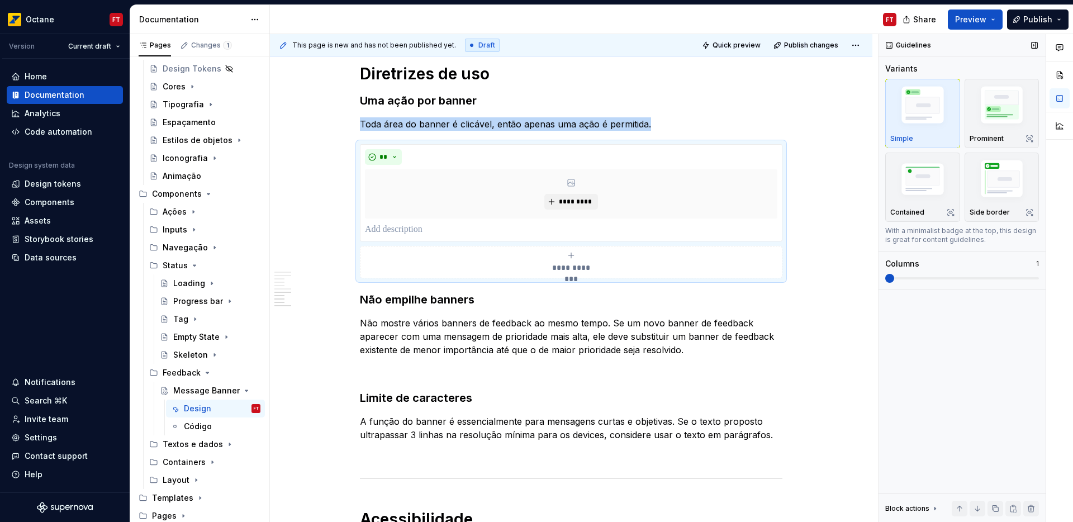
click at [885, 280] on span at bounding box center [889, 278] width 9 height 9
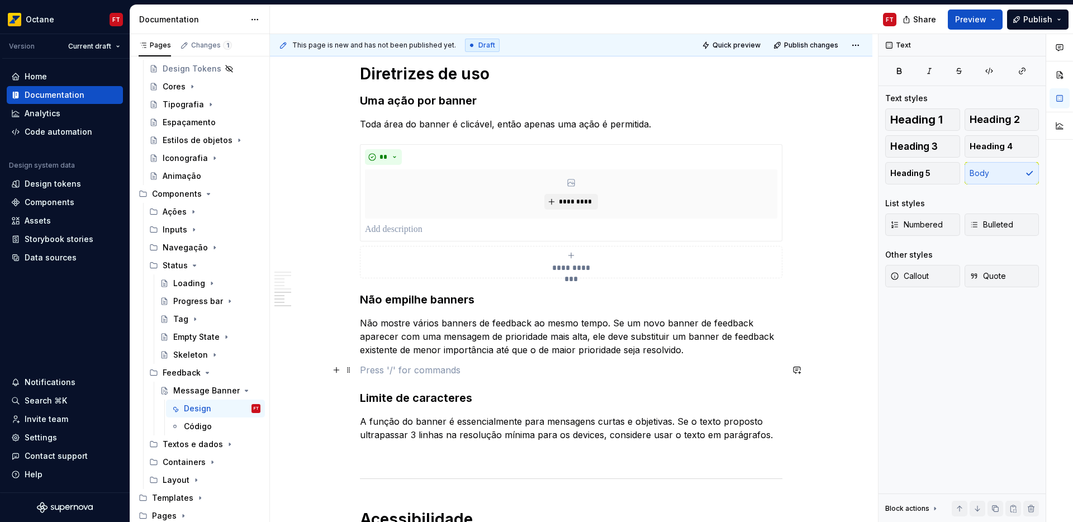
click at [433, 370] on p at bounding box center [571, 369] width 422 height 13
click at [417, 413] on div "Guidelines" at bounding box center [447, 408] width 107 height 11
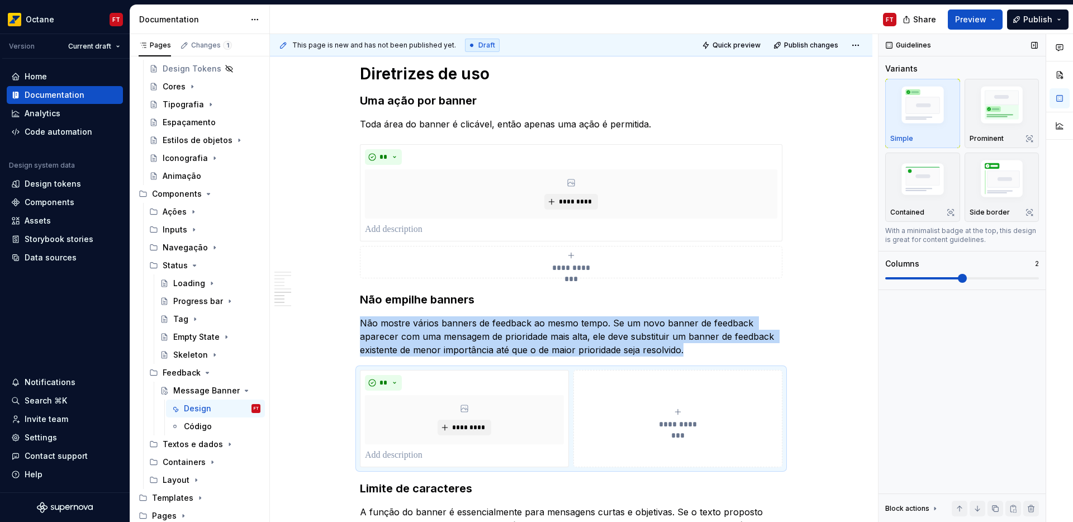
click at [957, 283] on span at bounding box center [961, 278] width 9 height 9
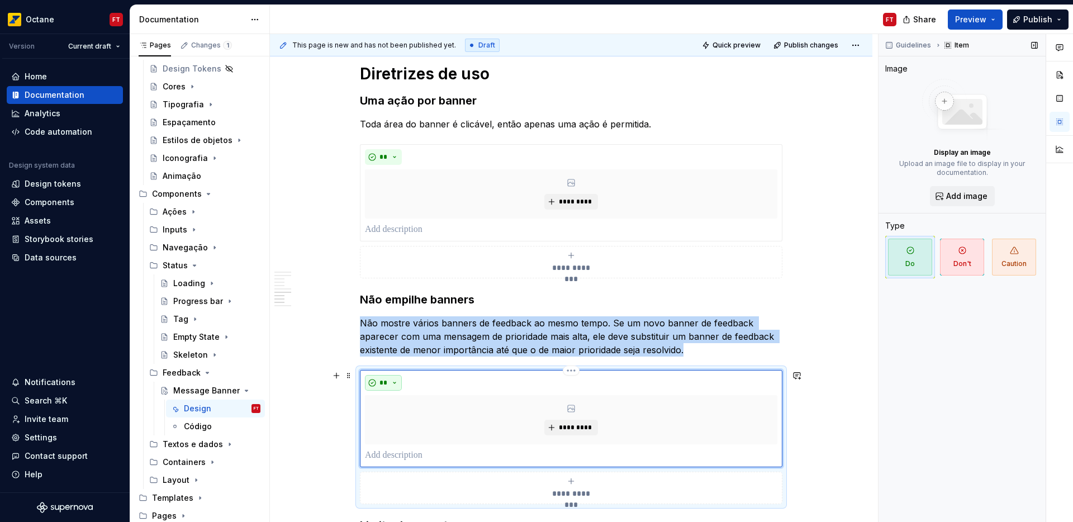
click at [382, 388] on button "**" at bounding box center [383, 383] width 37 height 16
click at [404, 418] on div "Don't" at bounding box center [409, 422] width 21 height 11
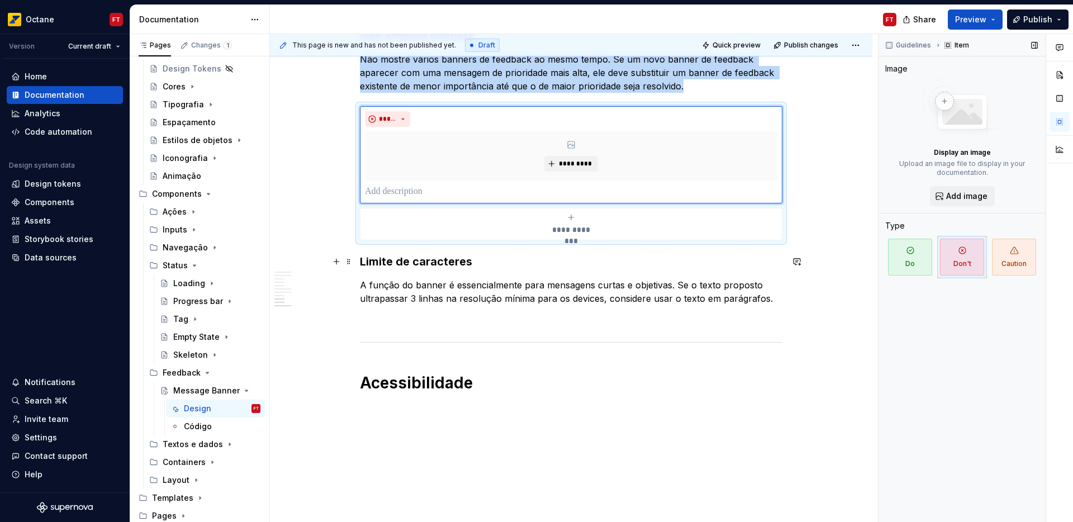
scroll to position [1576, 0]
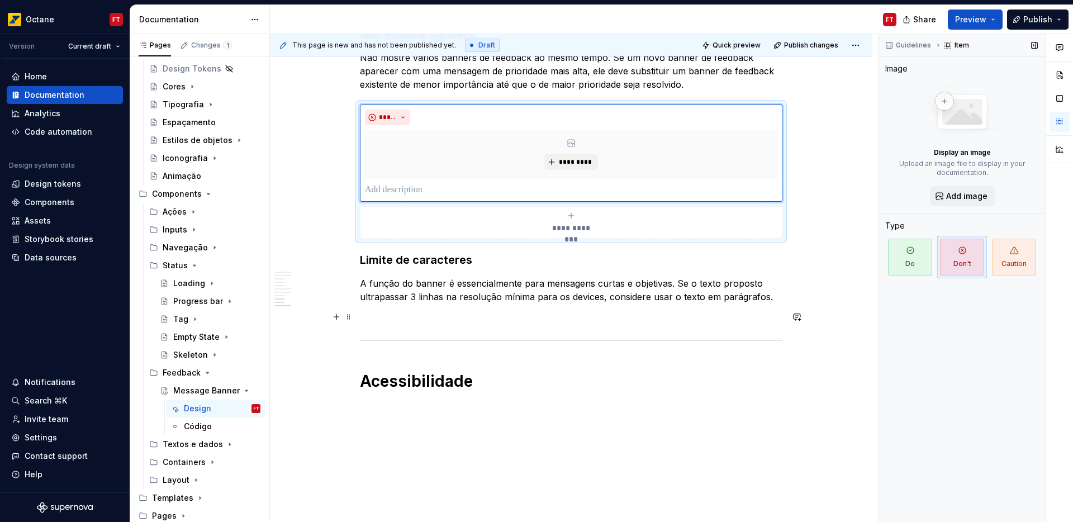
click at [459, 313] on p at bounding box center [571, 316] width 422 height 13
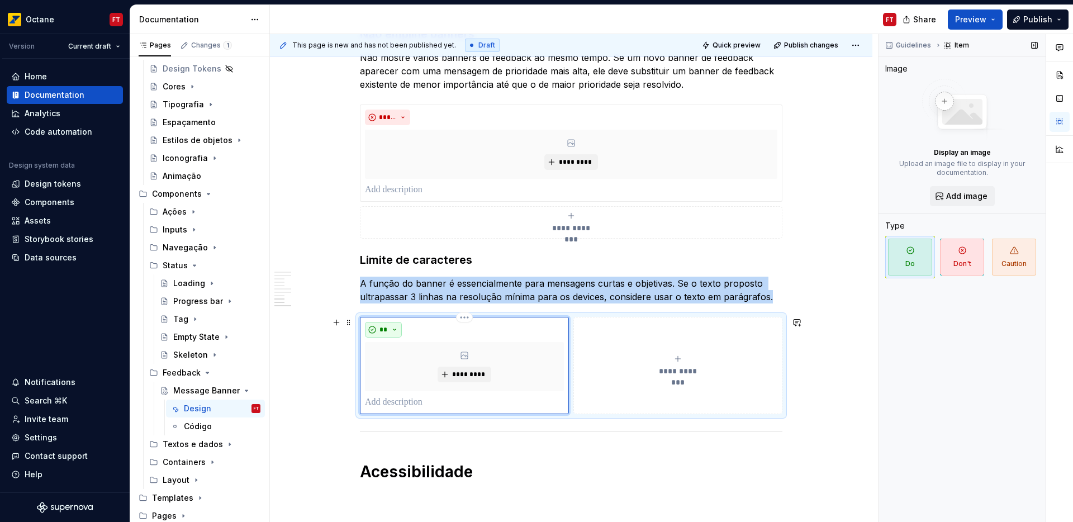
click at [371, 335] on button "**" at bounding box center [383, 330] width 37 height 16
click at [387, 365] on div "Suggestions" at bounding box center [389, 369] width 9 height 9
click at [453, 375] on span "*********" at bounding box center [468, 374] width 34 height 9
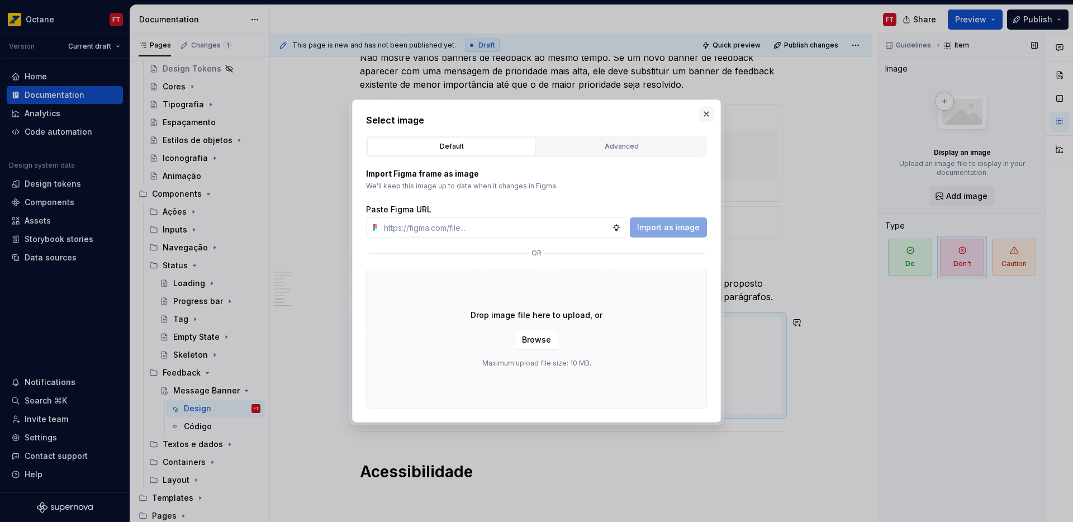
click at [708, 112] on button "button" at bounding box center [706, 114] width 16 height 16
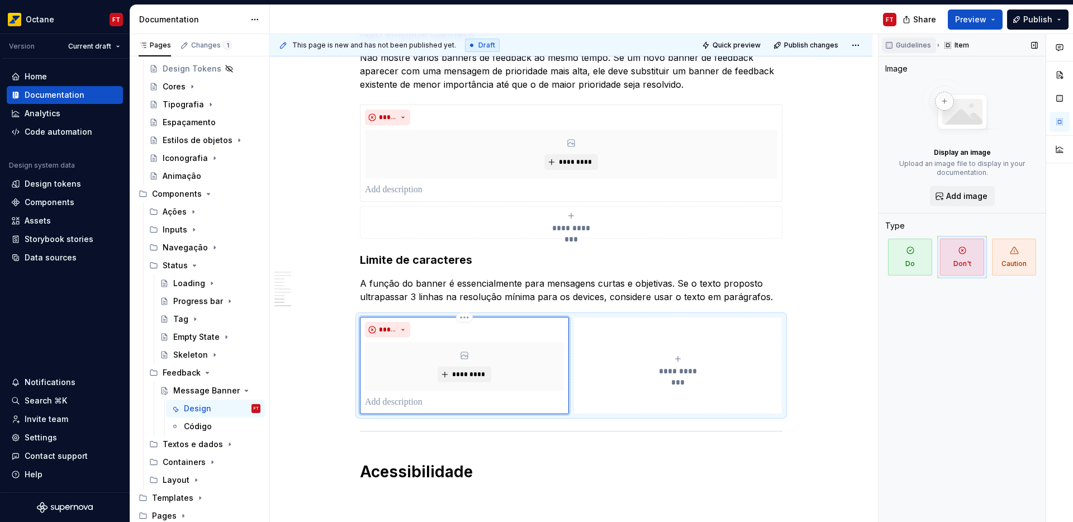
click at [903, 46] on span "Guidelines" at bounding box center [912, 45] width 35 height 9
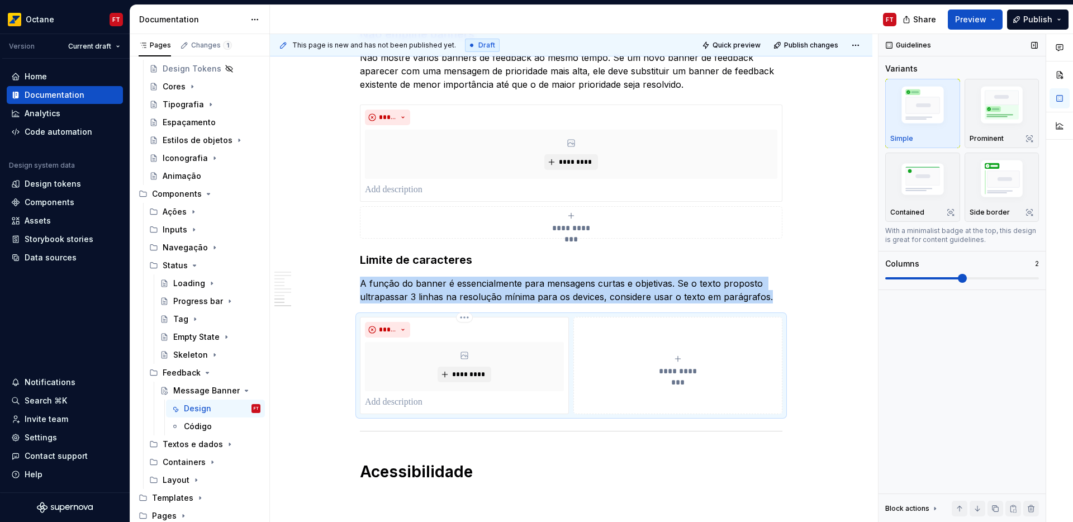
click at [957, 281] on span at bounding box center [961, 278] width 9 height 9
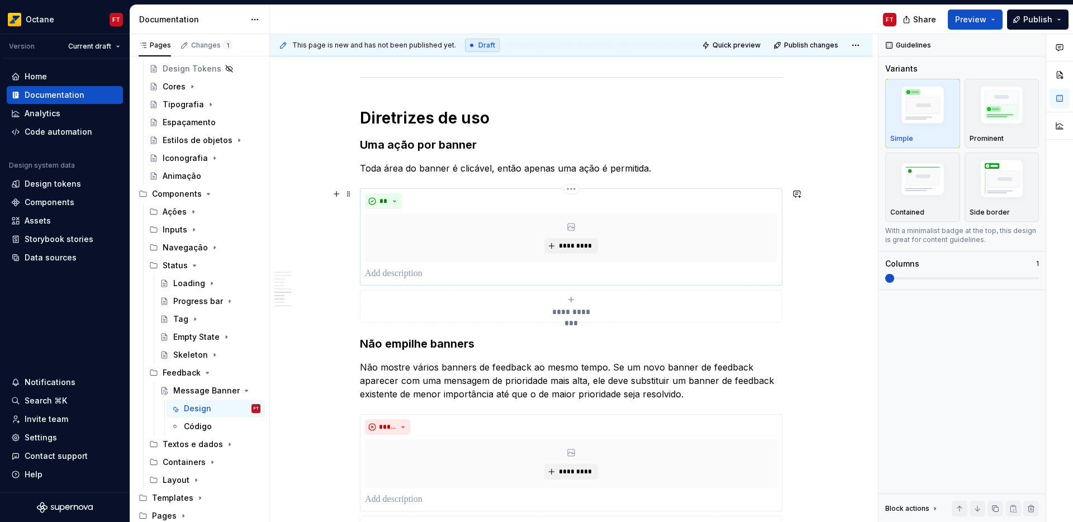
scroll to position [1257, 0]
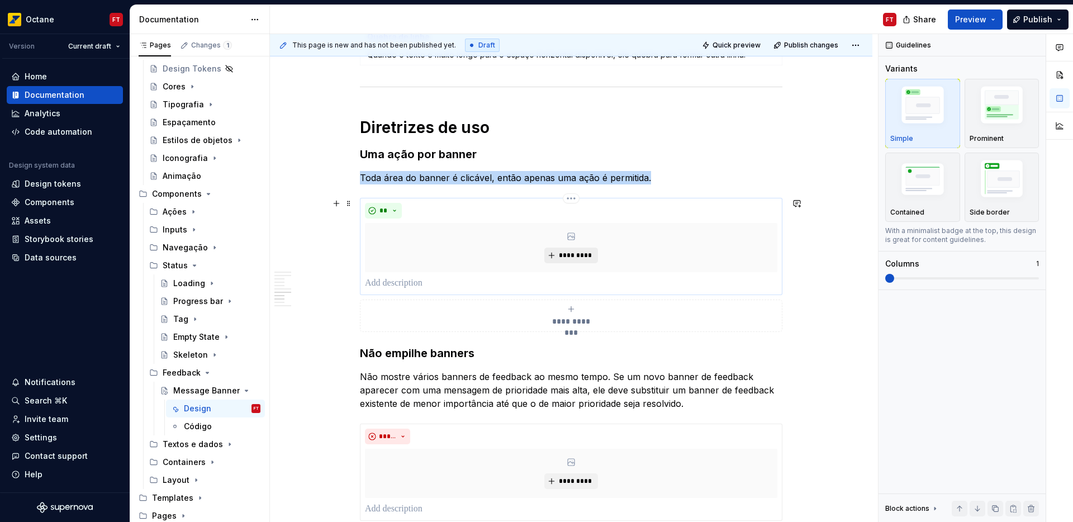
click at [573, 252] on span "*********" at bounding box center [575, 255] width 34 height 9
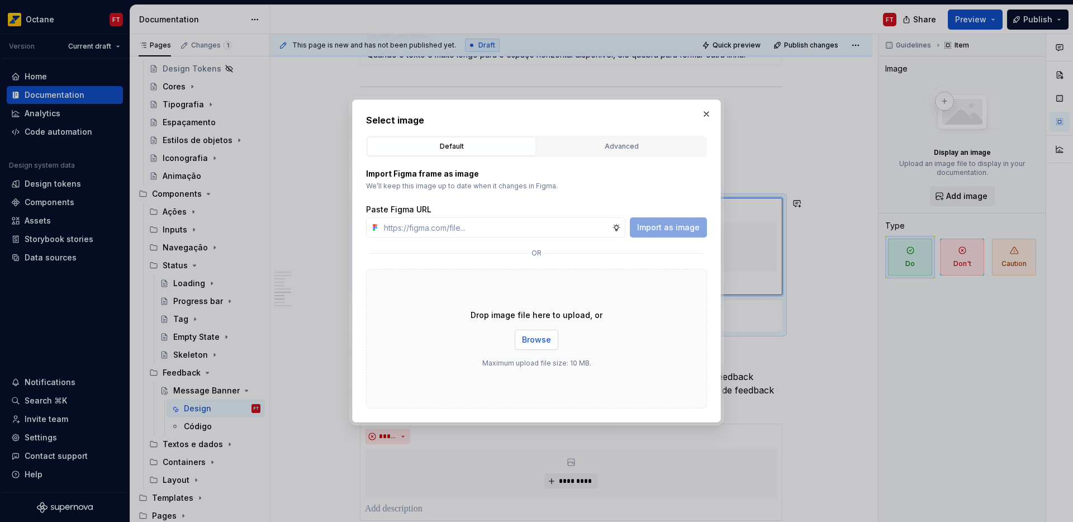
click at [530, 348] on button "Browse" at bounding box center [536, 340] width 44 height 20
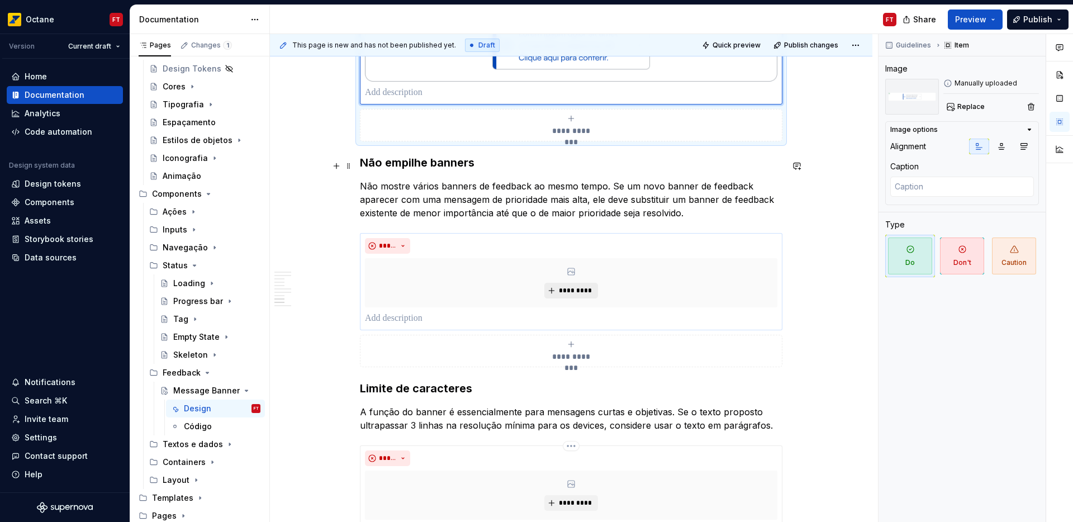
scroll to position [1543, 0]
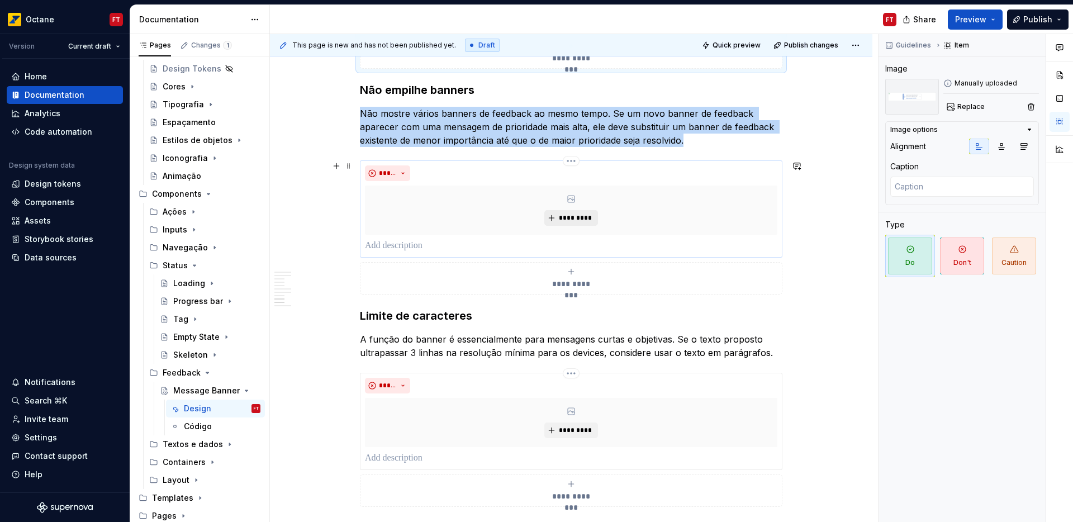
click at [573, 218] on span "*********" at bounding box center [575, 217] width 34 height 9
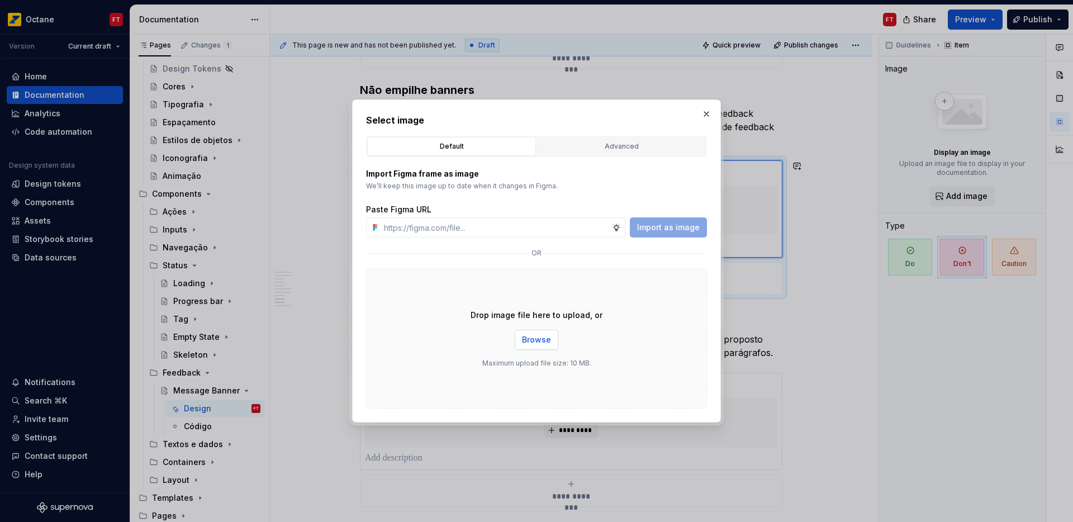
click at [546, 340] on span "Browse" at bounding box center [536, 339] width 29 height 11
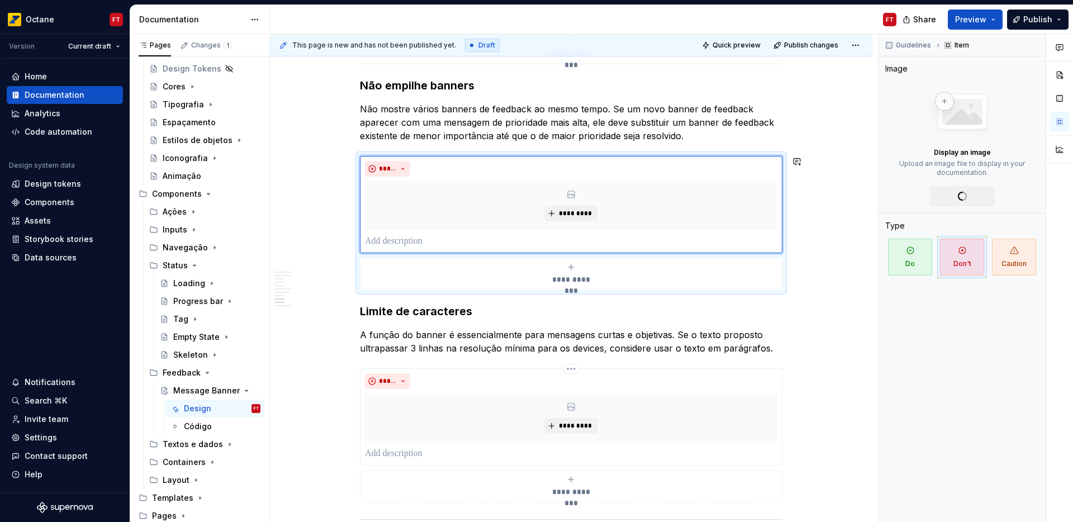
scroll to position [1559, 0]
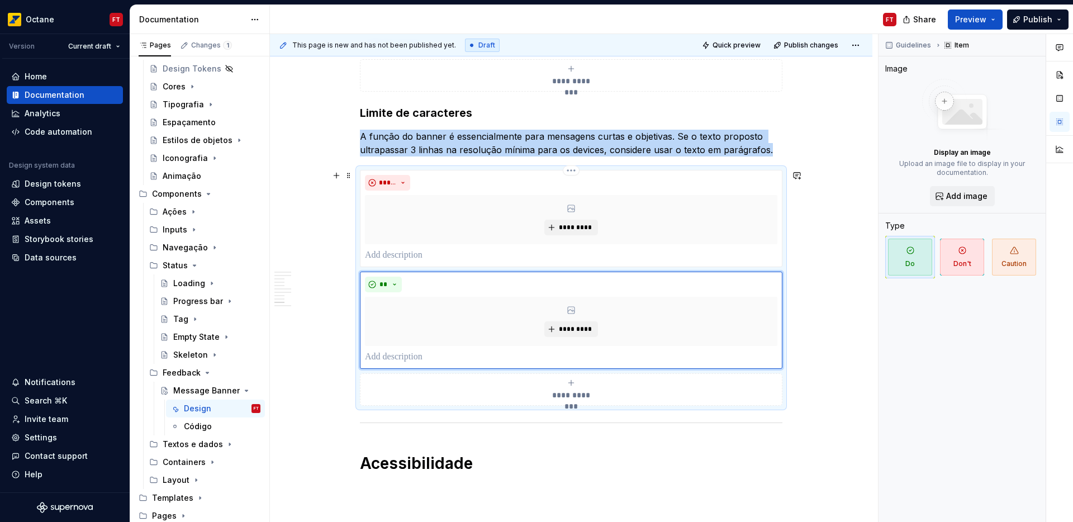
scroll to position [1839, 0]
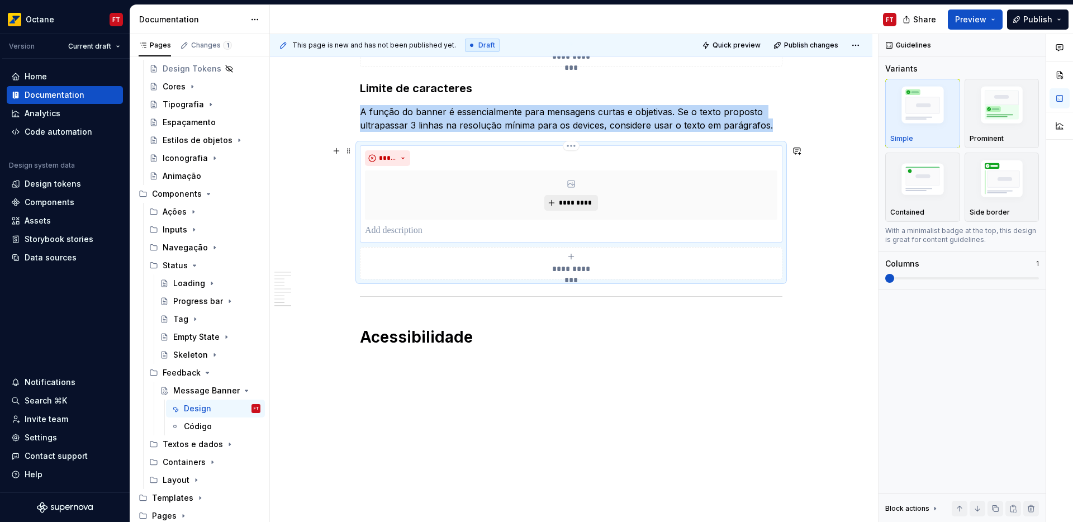
click at [566, 203] on span "*********" at bounding box center [575, 202] width 34 height 9
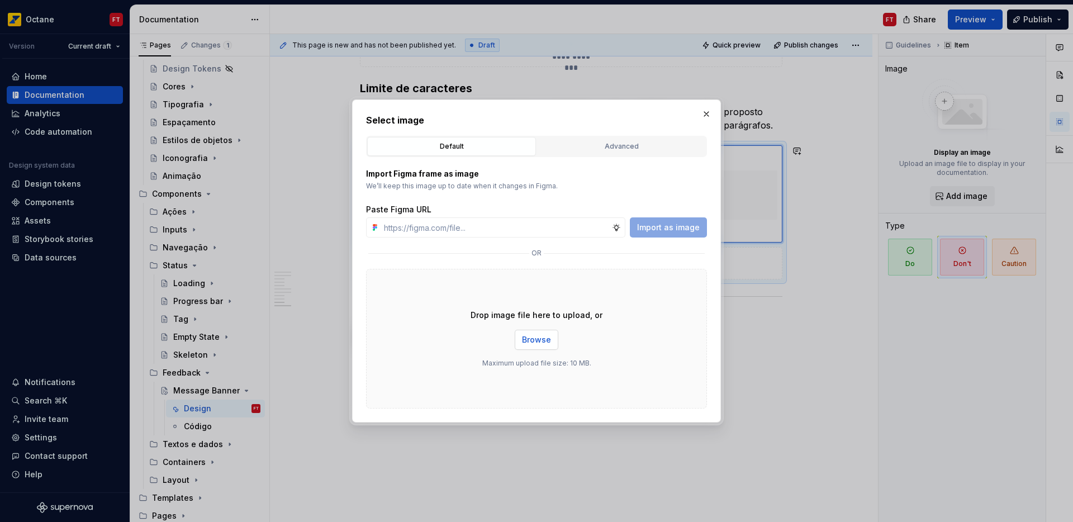
click at [536, 342] on span "Browse" at bounding box center [536, 339] width 29 height 11
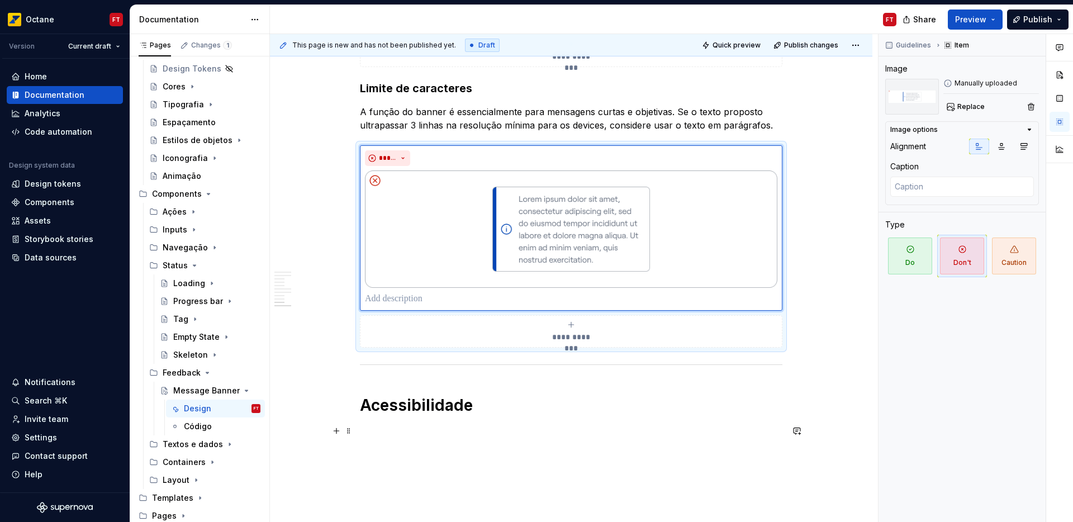
click at [392, 430] on p at bounding box center [571, 430] width 422 height 13
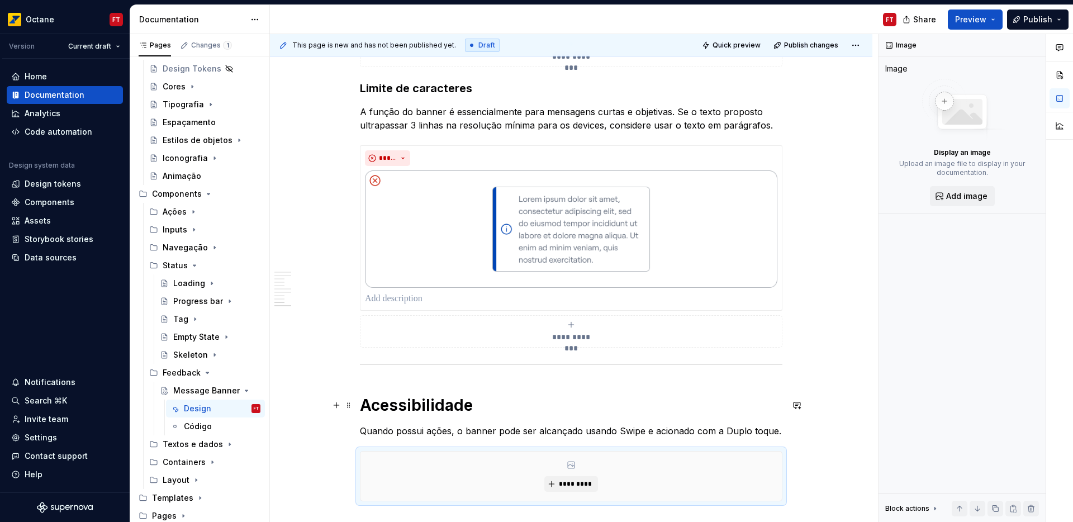
click at [488, 412] on h1 "Acessibilidade" at bounding box center [571, 405] width 422 height 20
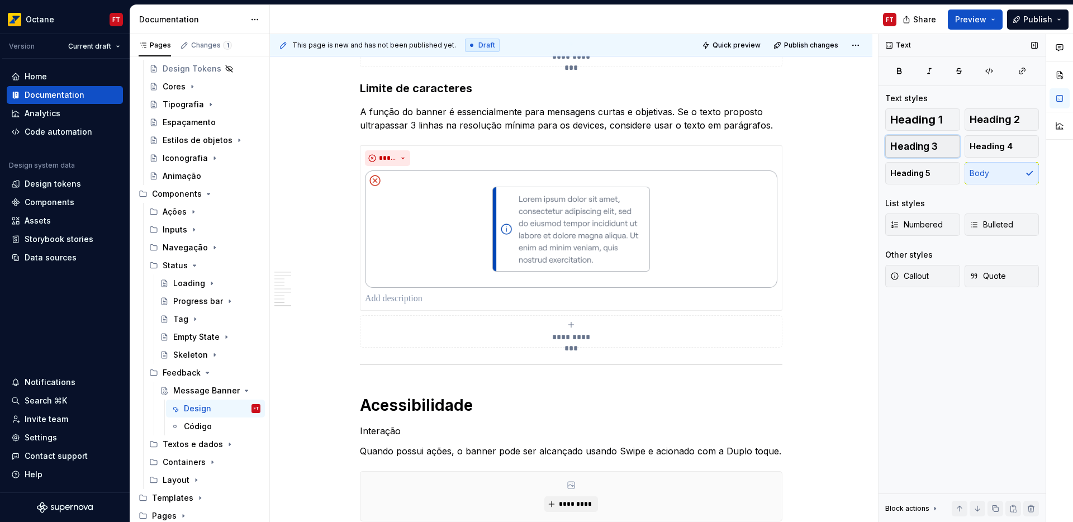
click at [942, 146] on button "Heading 3" at bounding box center [922, 146] width 75 height 22
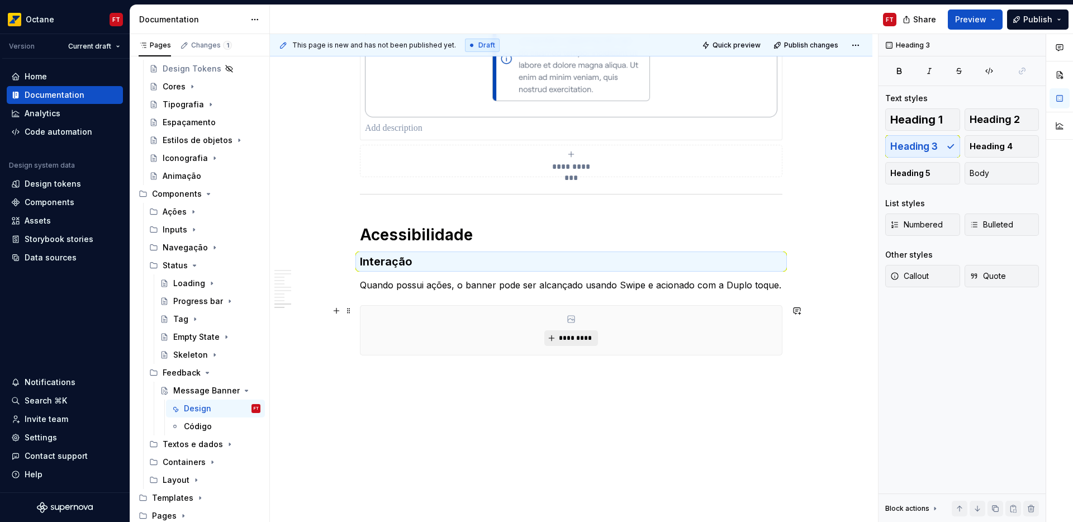
scroll to position [2012, 0]
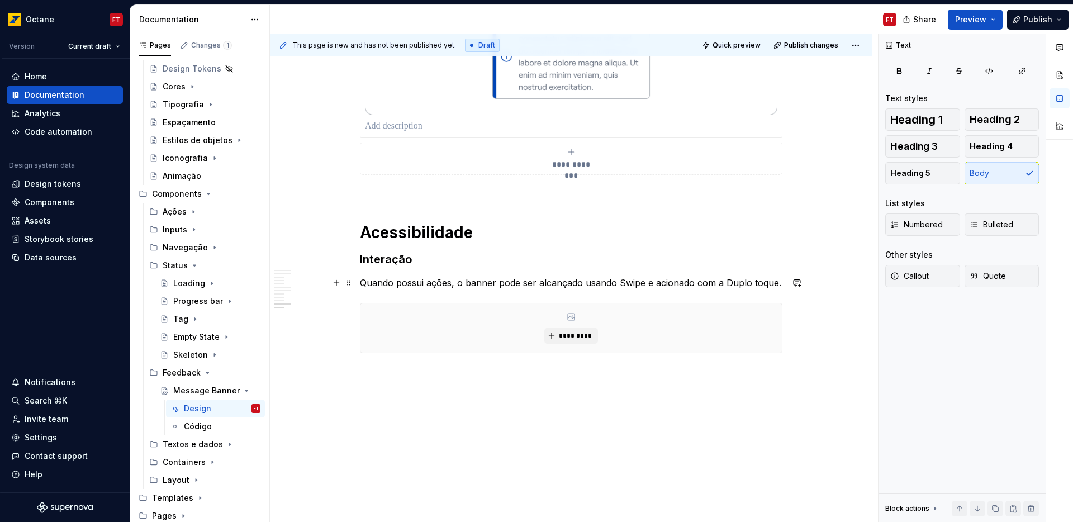
click at [629, 280] on p "Quando possui ações, o banner pode ser alcançado usando Swipe e acionado com a …" at bounding box center [571, 282] width 422 height 13
click at [732, 282] on p "Quando possui ações, o banner pode ser alcançado usando Swipe e acionado com a …" at bounding box center [571, 282] width 422 height 13
drag, startPoint x: 732, startPoint y: 282, endPoint x: 754, endPoint y: 279, distance: 21.3
click at [754, 279] on p "Quando possui ações, o banner pode ser alcançado usando Swipe e acionado com a …" at bounding box center [571, 282] width 422 height 13
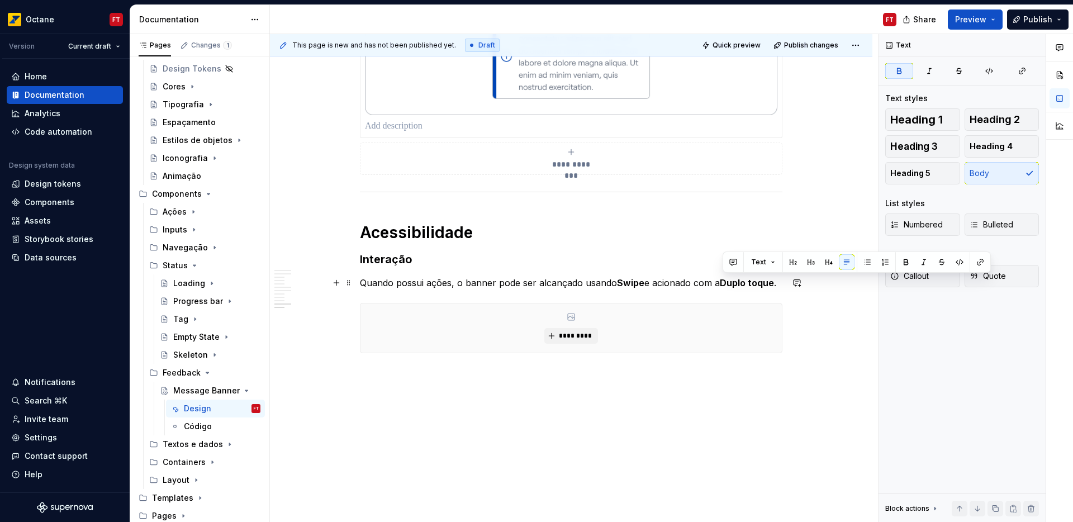
click at [719, 284] on p "Quando possui ações, o banner pode ser alcançado usando Swipe e acionado com a …" at bounding box center [571, 282] width 422 height 13
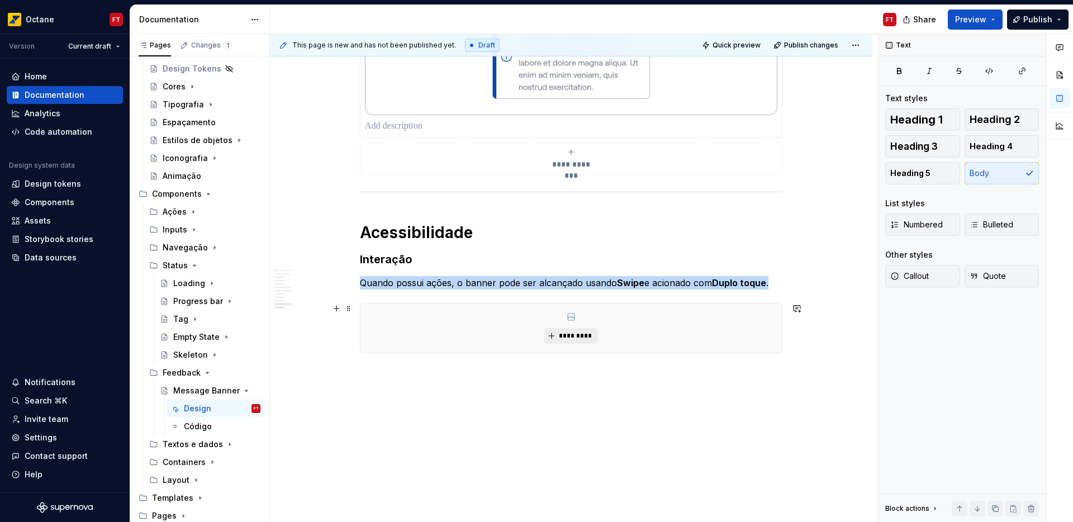
click at [577, 328] on button "*********" at bounding box center [570, 336] width 53 height 16
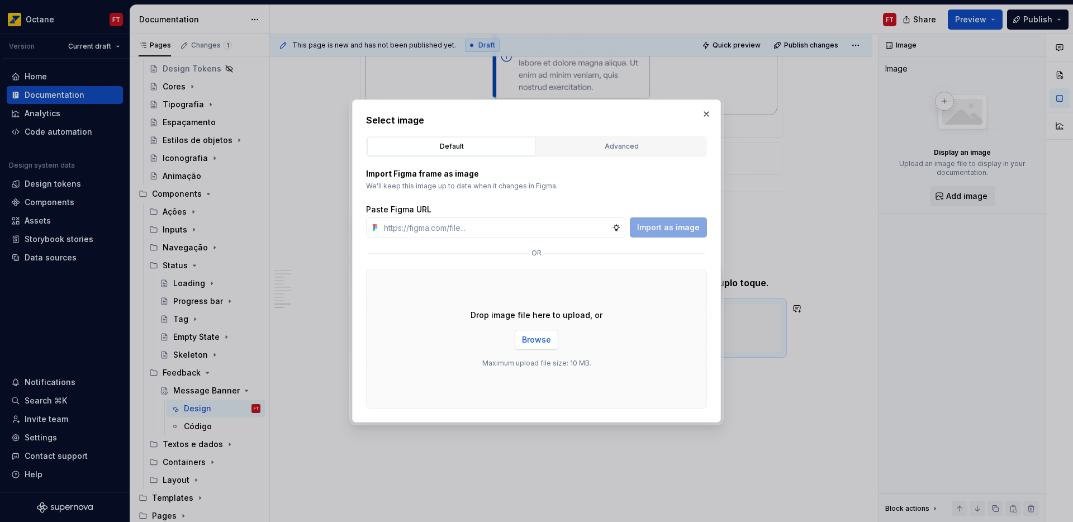
click at [548, 340] on span "Browse" at bounding box center [536, 339] width 29 height 11
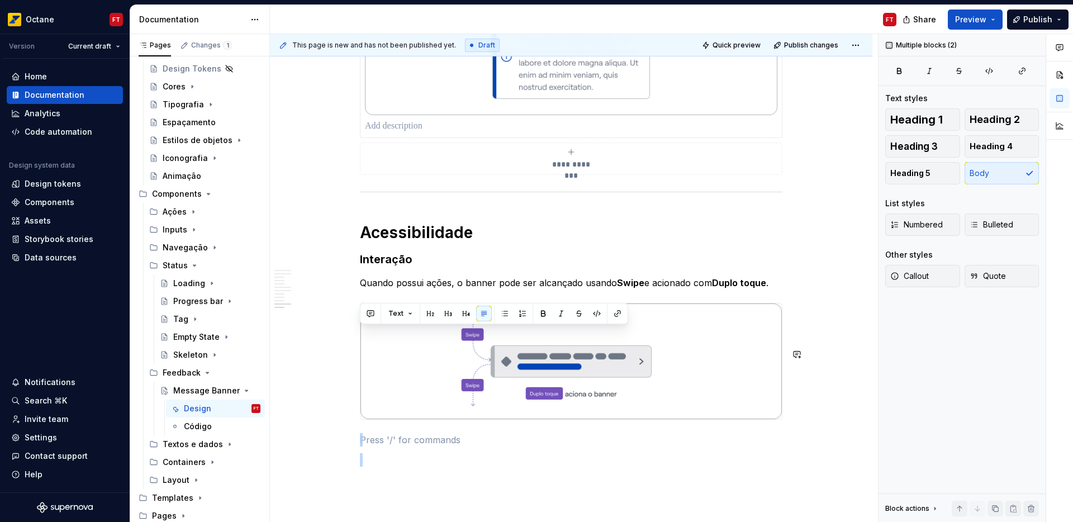
drag, startPoint x: 395, startPoint y: 333, endPoint x: 412, endPoint y: 439, distance: 106.9
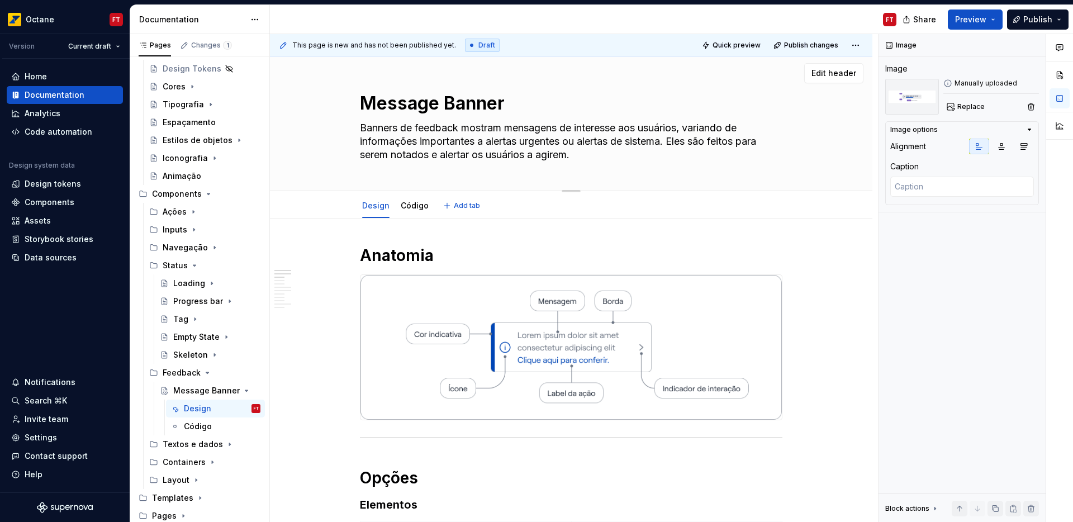
scroll to position [0, 0]
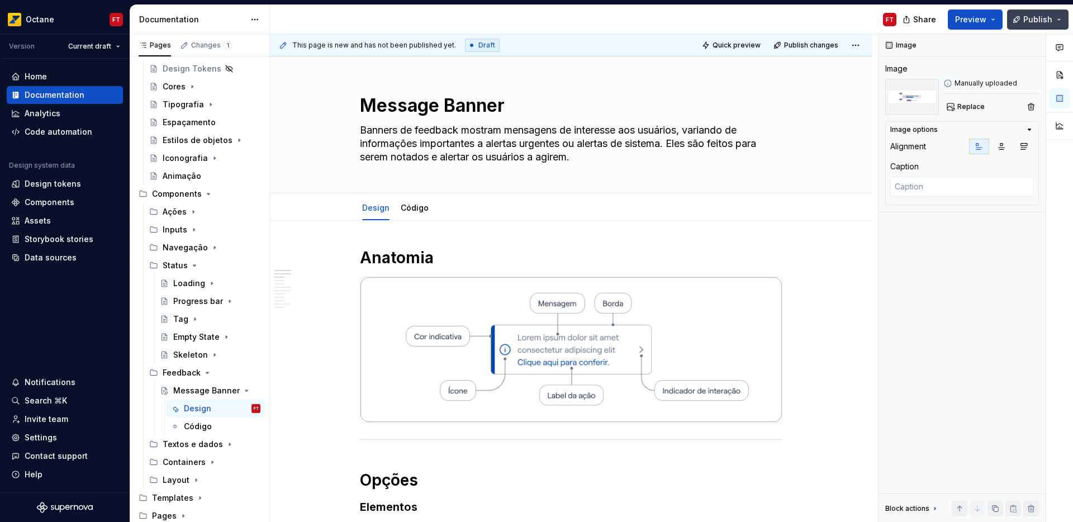
click at [1039, 18] on span "Publish" at bounding box center [1037, 19] width 29 height 11
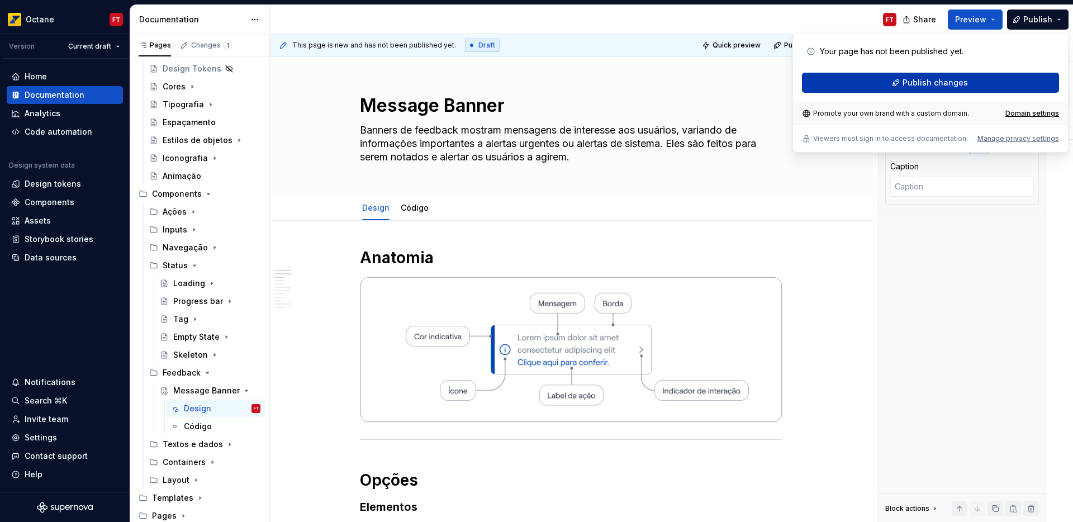
click at [926, 78] on span "Publish changes" at bounding box center [934, 82] width 65 height 11
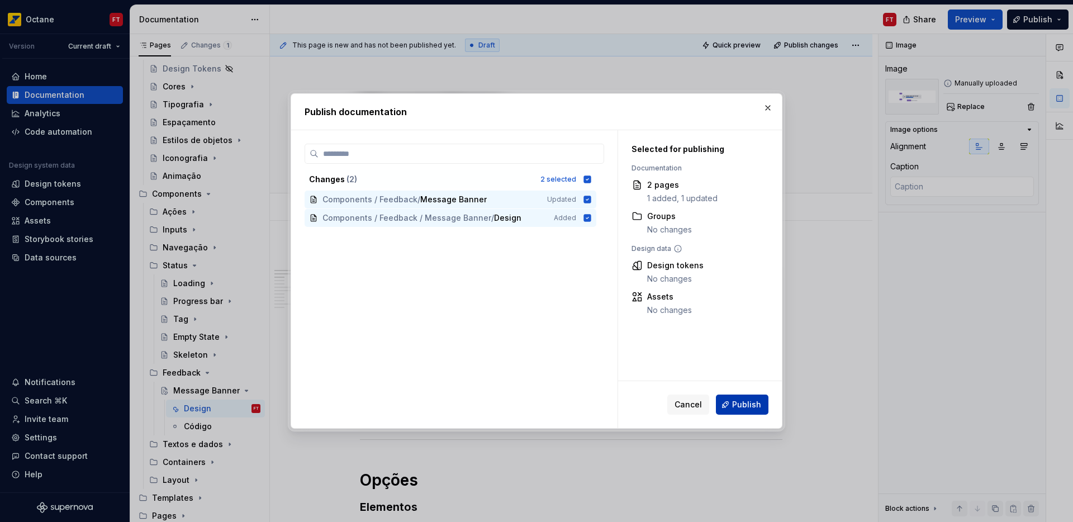
click at [746, 406] on span "Publish" at bounding box center [746, 404] width 29 height 11
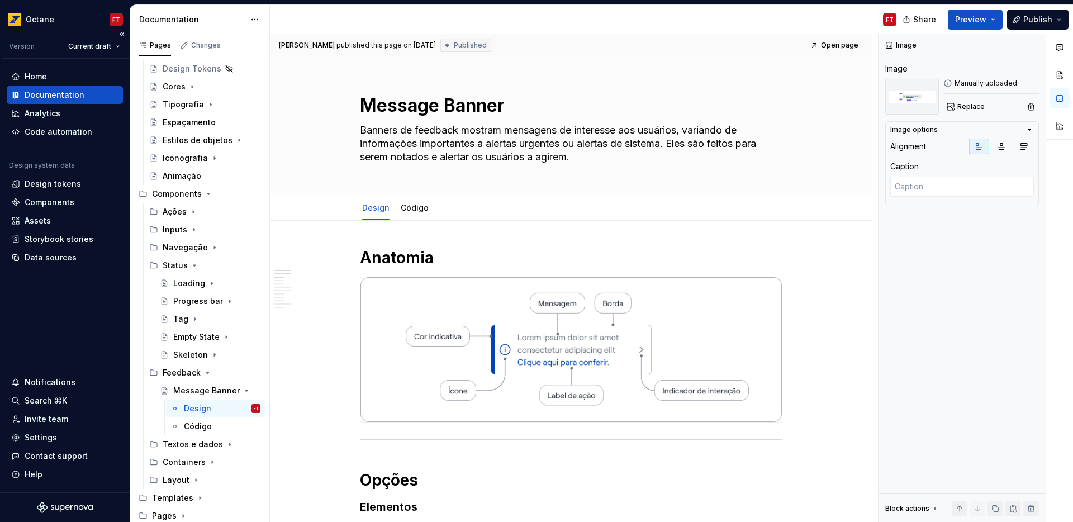
type textarea "*"
